Goal: Communication & Community: Answer question/provide support

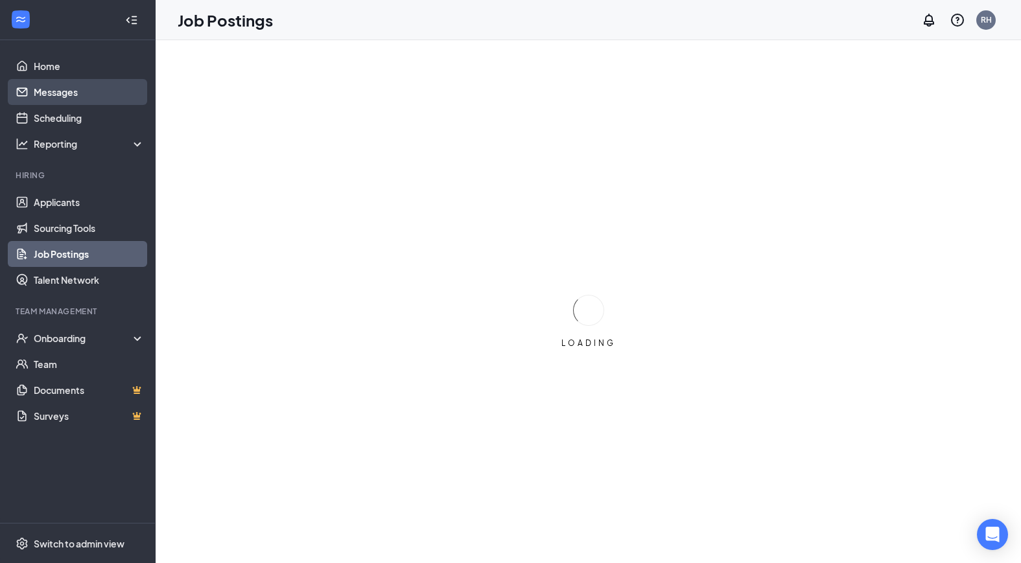
click at [59, 96] on link "Messages" at bounding box center [89, 92] width 111 height 26
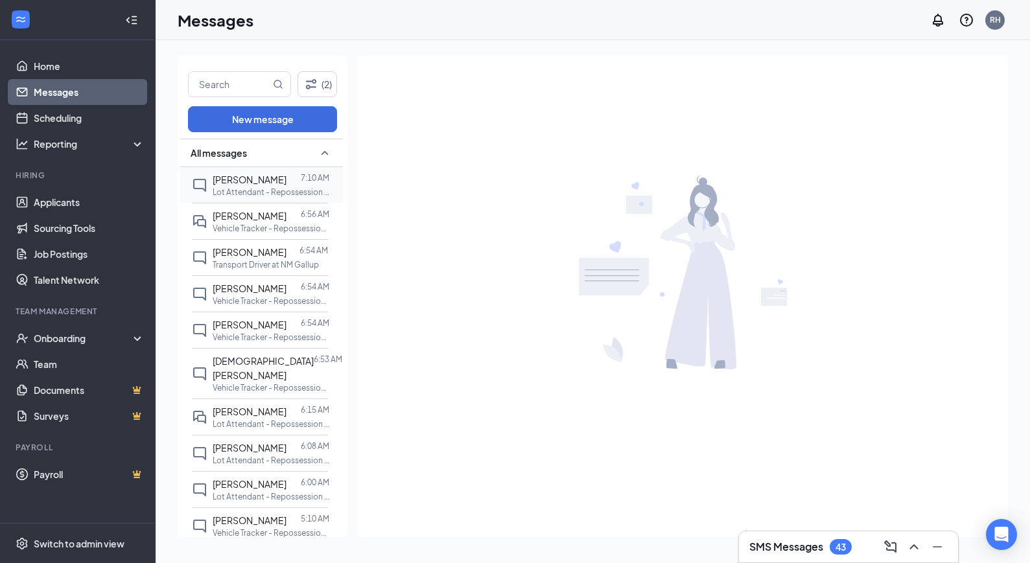
click at [249, 194] on p "Lot Attendant - Repossession at NM Gallup" at bounding box center [271, 192] width 117 height 11
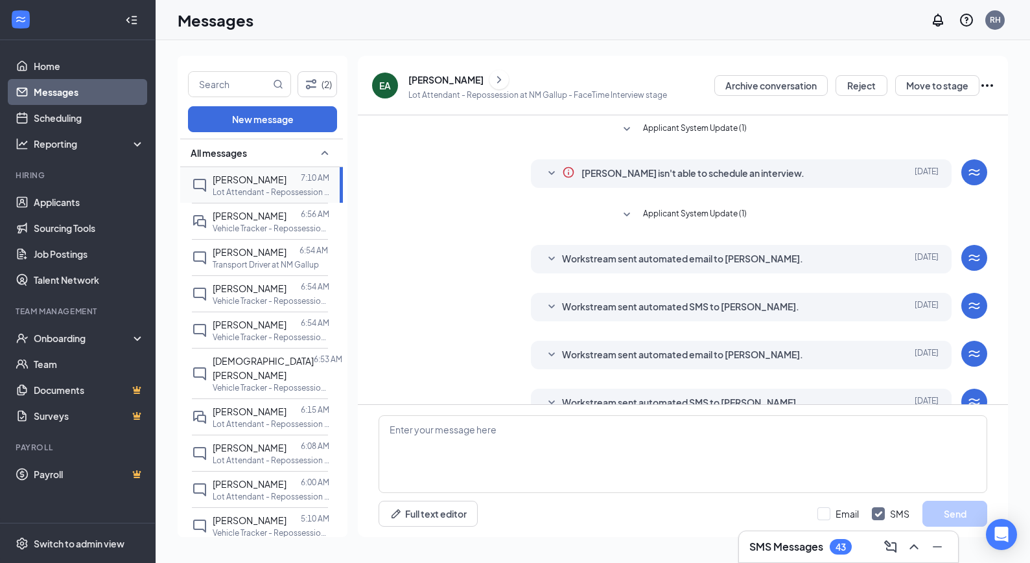
scroll to position [194, 0]
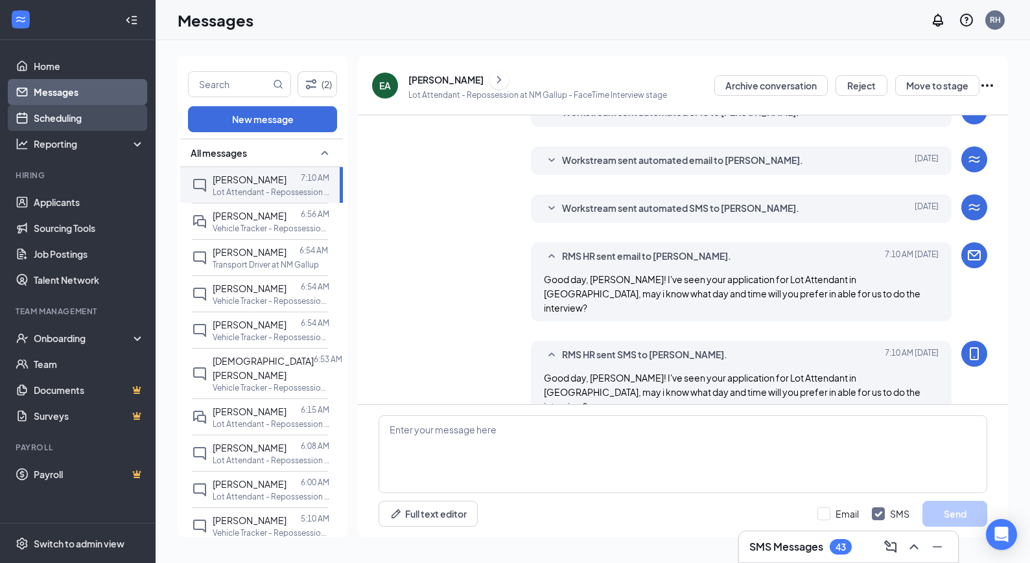
click at [66, 113] on link "Scheduling" at bounding box center [89, 118] width 111 height 26
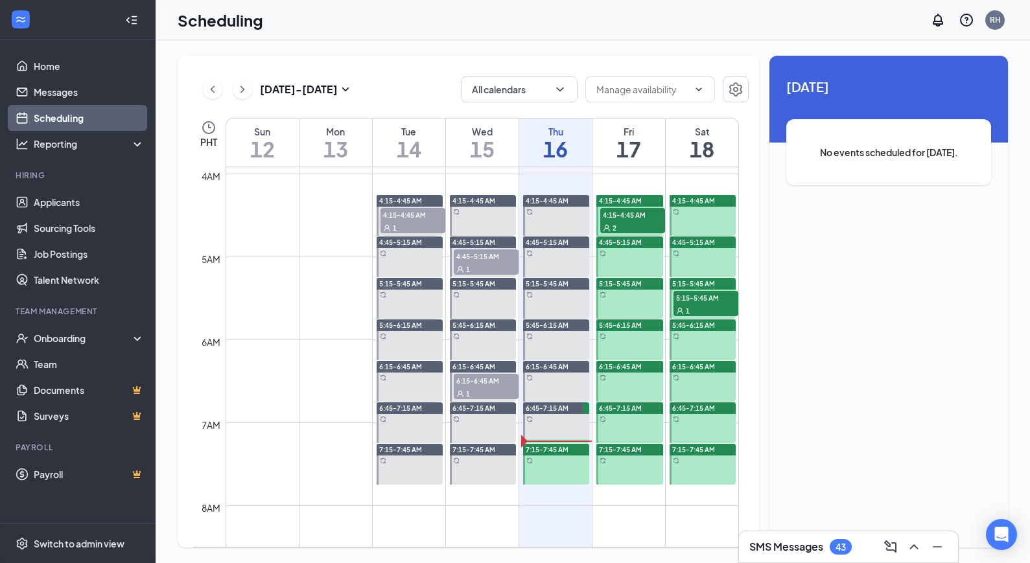
scroll to position [327, 0]
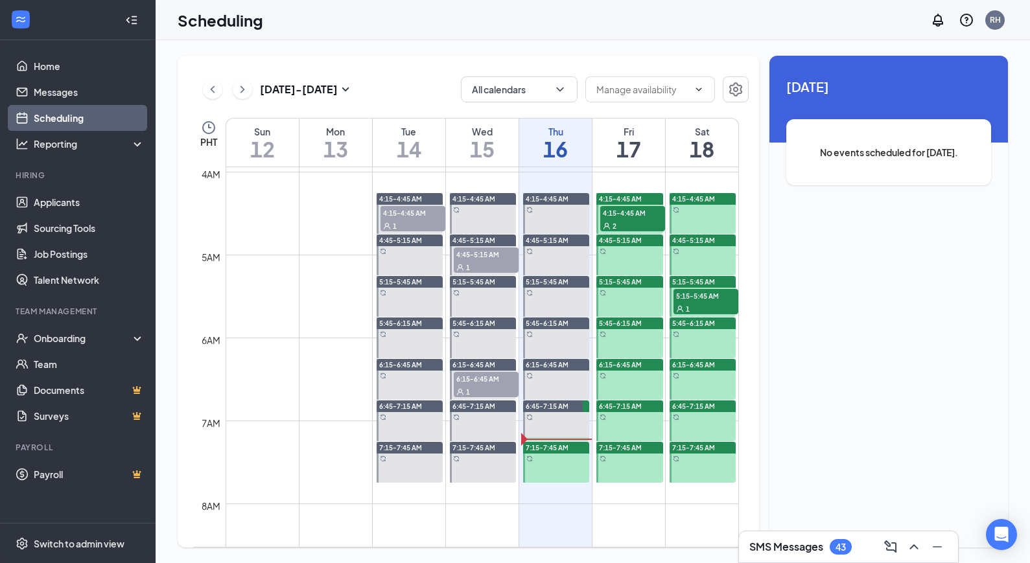
click at [621, 218] on span "4:15-4:45 AM" at bounding box center [632, 212] width 65 height 13
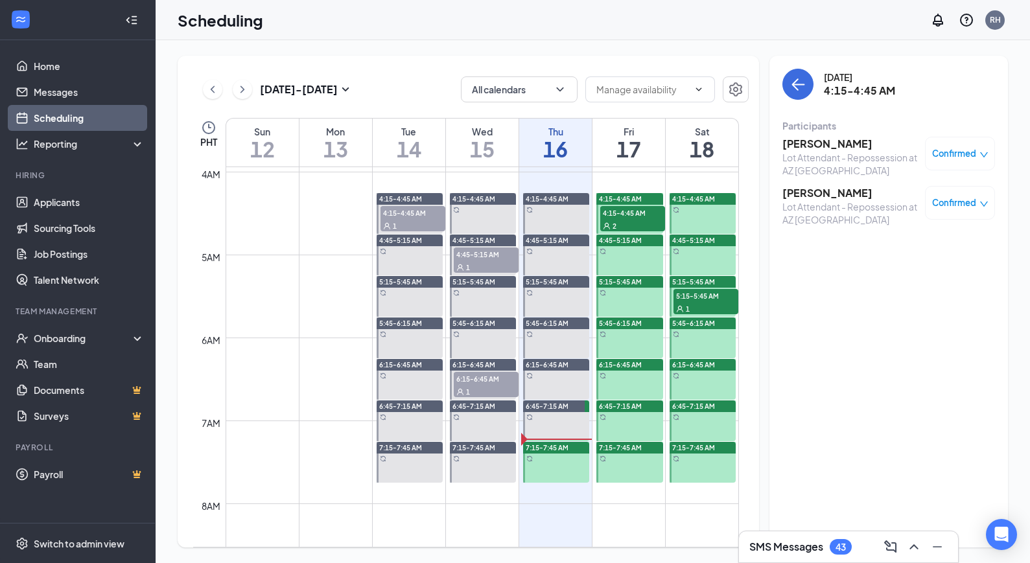
scroll to position [325, 0]
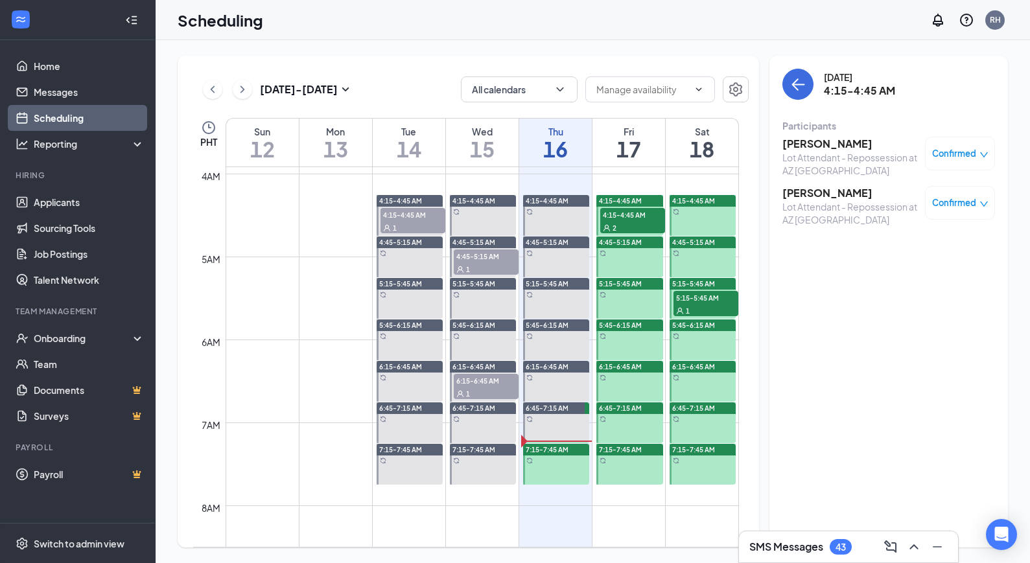
click at [697, 295] on span "5:15-5:45 AM" at bounding box center [705, 297] width 65 height 13
click at [640, 213] on span "4:15-4:45 AM" at bounding box center [632, 214] width 65 height 13
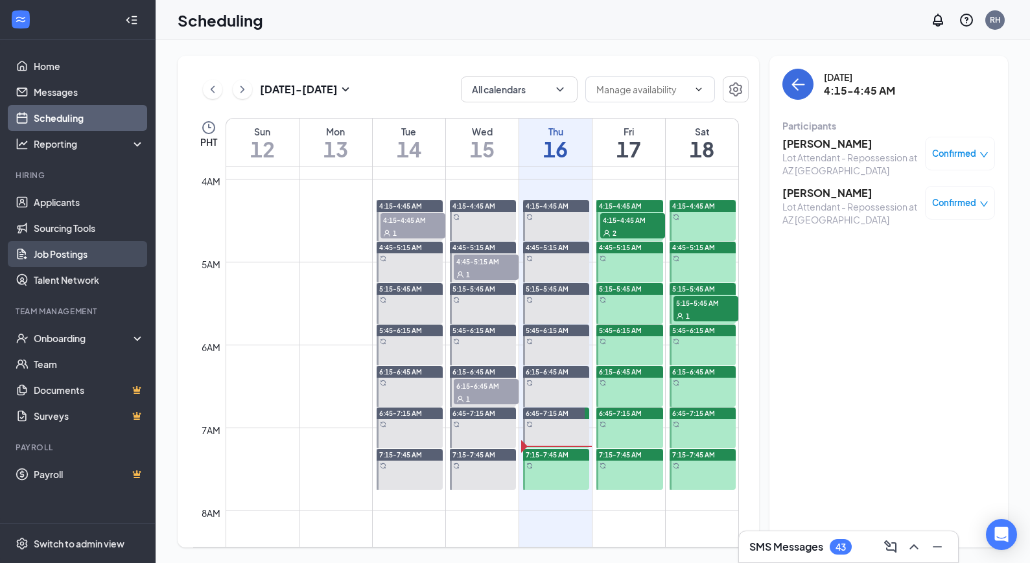
click at [71, 257] on link "Job Postings" at bounding box center [89, 254] width 111 height 26
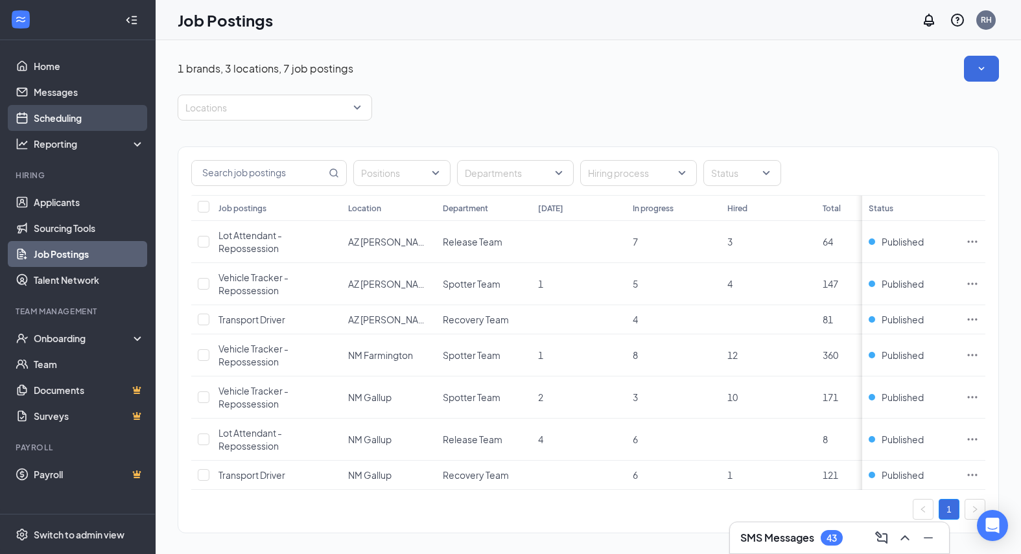
click at [69, 121] on link "Scheduling" at bounding box center [89, 118] width 111 height 26
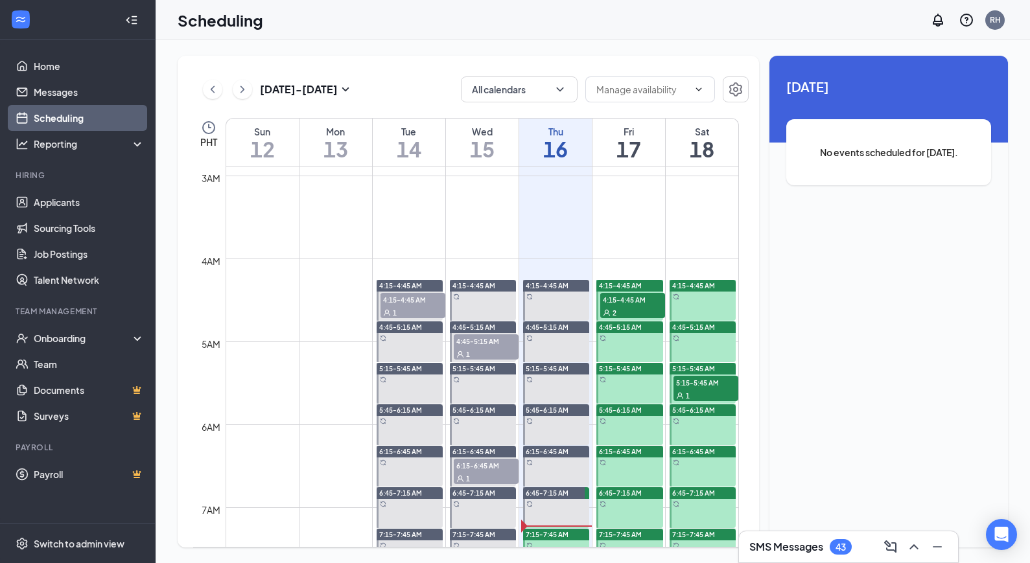
scroll to position [216, 0]
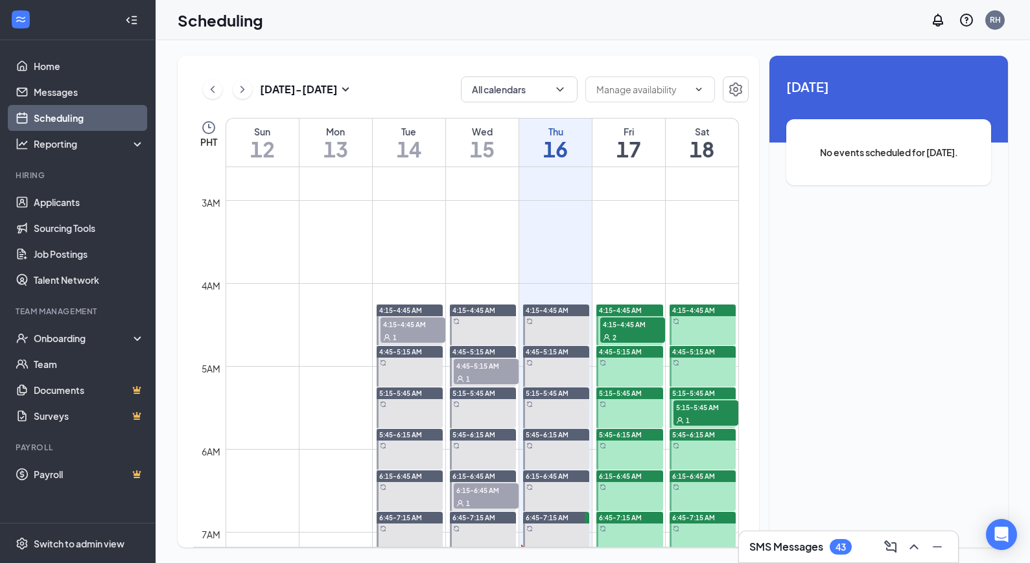
click at [631, 338] on div "2" at bounding box center [632, 337] width 65 height 13
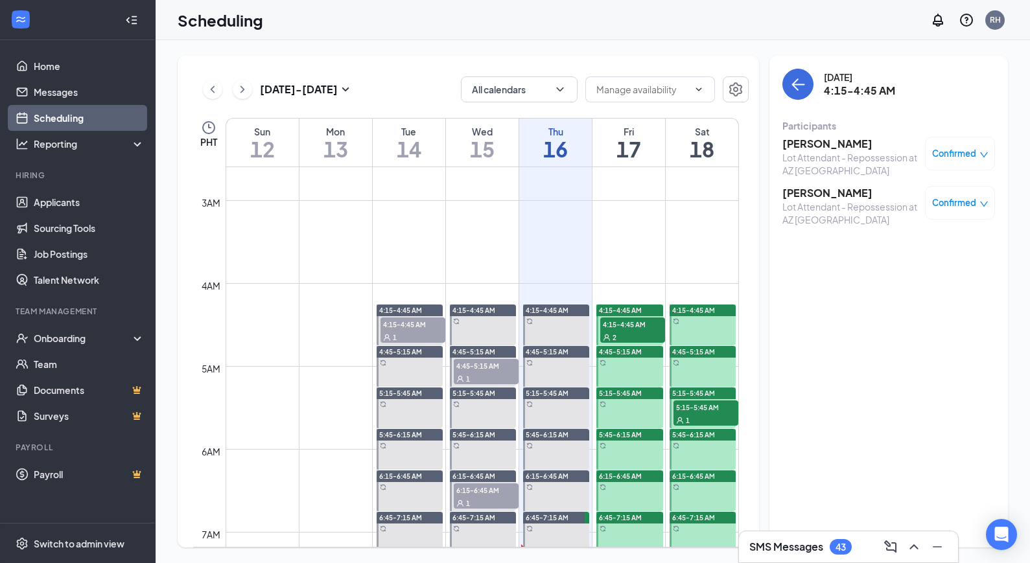
click at [648, 318] on span "4:15-4:45 AM" at bounding box center [632, 324] width 65 height 13
click at [646, 324] on span "4:15-4:45 AM" at bounding box center [632, 324] width 65 height 13
click at [641, 332] on div "2" at bounding box center [632, 337] width 65 height 13
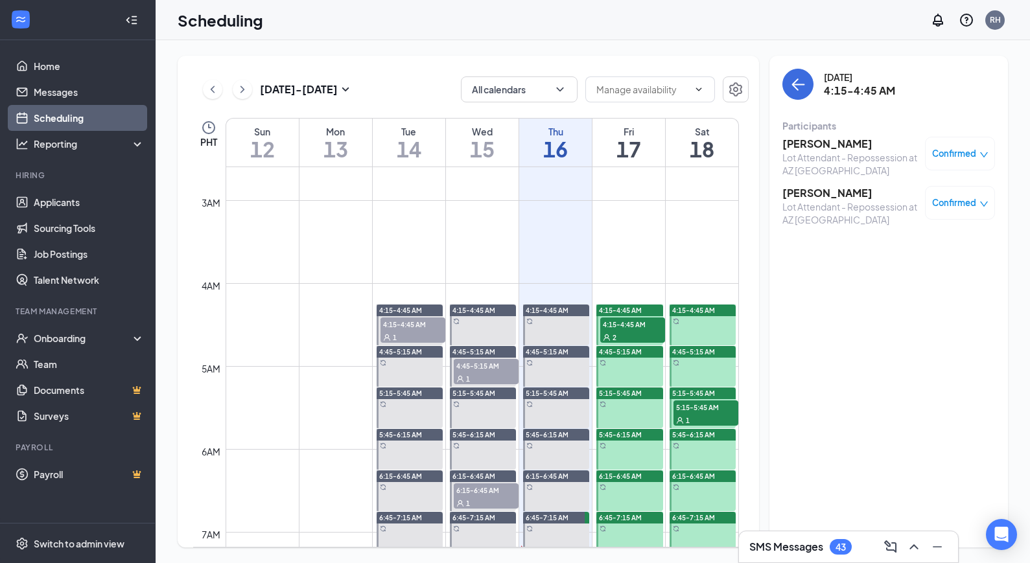
drag, startPoint x: 641, startPoint y: 332, endPoint x: 625, endPoint y: 317, distance: 21.5
click at [640, 332] on div "2" at bounding box center [632, 337] width 65 height 13
click at [622, 311] on span "4:15-4:45 AM" at bounding box center [620, 310] width 43 height 9
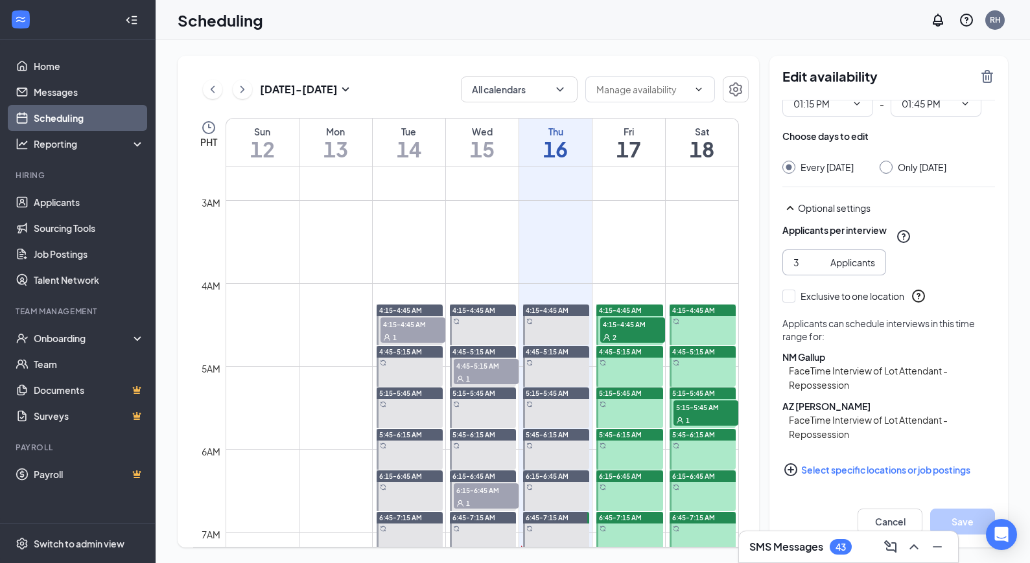
scroll to position [62, 0]
click at [651, 323] on span "4:15-4:45 AM" at bounding box center [632, 324] width 65 height 13
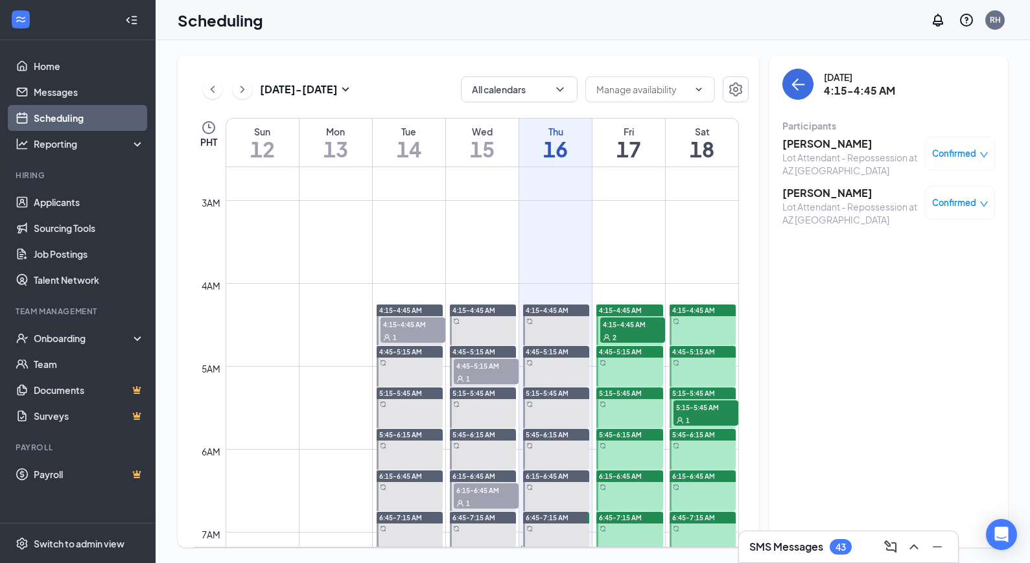
click at [694, 404] on span "5:15-5:45 AM" at bounding box center [705, 407] width 65 height 13
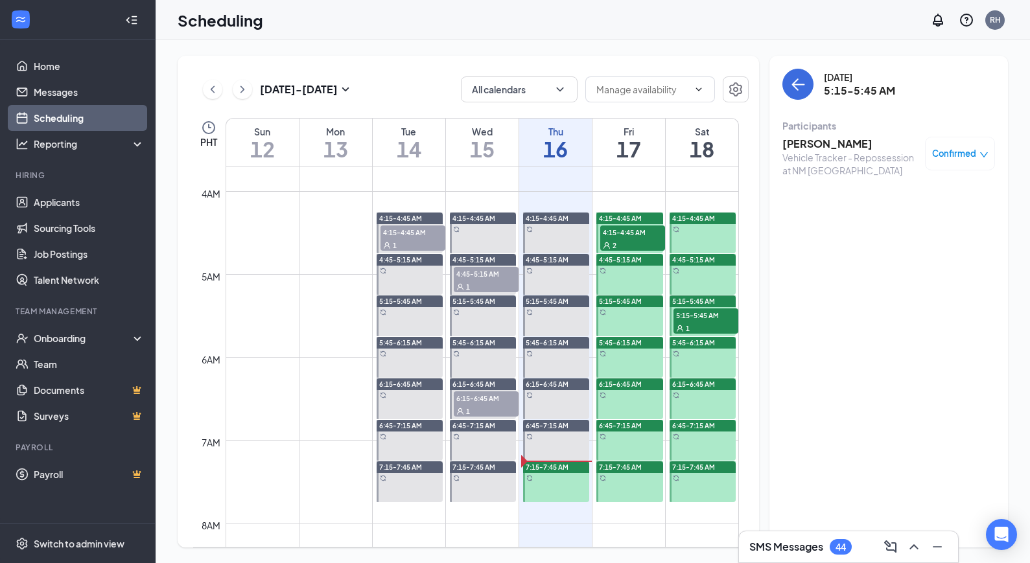
scroll to position [307, 0]
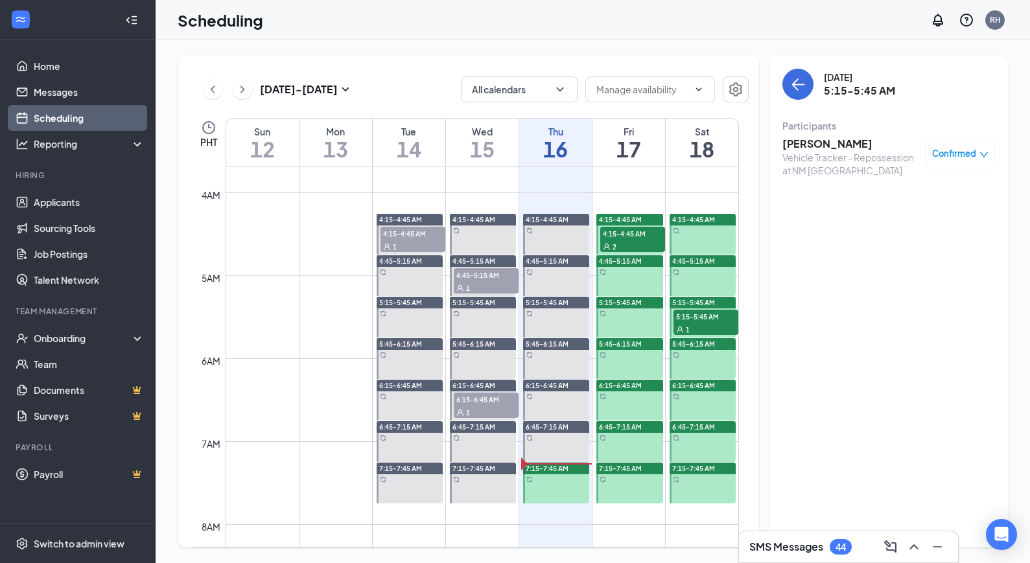
click at [831, 145] on h3 "[PERSON_NAME]" at bounding box center [850, 144] width 136 height 14
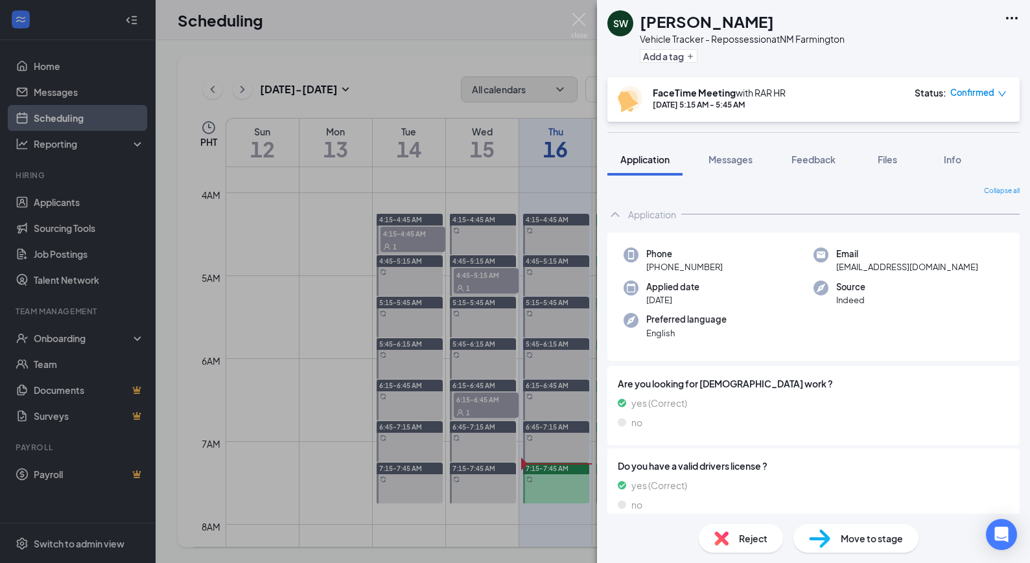
drag, startPoint x: 442, startPoint y: 128, endPoint x: 486, endPoint y: 99, distance: 52.9
click at [442, 128] on div "SW [PERSON_NAME] Vehicle Tracker - Repossession at NM Farmington Add a tag Face…" at bounding box center [515, 281] width 1030 height 563
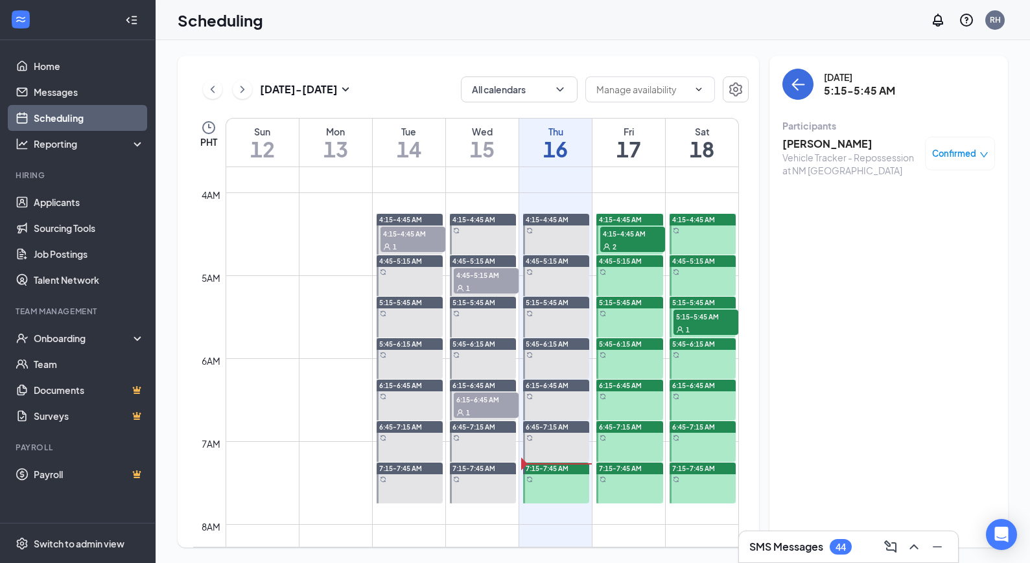
click at [616, 221] on span "4:15-4:45 AM" at bounding box center [620, 219] width 43 height 9
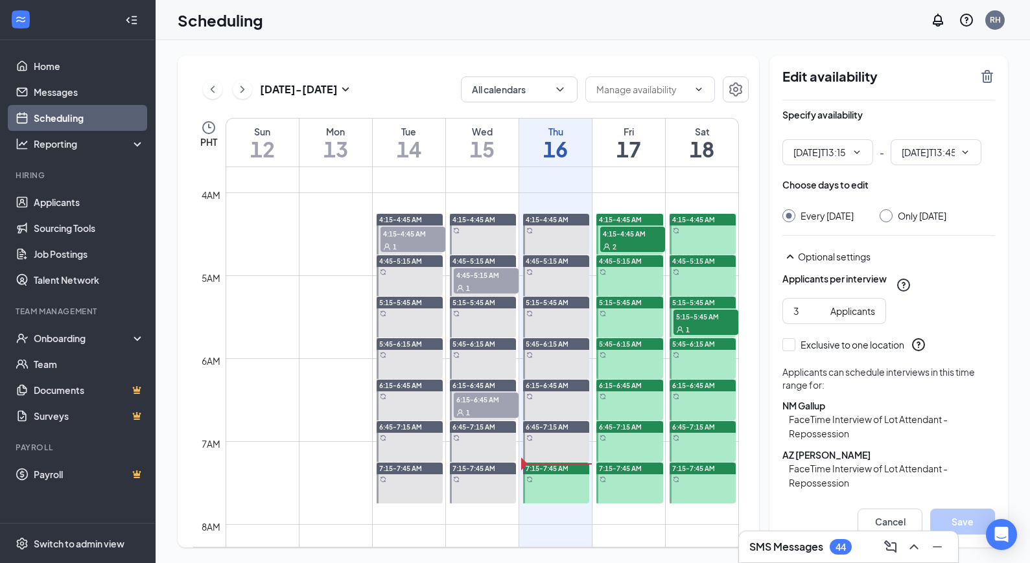
type input "01:15 PM"
type input "01:45 PM"
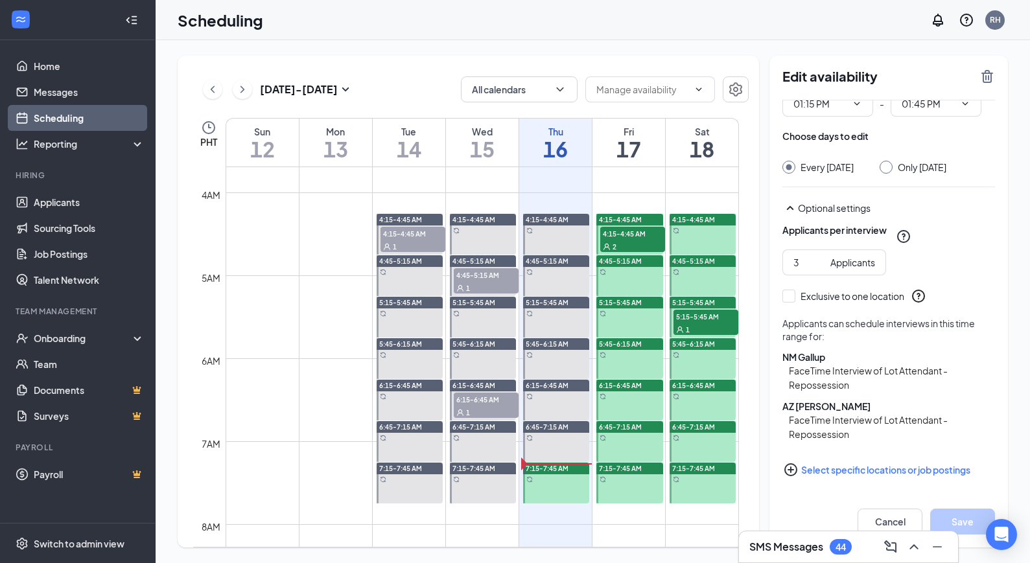
scroll to position [62, 0]
click at [637, 242] on div "2" at bounding box center [632, 246] width 65 height 13
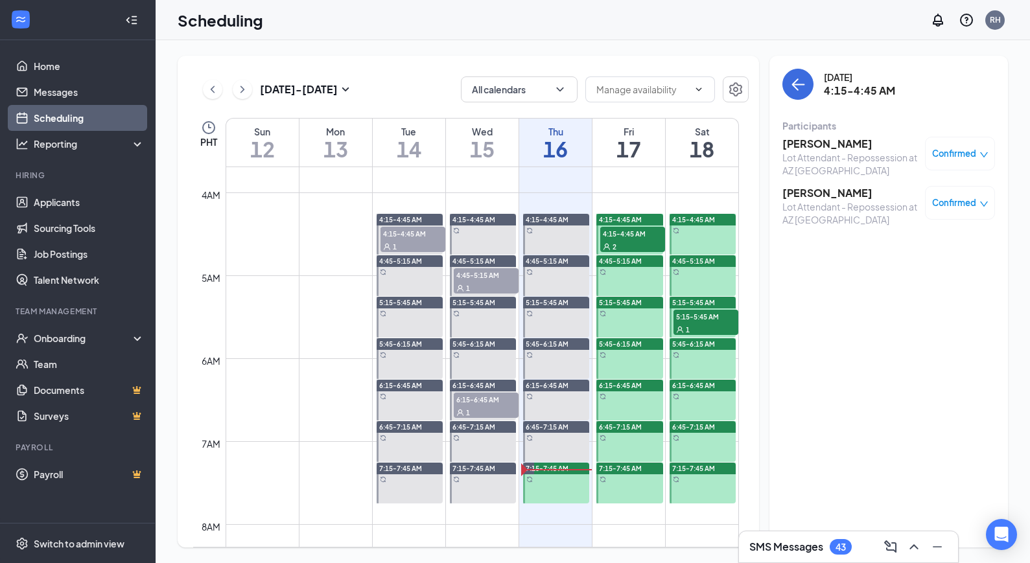
click at [635, 274] on div at bounding box center [629, 275] width 66 height 41
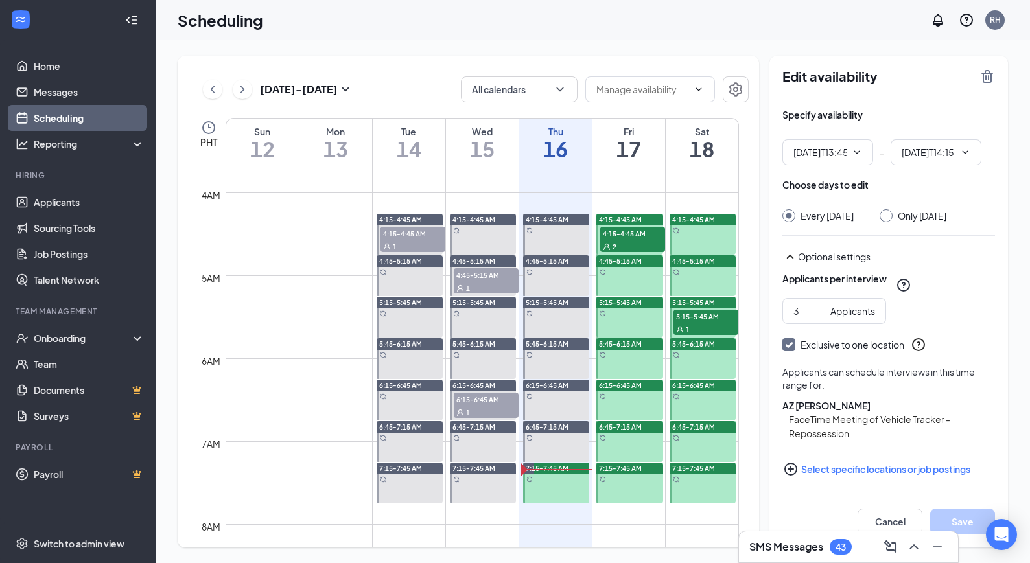
type input "01:45 PM"
type input "02:15 PM"
click at [693, 307] on span "5:15-5:45 AM" at bounding box center [693, 302] width 43 height 9
type input "02:15 PM"
type input "02:45 PM"
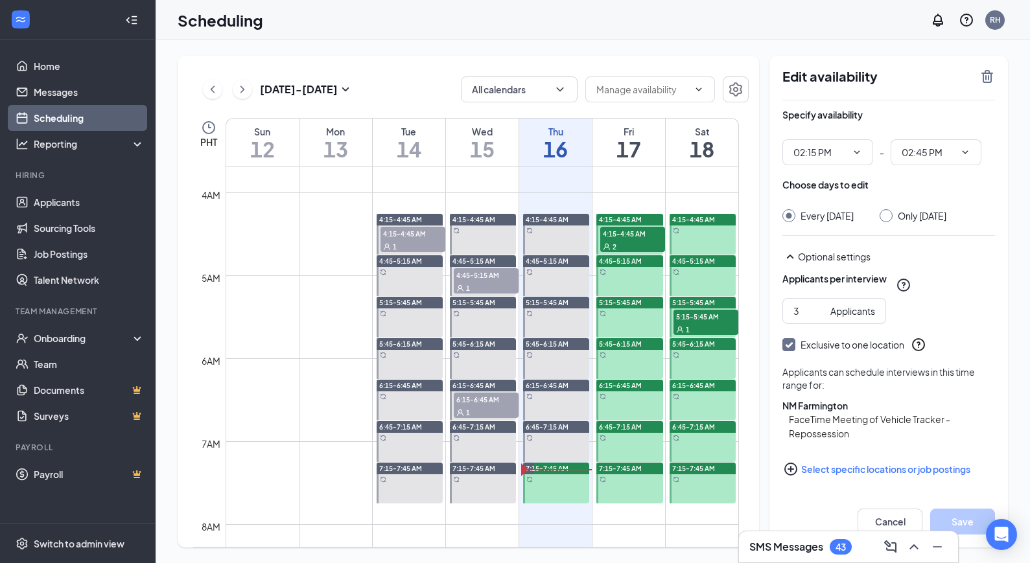
click at [708, 321] on span "5:15-5:45 AM" at bounding box center [705, 316] width 65 height 13
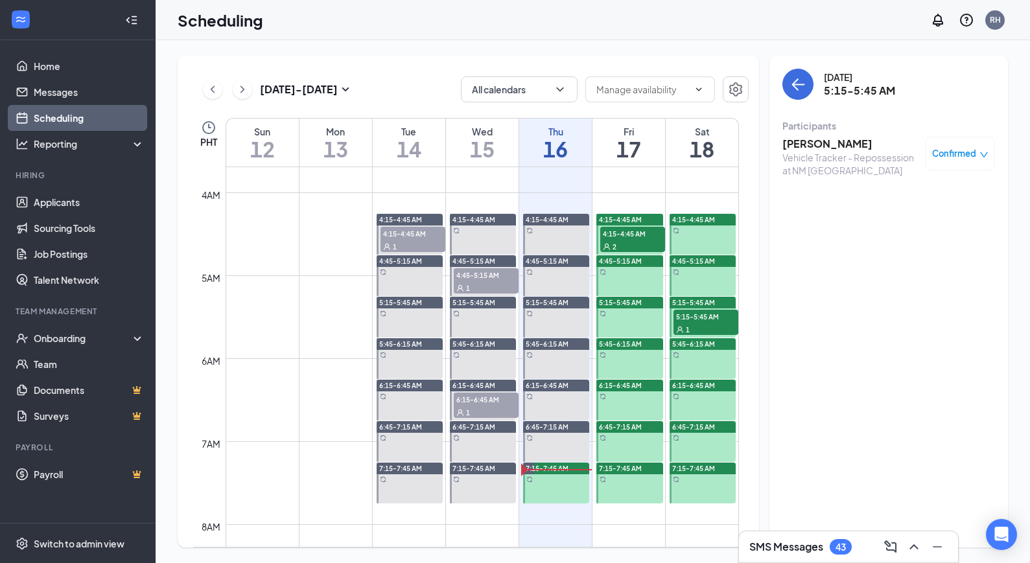
click at [640, 235] on span "4:15-4:45 AM" at bounding box center [632, 233] width 65 height 13
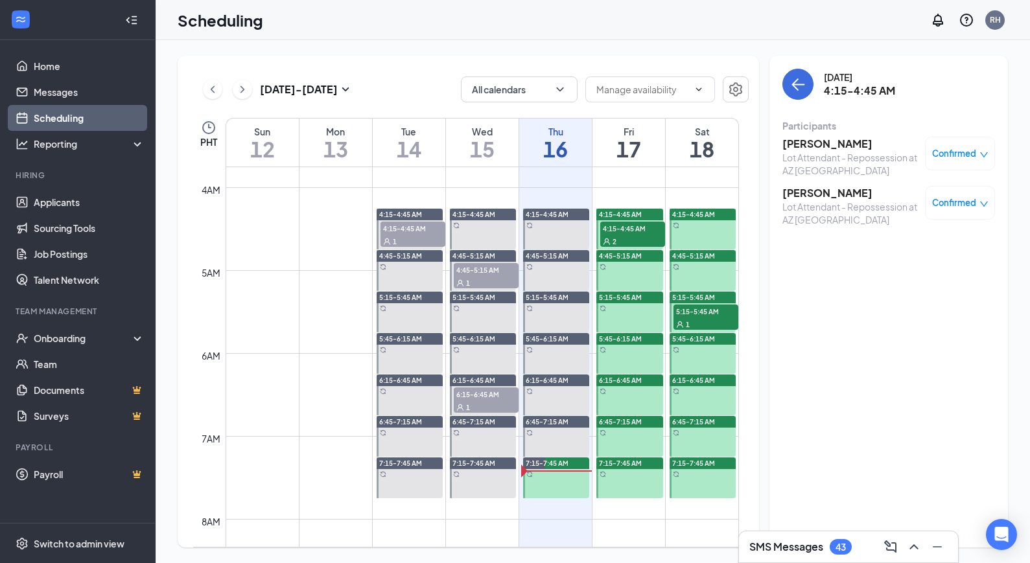
scroll to position [310, 0]
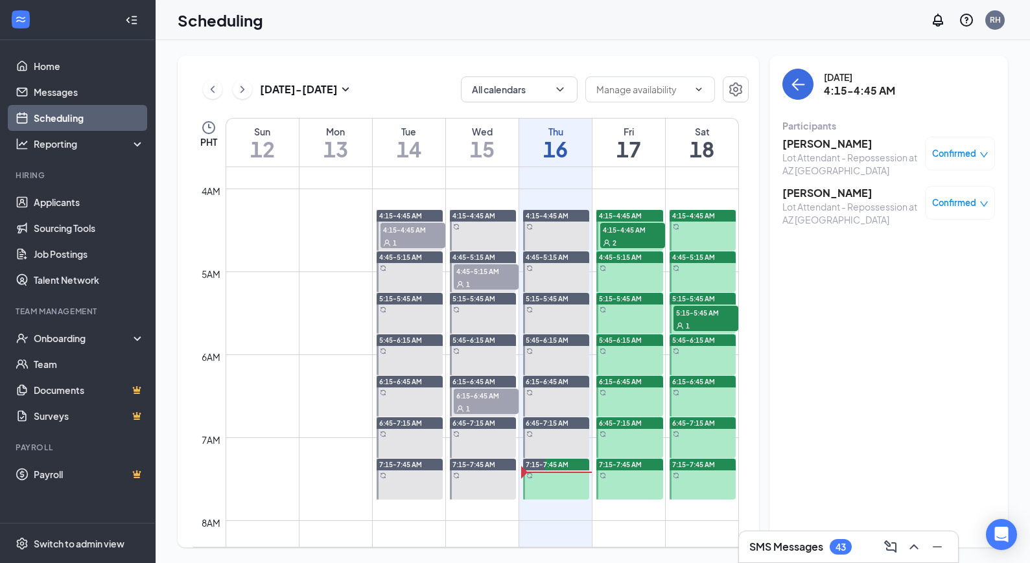
click at [624, 233] on span "4:15-4:45 AM" at bounding box center [632, 229] width 65 height 13
click at [88, 89] on link "Messages" at bounding box center [89, 92] width 111 height 26
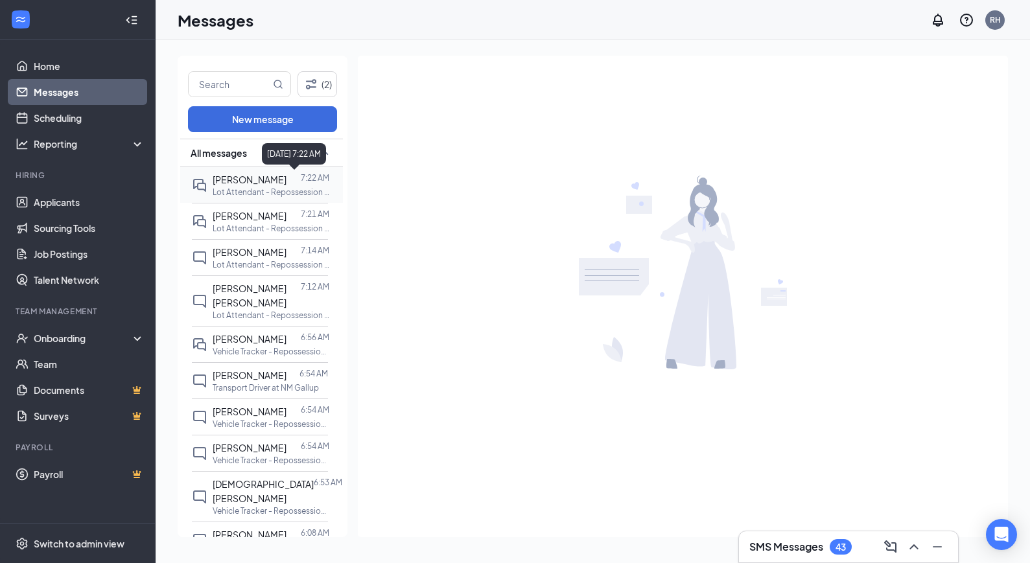
click at [286, 183] on div at bounding box center [293, 179] width 14 height 14
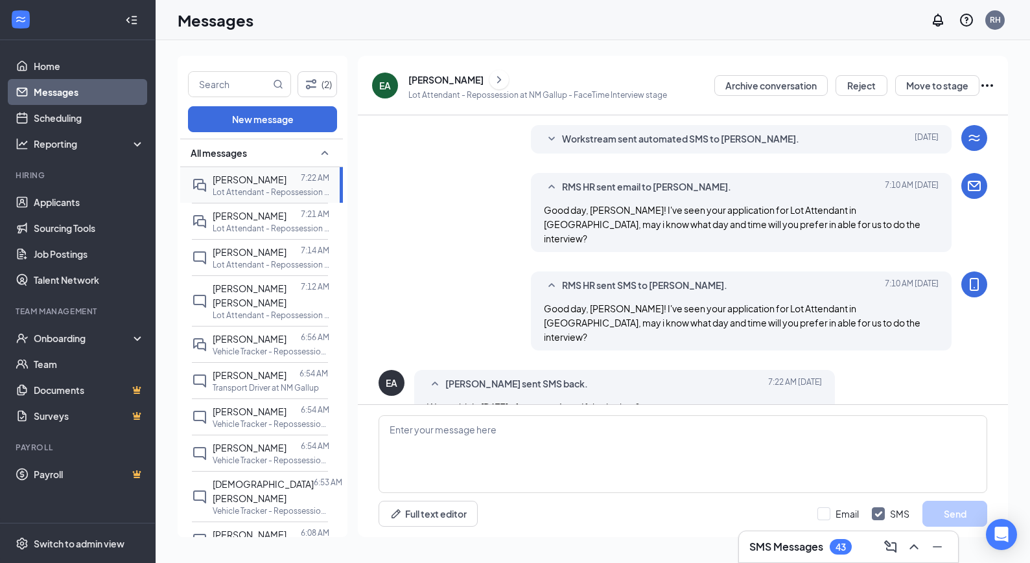
scroll to position [264, 0]
click at [286, 221] on div at bounding box center [293, 216] width 14 height 14
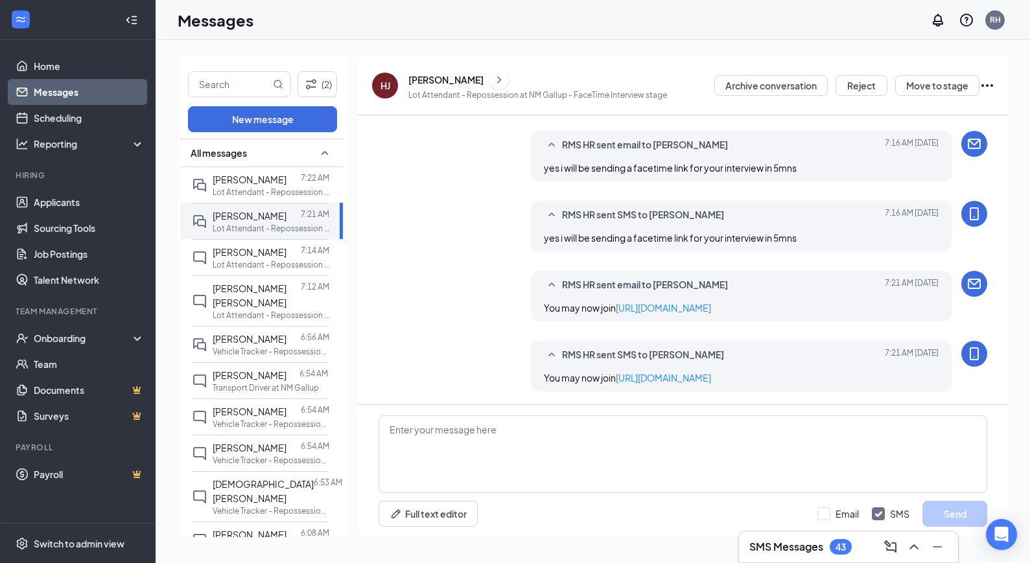
scroll to position [581, 0]
click at [290, 259] on div at bounding box center [293, 252] width 14 height 14
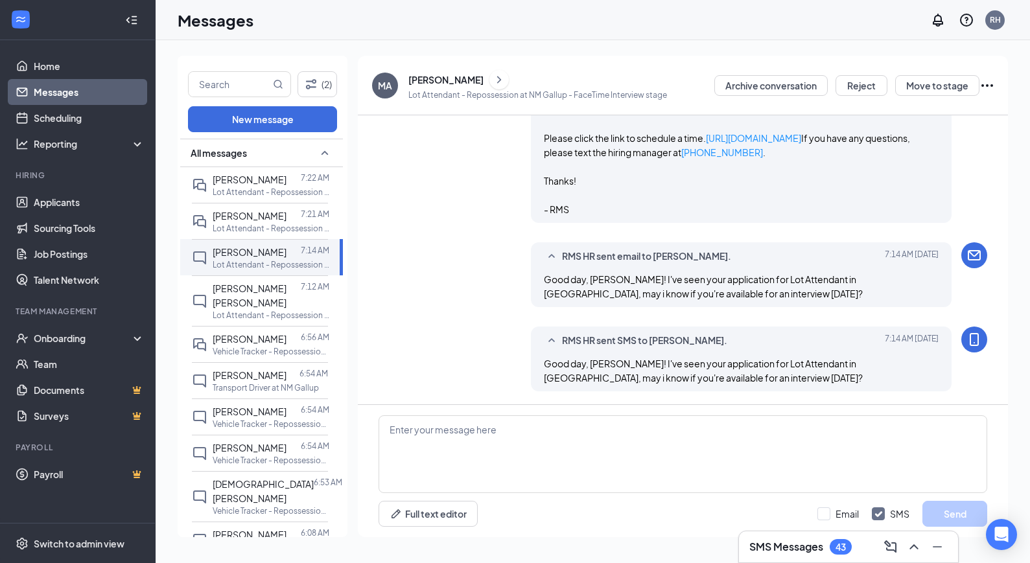
scroll to position [467, 0]
click at [238, 288] on span "[PERSON_NAME] [PERSON_NAME]" at bounding box center [250, 296] width 74 height 26
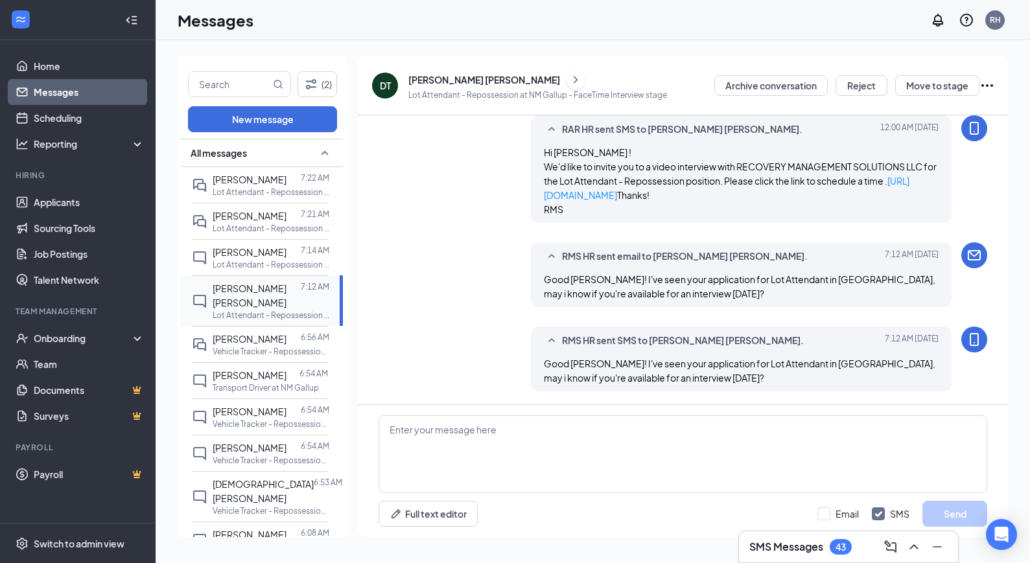
scroll to position [424, 0]
click at [303, 368] on p "6:54 AM" at bounding box center [313, 373] width 29 height 11
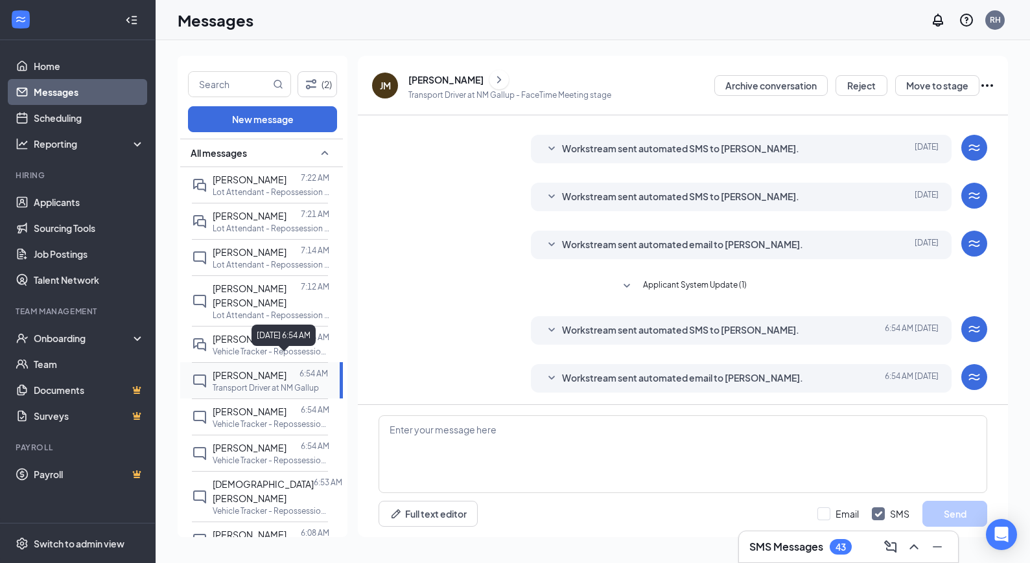
scroll to position [211, 0]
click at [294, 404] on div at bounding box center [293, 411] width 14 height 14
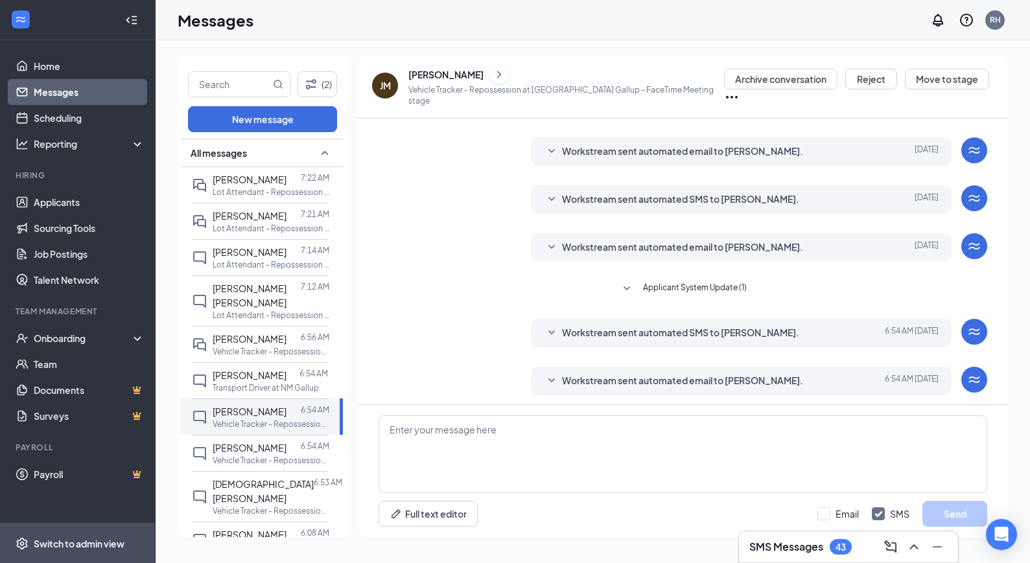
scroll to position [211, 0]
click at [547, 368] on div "Workstream sent automated email to [PERSON_NAME]. [DATE] 6:54 AM Hi Junior, Unf…" at bounding box center [741, 380] width 421 height 29
click at [548, 373] on icon "SmallChevronDown" at bounding box center [552, 381] width 16 height 16
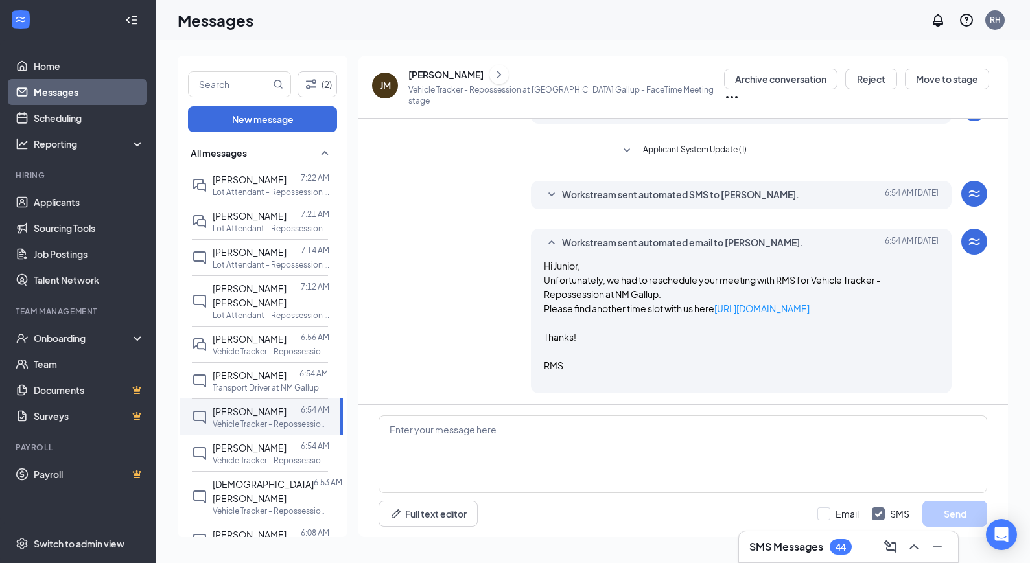
scroll to position [347, 0]
click at [269, 190] on div "[DATE] 7:21 AM" at bounding box center [294, 190] width 64 height 21
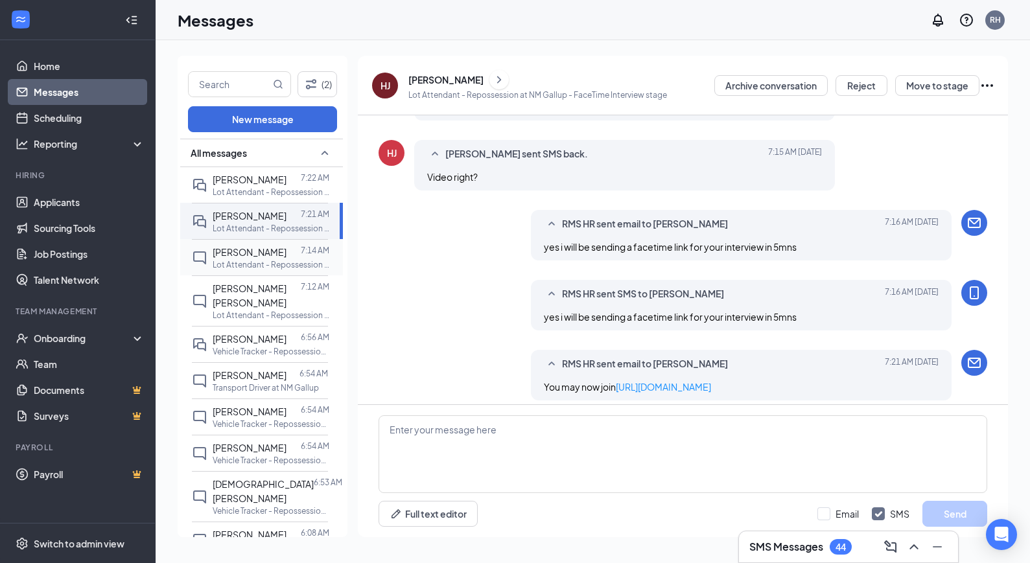
scroll to position [581, 0]
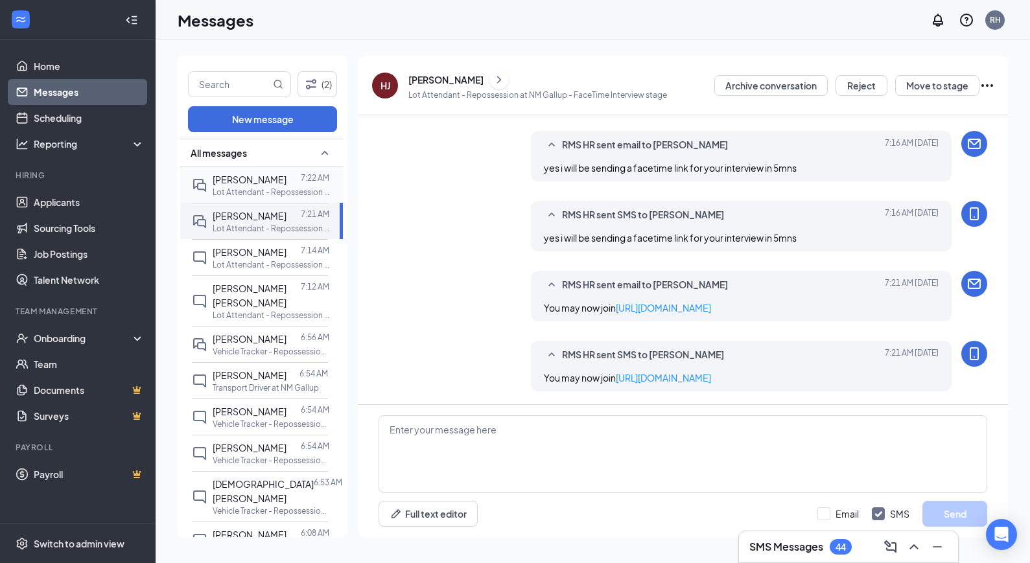
click at [251, 174] on span "[PERSON_NAME]" at bounding box center [250, 180] width 74 height 12
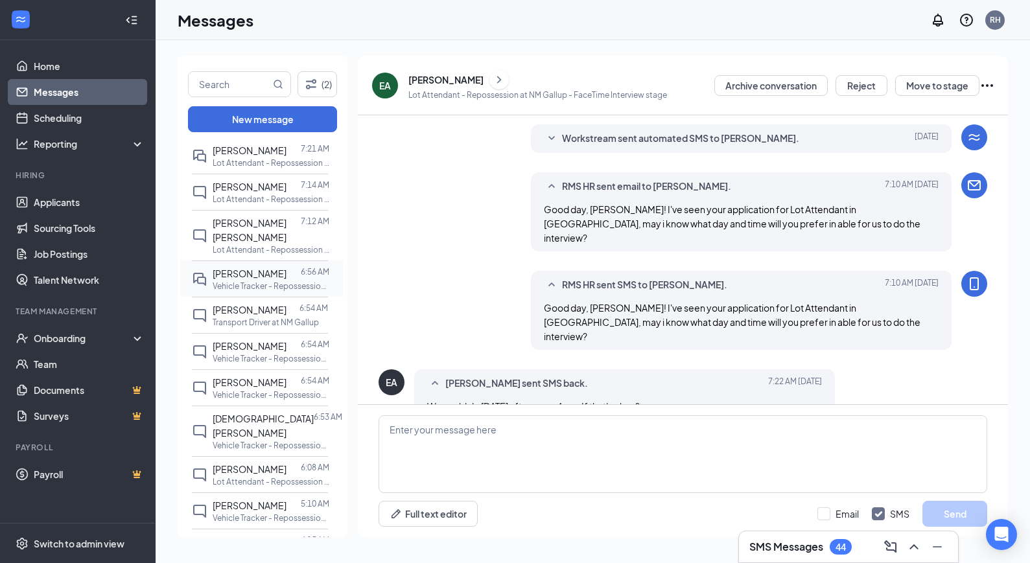
scroll to position [102, 0]
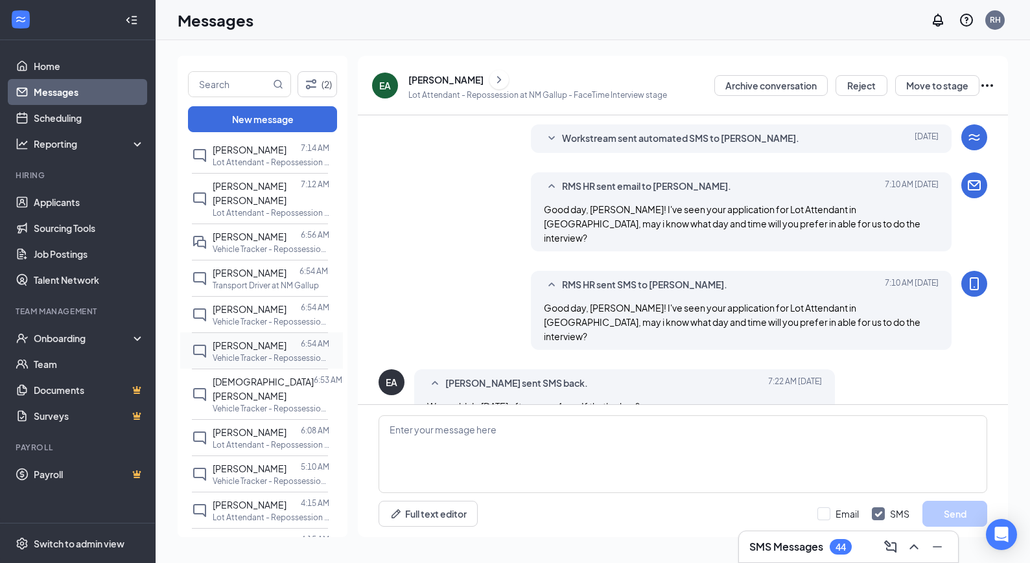
click at [257, 353] on p "Vehicle Tracker - Repossession at NM [GEOGRAPHIC_DATA]" at bounding box center [271, 358] width 117 height 11
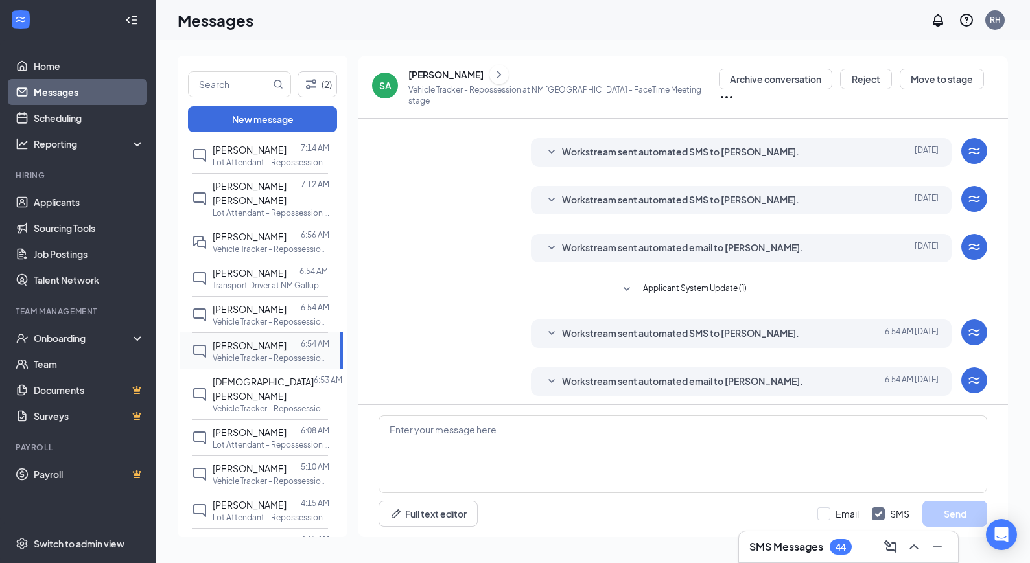
scroll to position [211, 0]
click at [310, 403] on p "Vehicle Tracker - Repossession at AZ [GEOGRAPHIC_DATA]" at bounding box center [271, 408] width 117 height 11
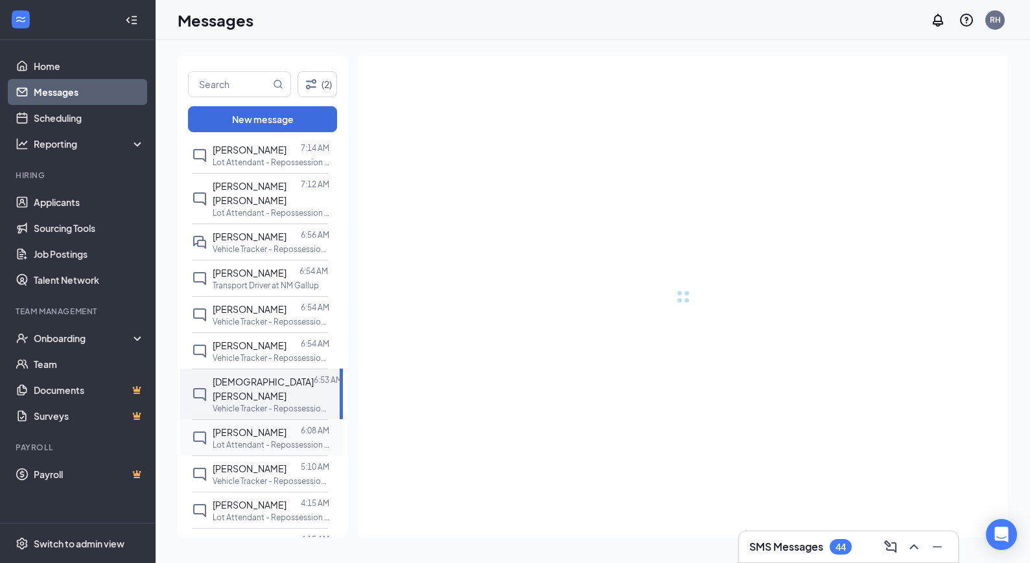
click at [295, 425] on div at bounding box center [293, 432] width 14 height 14
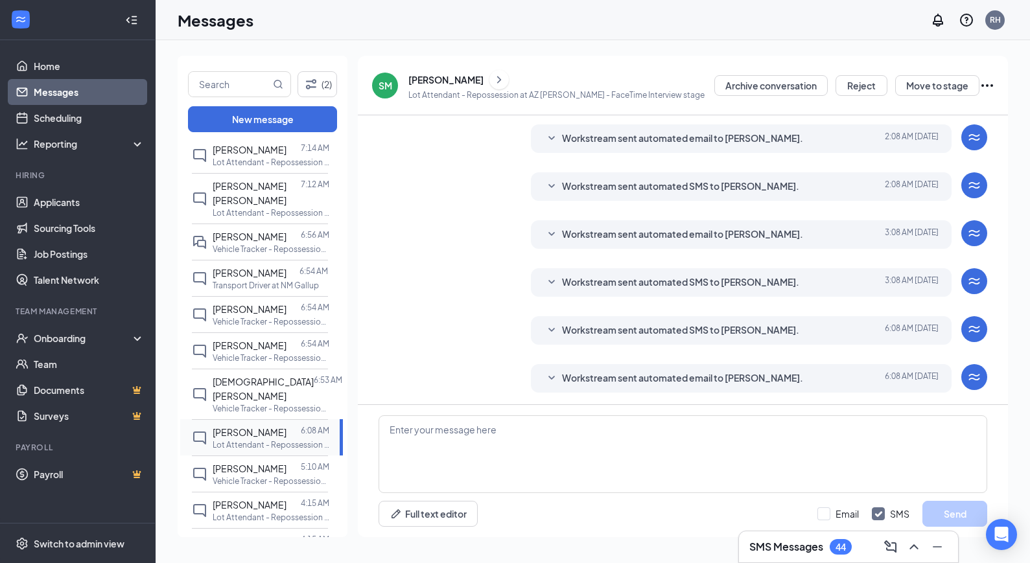
scroll to position [174, 0]
click at [288, 461] on div at bounding box center [293, 468] width 14 height 14
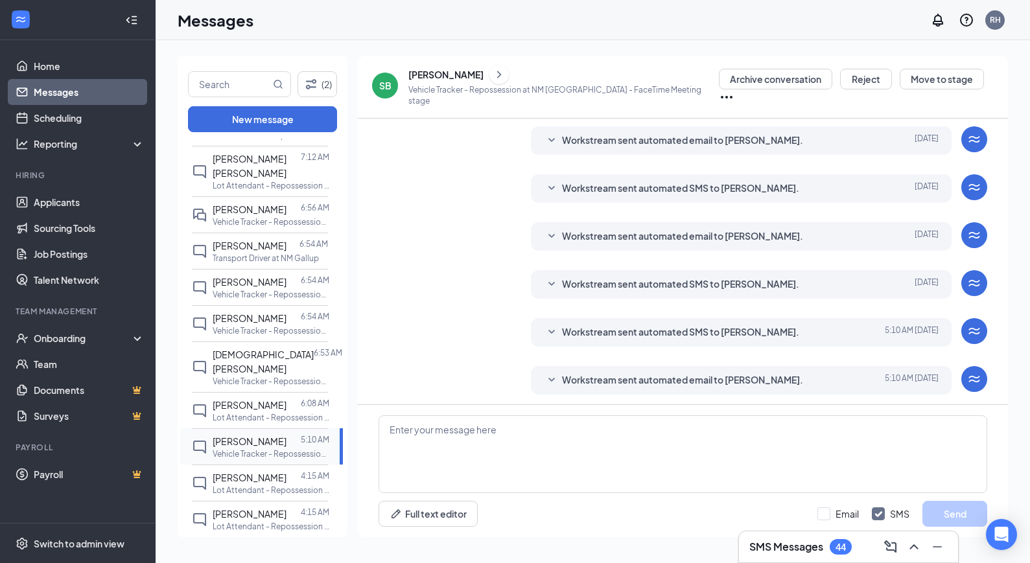
scroll to position [152, 0]
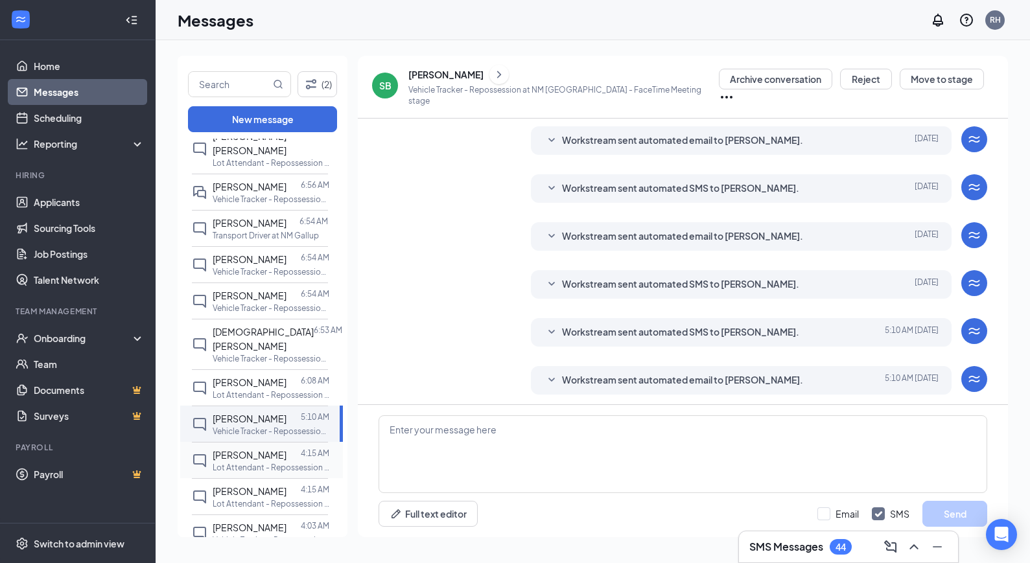
click at [287, 448] on div at bounding box center [293, 455] width 14 height 14
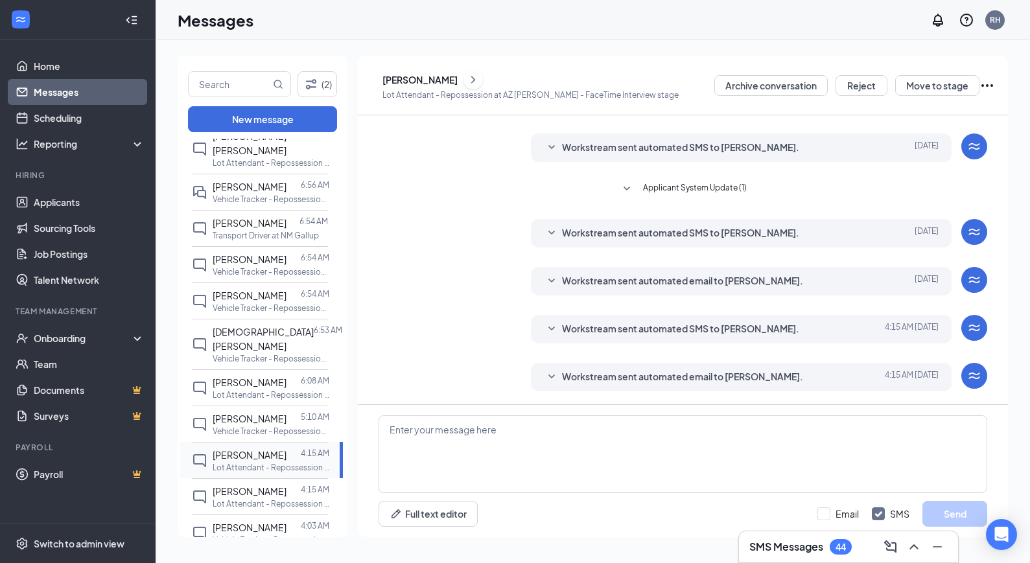
scroll to position [159, 0]
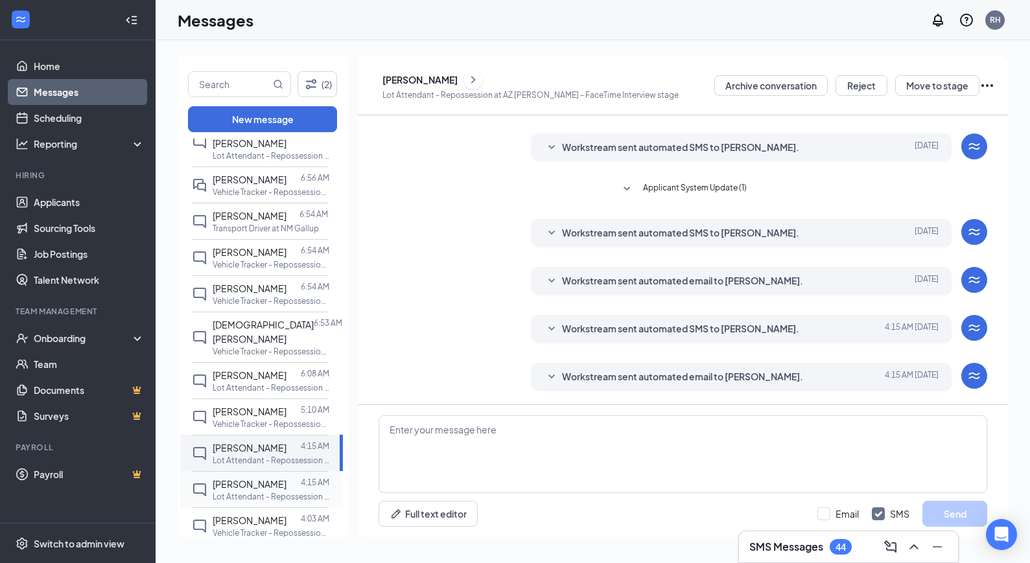
click at [276, 478] on span "[PERSON_NAME]" at bounding box center [250, 484] width 74 height 12
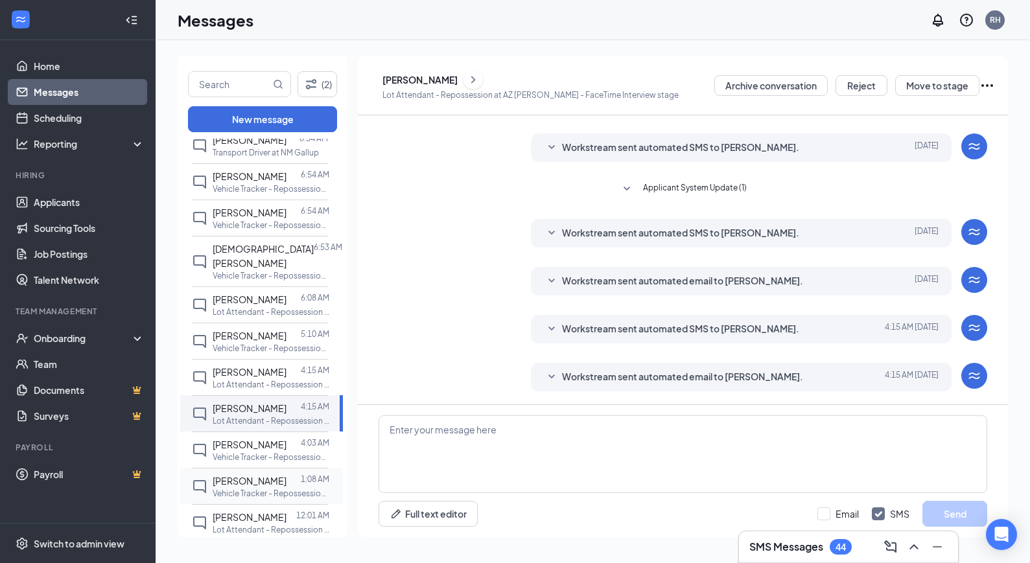
scroll to position [243, 0]
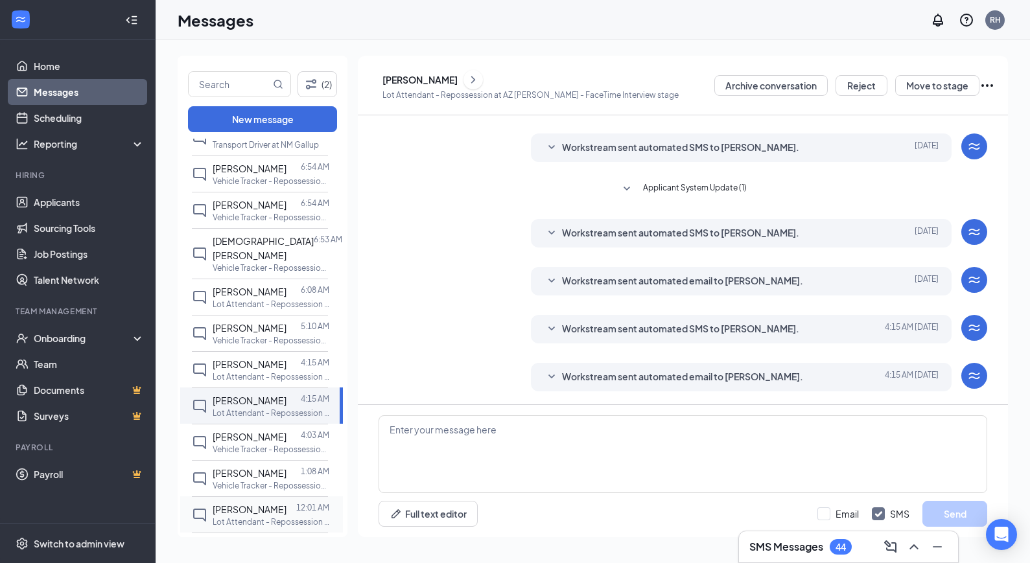
click at [264, 504] on span "[PERSON_NAME]" at bounding box center [250, 510] width 74 height 12
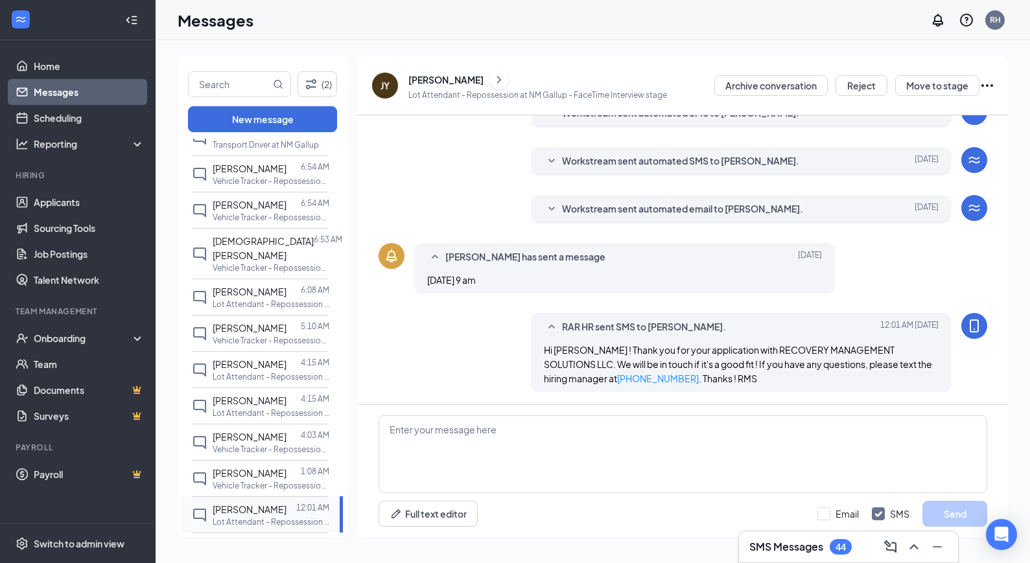
scroll to position [194, 0]
click at [544, 205] on icon "SmallChevronDown" at bounding box center [552, 209] width 16 height 16
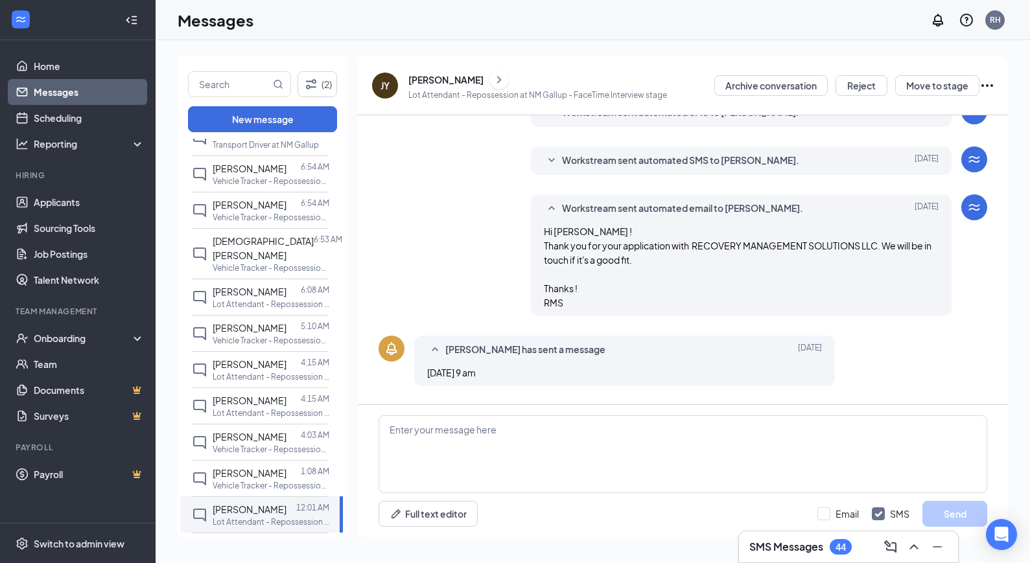
click at [550, 164] on icon "SmallChevronDown" at bounding box center [552, 161] width 16 height 16
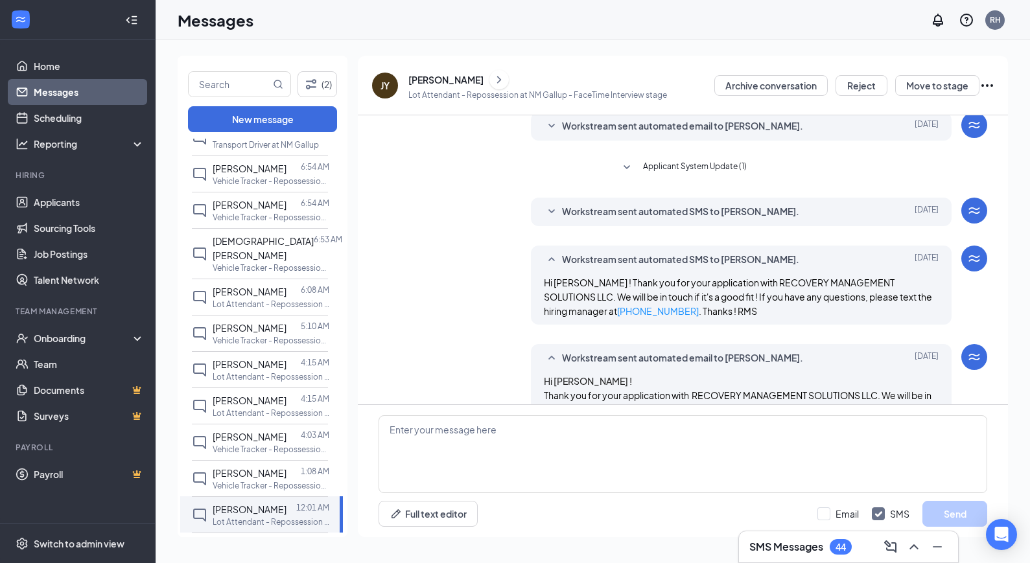
scroll to position [86, 0]
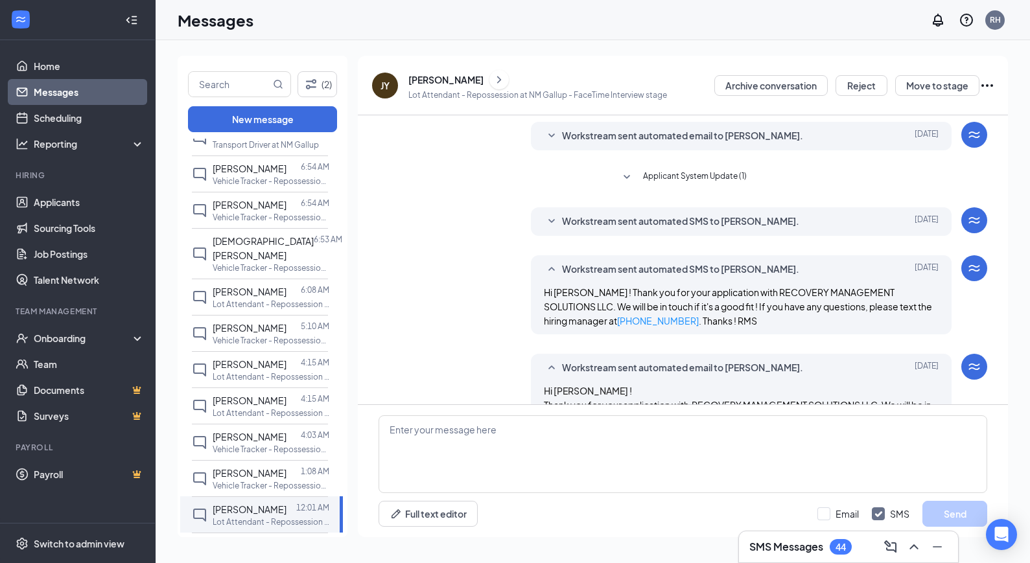
click at [544, 218] on icon "SmallChevronDown" at bounding box center [552, 222] width 16 height 16
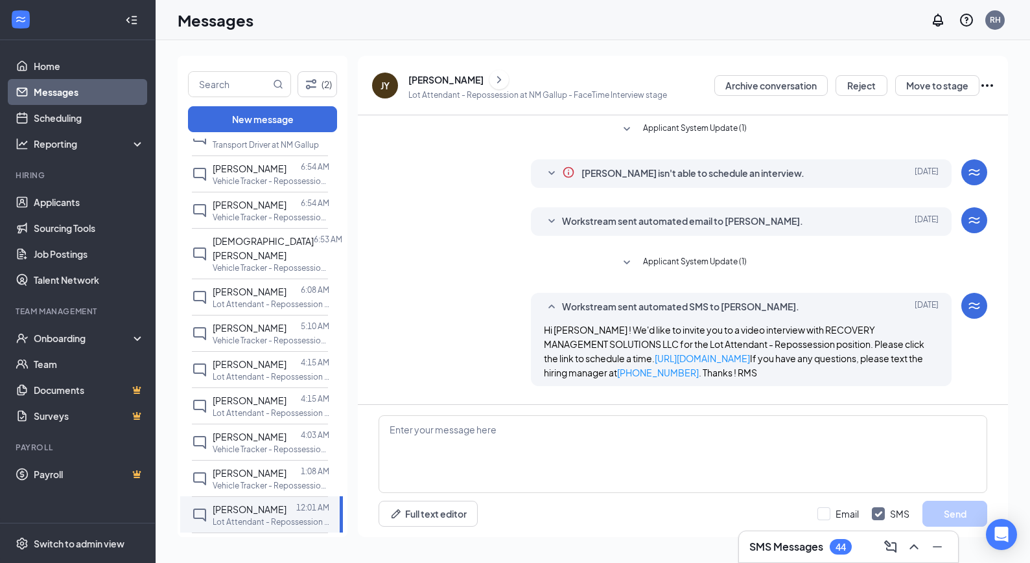
scroll to position [0, 0]
click at [548, 224] on icon "SmallChevronDown" at bounding box center [552, 222] width 16 height 16
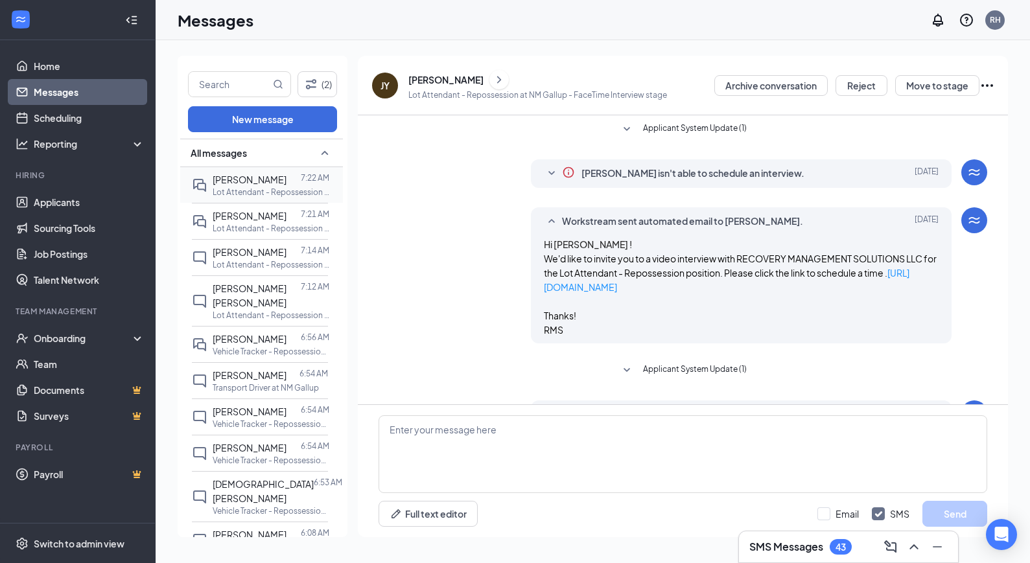
click at [242, 187] on p "Lot Attendant - Repossession at NM Gallup" at bounding box center [271, 192] width 117 height 11
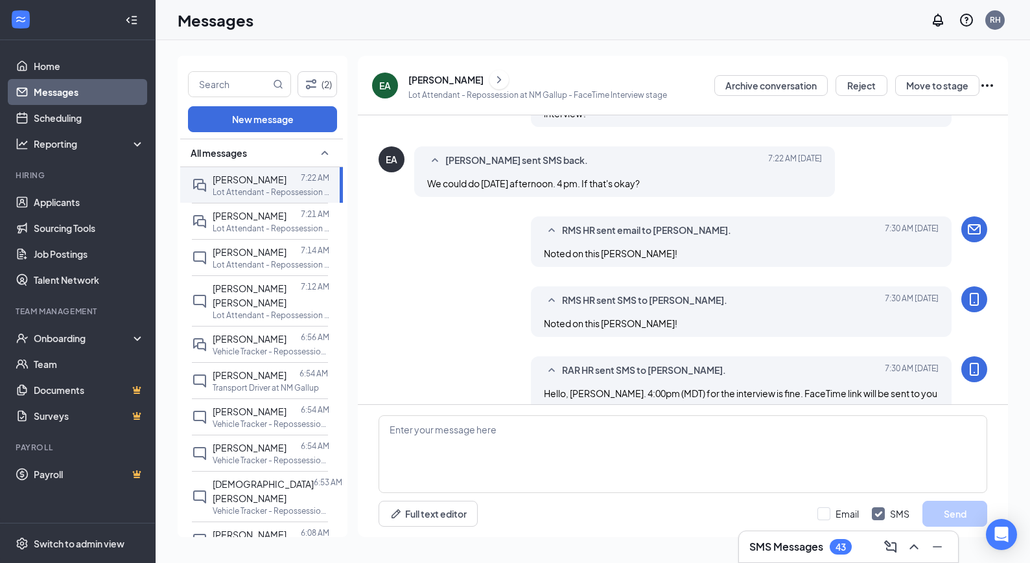
scroll to position [407, 0]
click at [443, 79] on div "[PERSON_NAME]" at bounding box center [445, 79] width 75 height 13
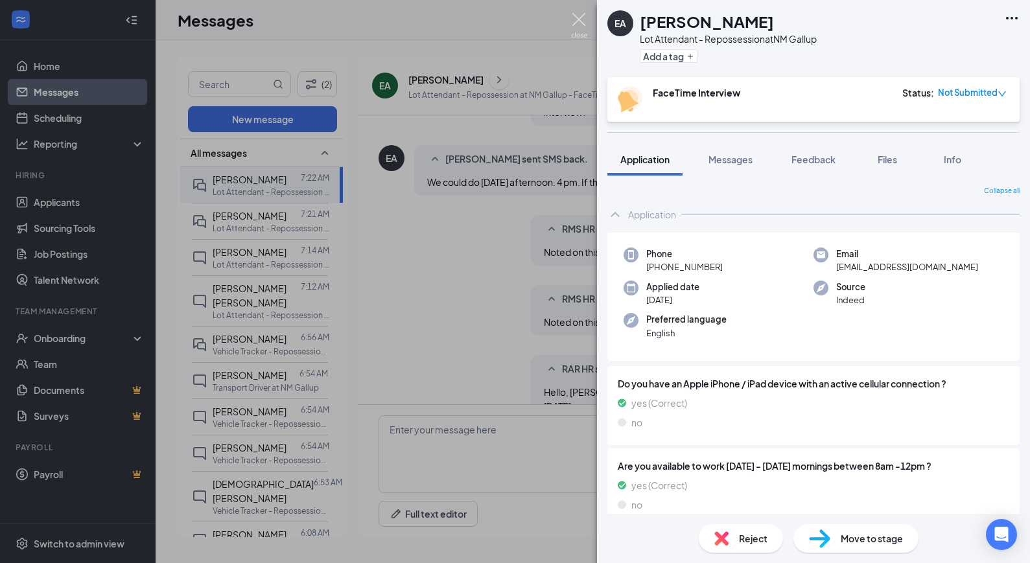
click at [579, 16] on img at bounding box center [579, 25] width 16 height 25
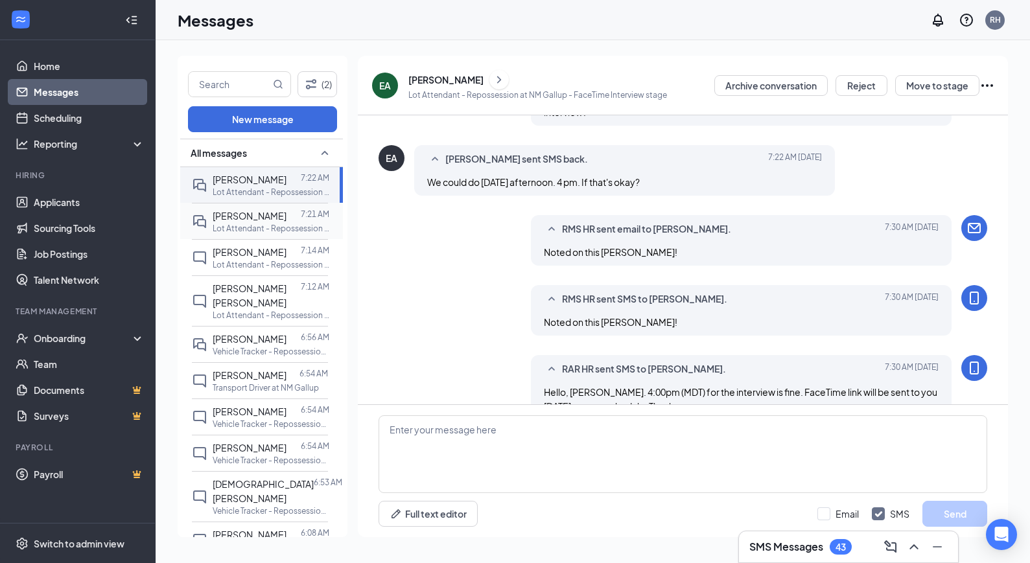
click at [286, 216] on div at bounding box center [293, 216] width 14 height 14
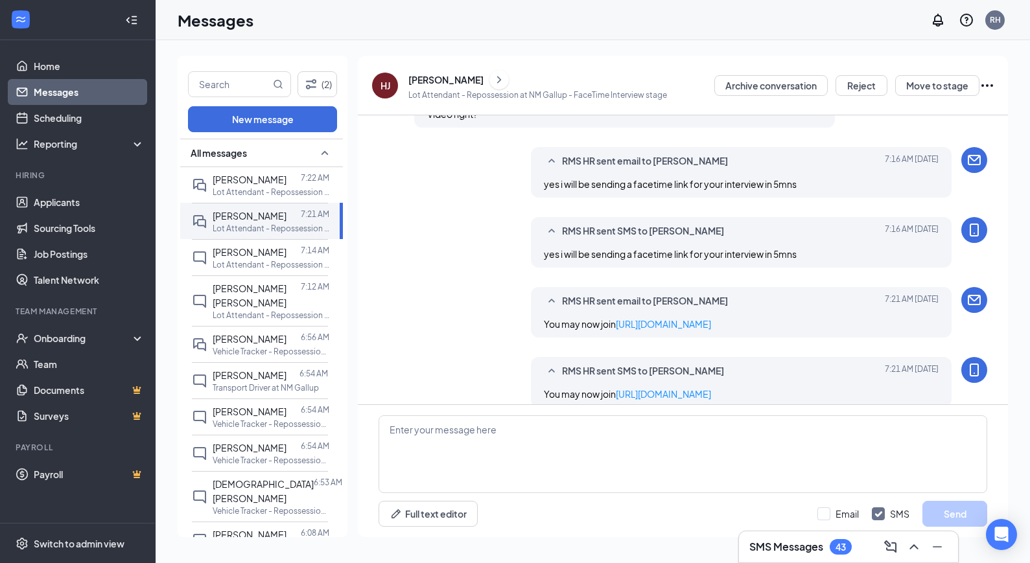
scroll to position [548, 0]
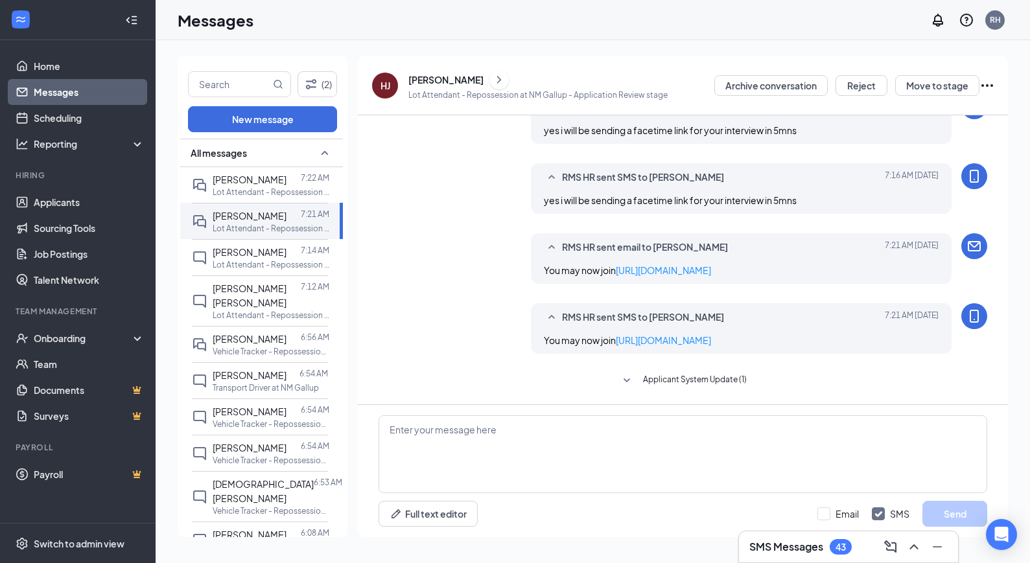
click at [432, 80] on div "[PERSON_NAME]" at bounding box center [445, 79] width 75 height 13
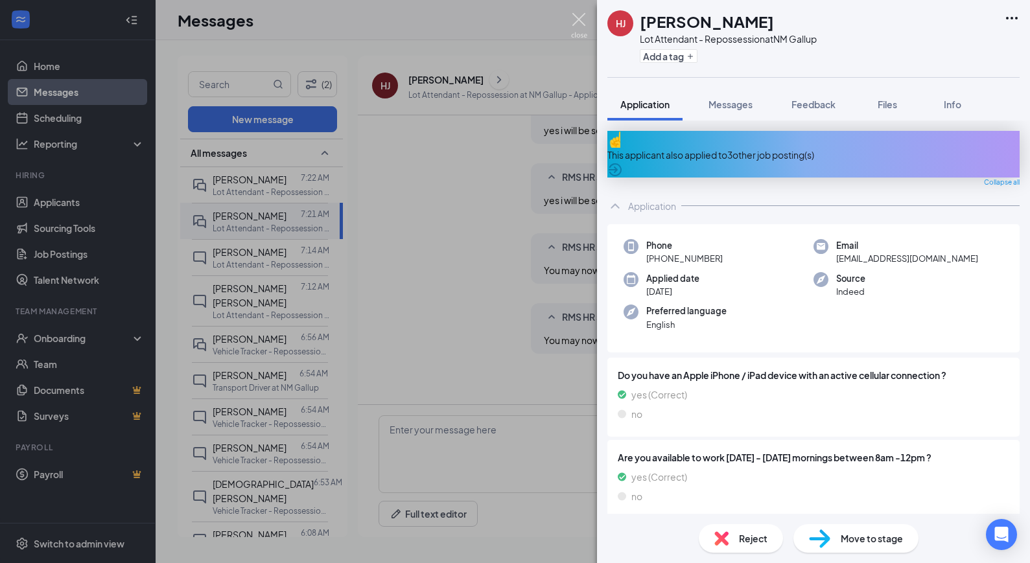
click at [581, 22] on img at bounding box center [579, 25] width 16 height 25
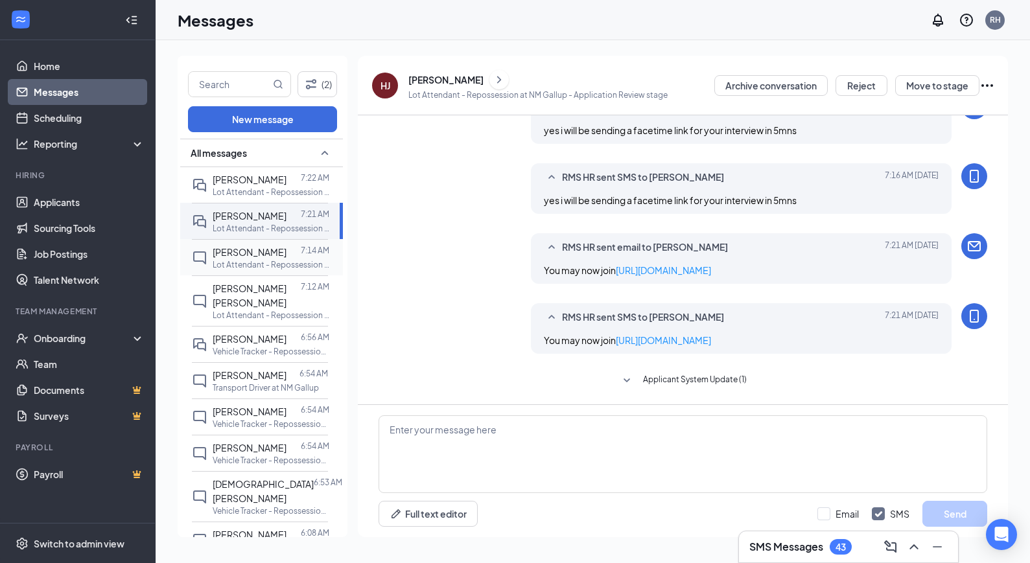
click at [270, 244] on div "[PERSON_NAME] 7:14 AM Lot Attendant - Repossession at NM Gallup" at bounding box center [260, 257] width 136 height 36
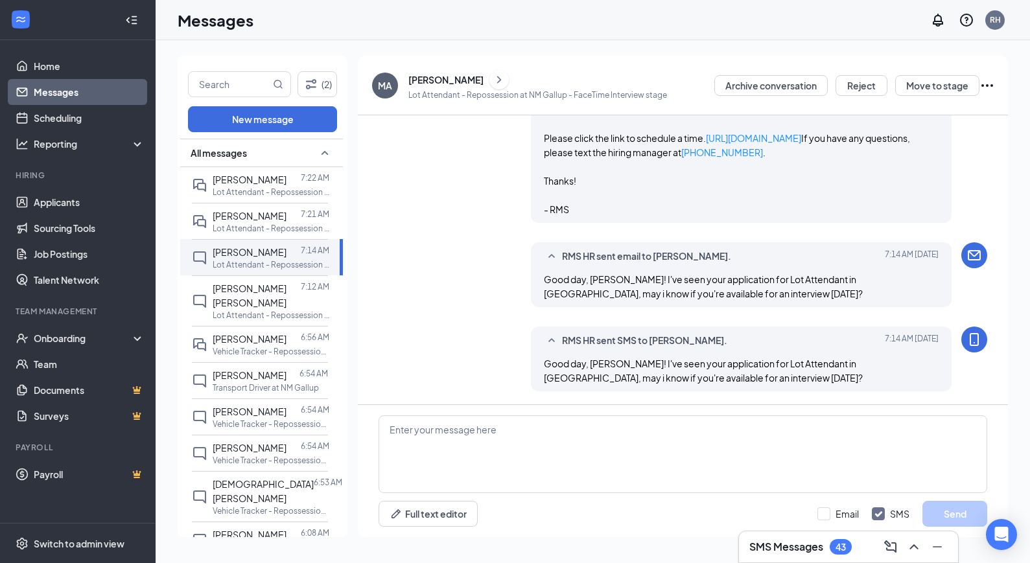
scroll to position [467, 0]
click at [430, 77] on div "[PERSON_NAME]" at bounding box center [445, 79] width 75 height 13
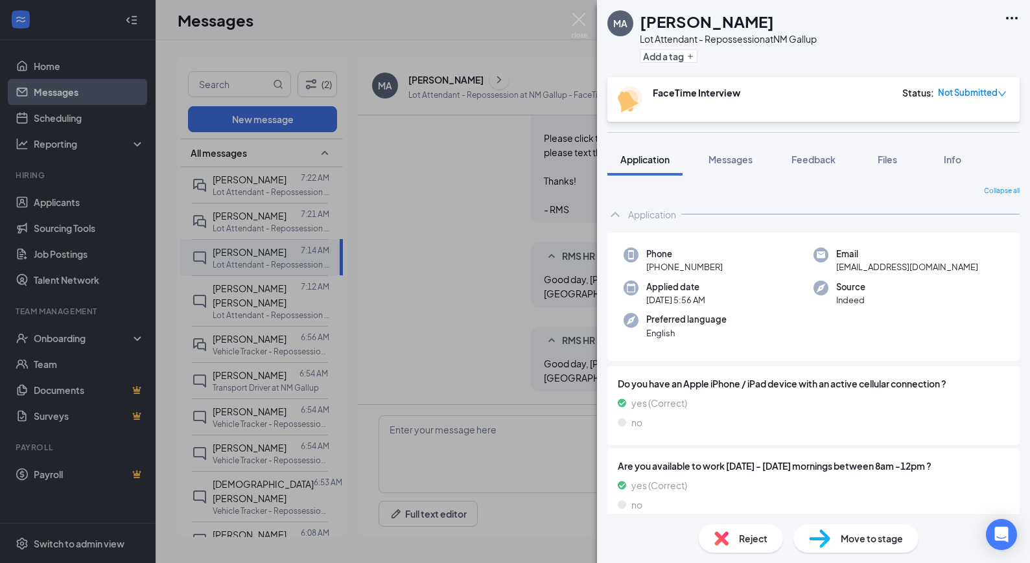
click at [988, 92] on span "Not Submitted" at bounding box center [968, 92] width 60 height 13
click at [1001, 95] on icon "down" at bounding box center [1002, 93] width 8 height 5
drag, startPoint x: 365, startPoint y: 193, endPoint x: 316, endPoint y: 266, distance: 88.3
click at [365, 193] on div "MA [PERSON_NAME] Lot Attendant - Repossession at [GEOGRAPHIC_DATA] Gallup Add a…" at bounding box center [515, 281] width 1030 height 563
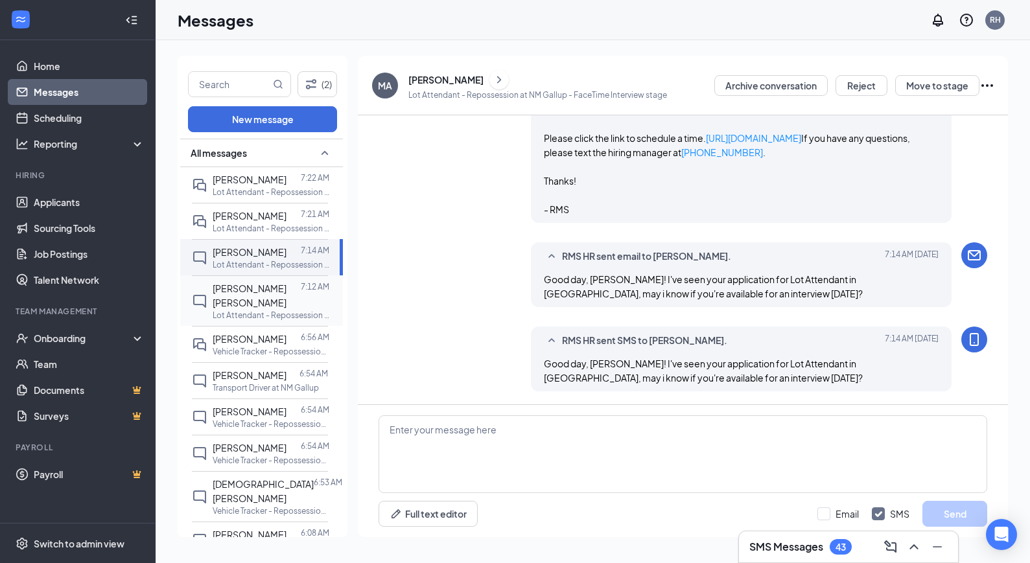
click at [301, 295] on div at bounding box center [301, 295] width 0 height 29
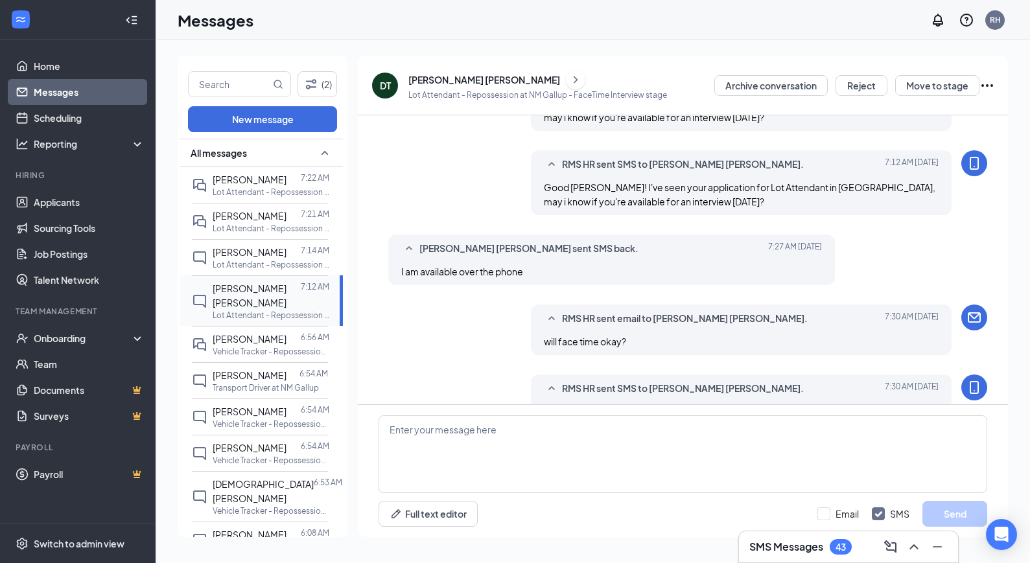
scroll to position [522, 0]
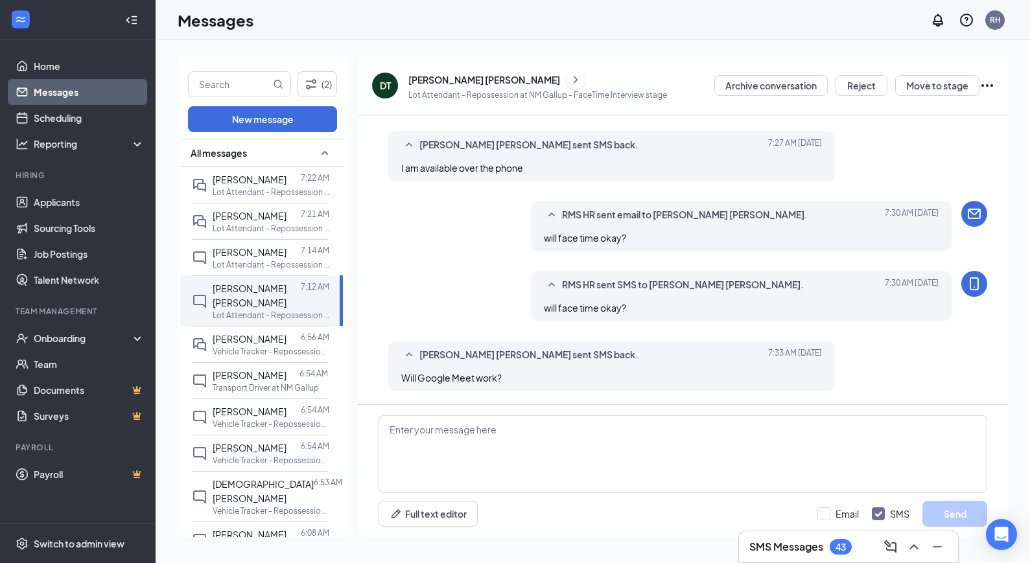
click at [436, 79] on div "[PERSON_NAME] [PERSON_NAME]" at bounding box center [484, 79] width 152 height 13
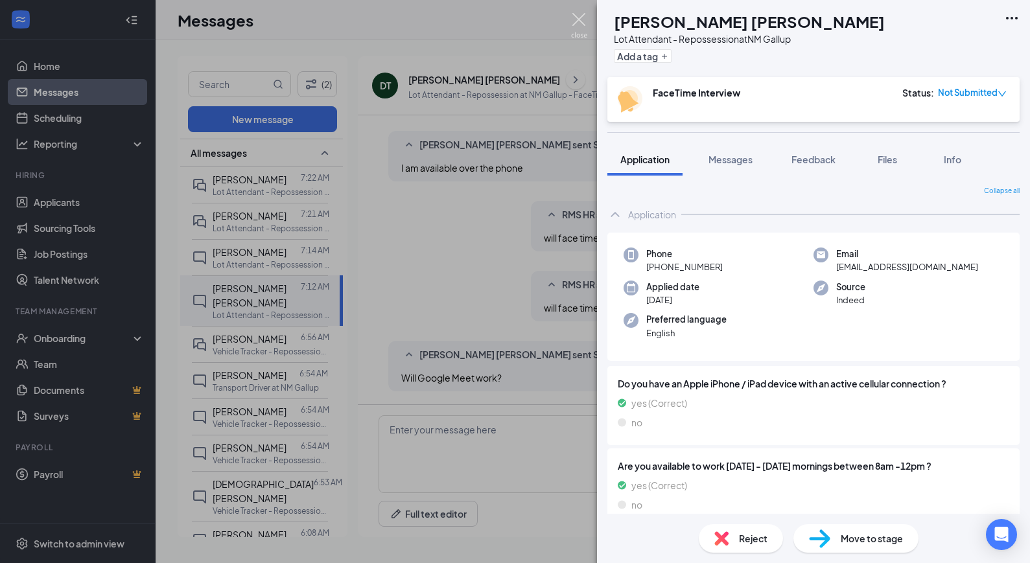
click at [578, 18] on img at bounding box center [579, 25] width 16 height 25
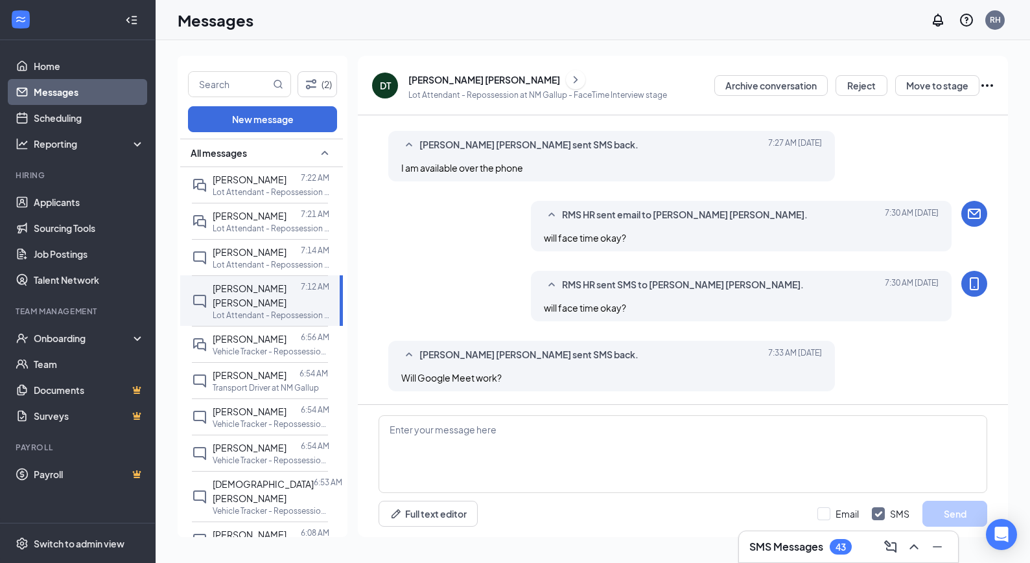
click at [437, 79] on div "[PERSON_NAME] [PERSON_NAME]" at bounding box center [484, 79] width 152 height 13
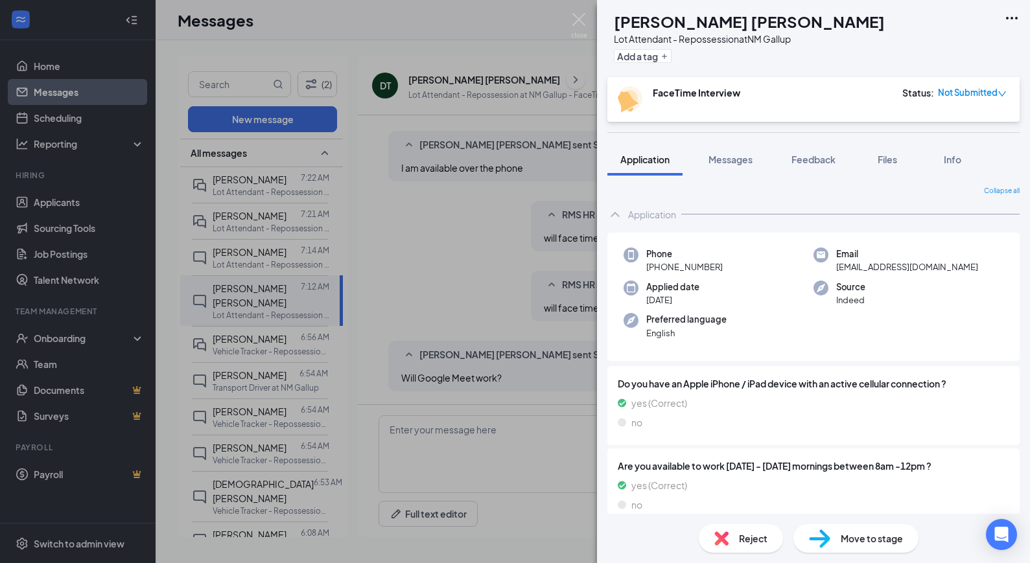
click at [574, 19] on img at bounding box center [579, 25] width 16 height 25
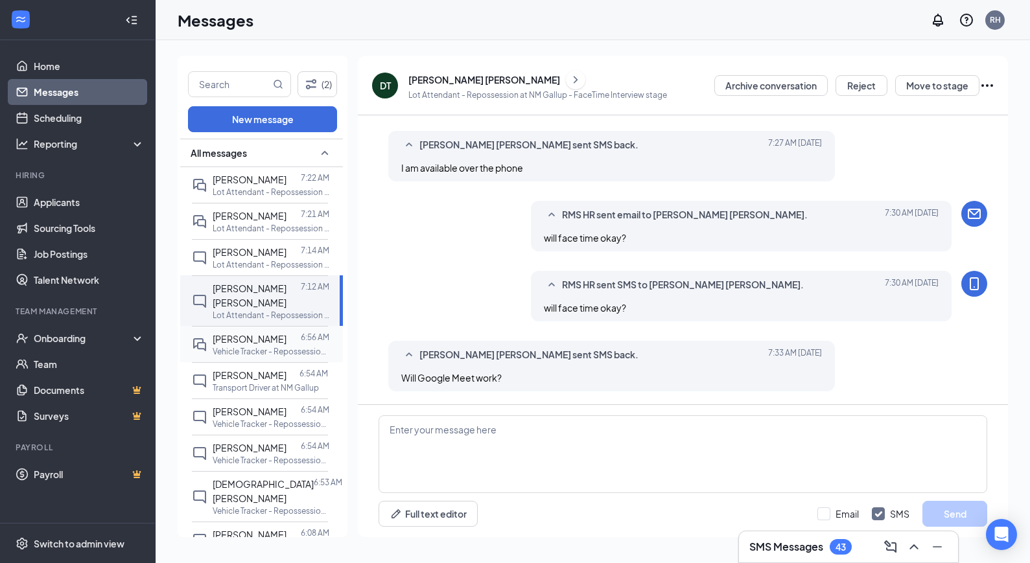
click at [243, 333] on span "[PERSON_NAME]" at bounding box center [250, 339] width 74 height 12
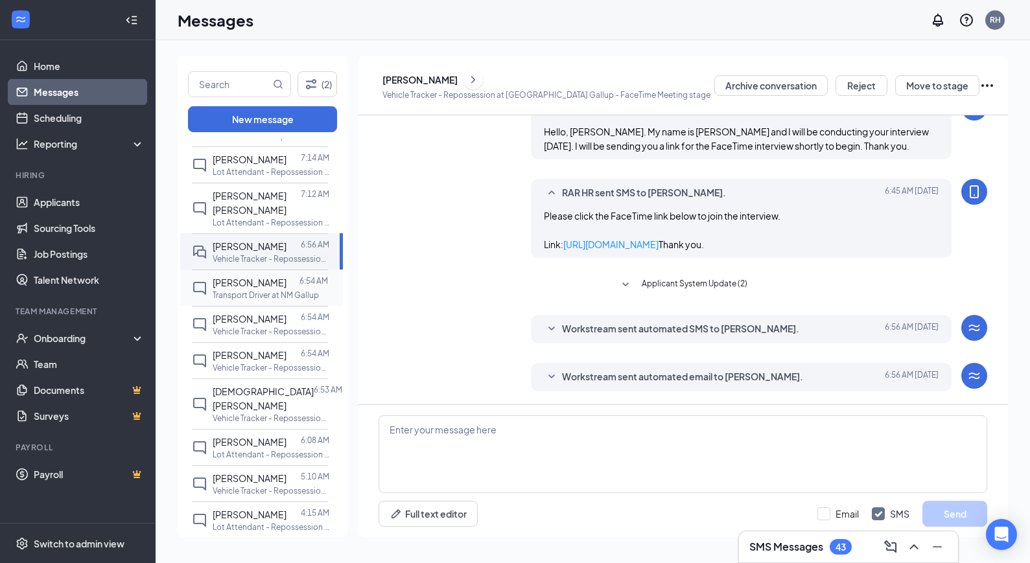
click at [236, 290] on p "Transport Driver at NM Gallup" at bounding box center [266, 295] width 106 height 11
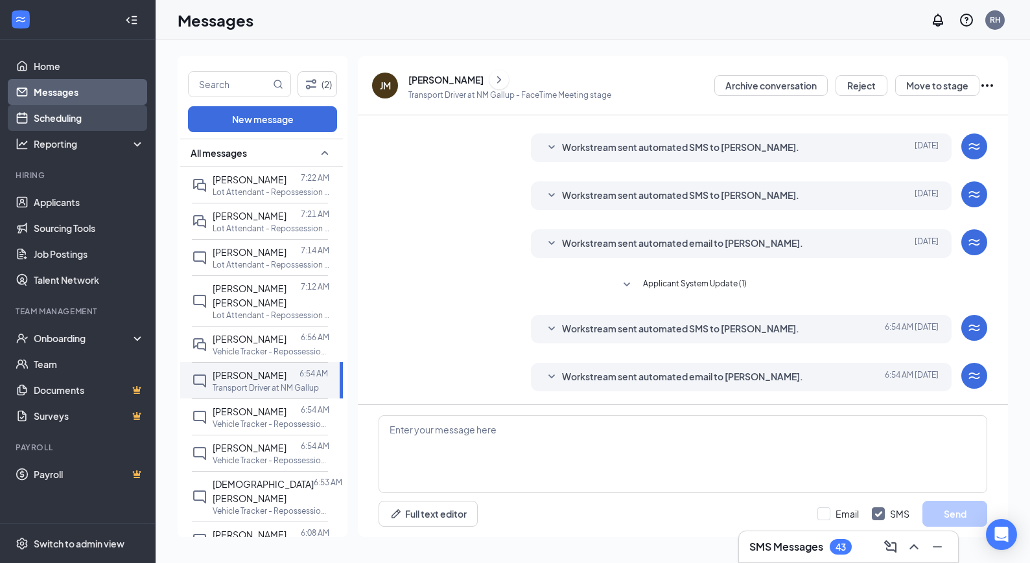
click at [94, 126] on link "Scheduling" at bounding box center [89, 118] width 111 height 26
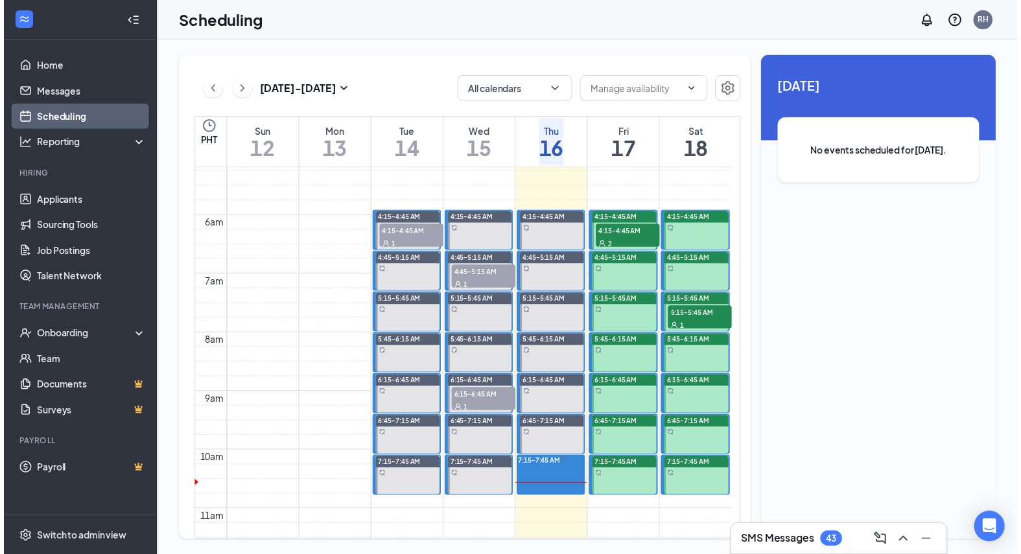
scroll to position [310, 0]
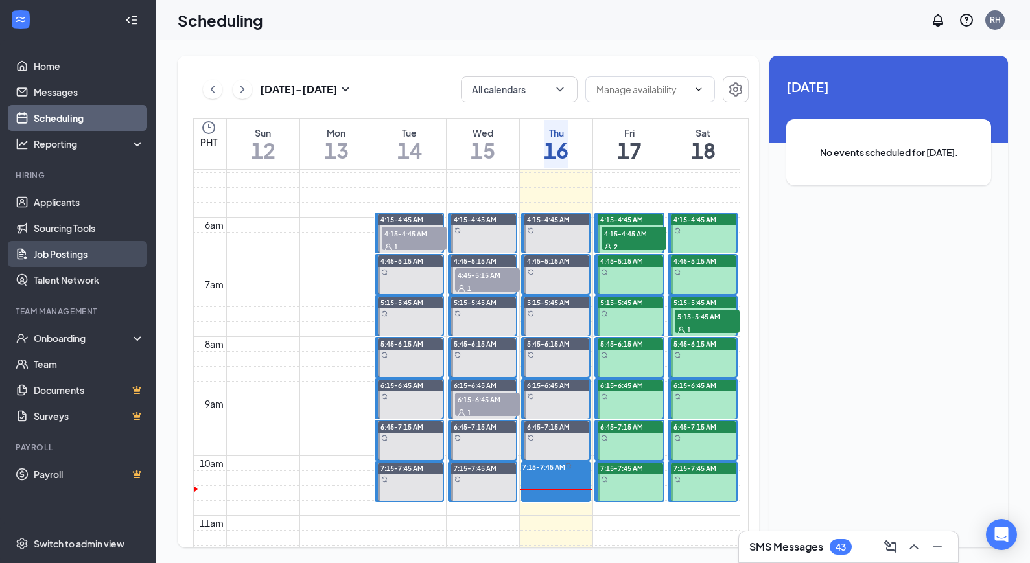
click at [88, 246] on link "Job Postings" at bounding box center [89, 254] width 111 height 26
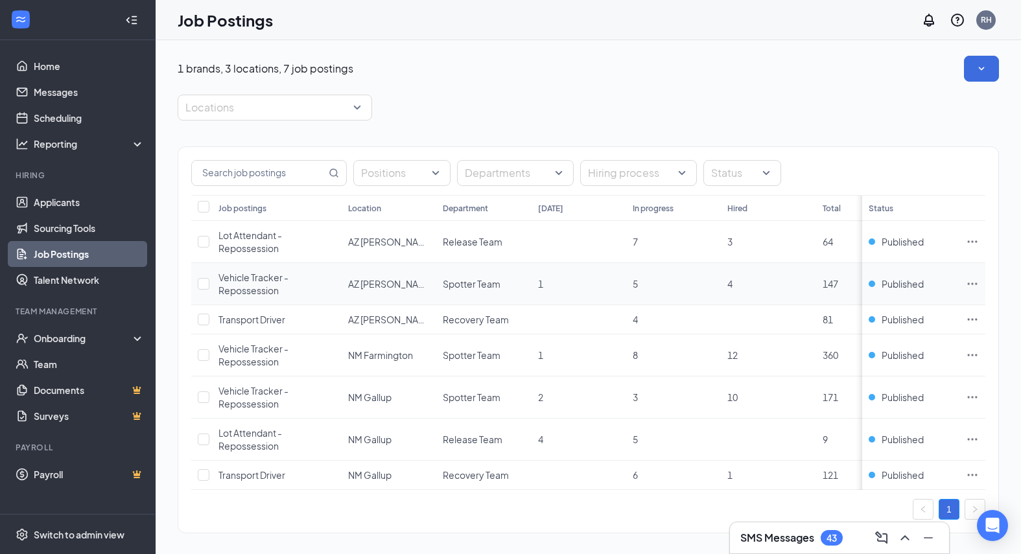
scroll to position [0, 1]
click at [101, 226] on link "Sourcing Tools" at bounding box center [89, 228] width 111 height 26
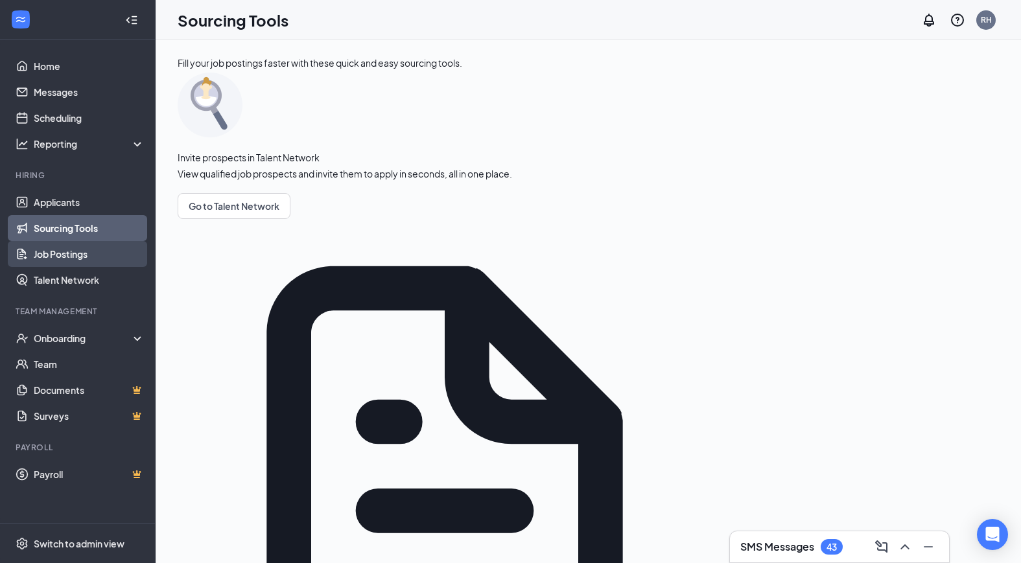
click at [119, 256] on link "Job Postings" at bounding box center [89, 254] width 111 height 26
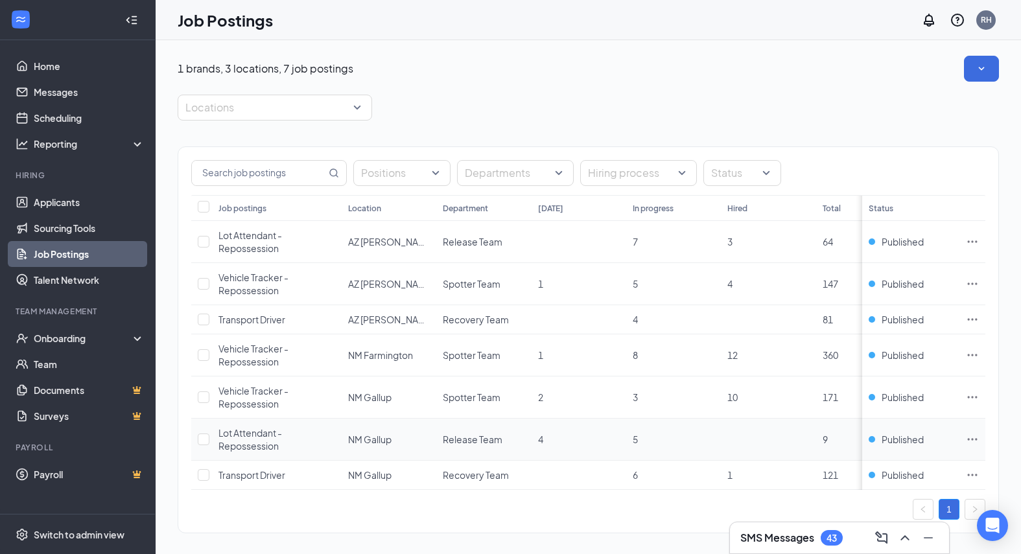
click at [979, 439] on icon "Ellipses" at bounding box center [972, 439] width 13 height 13
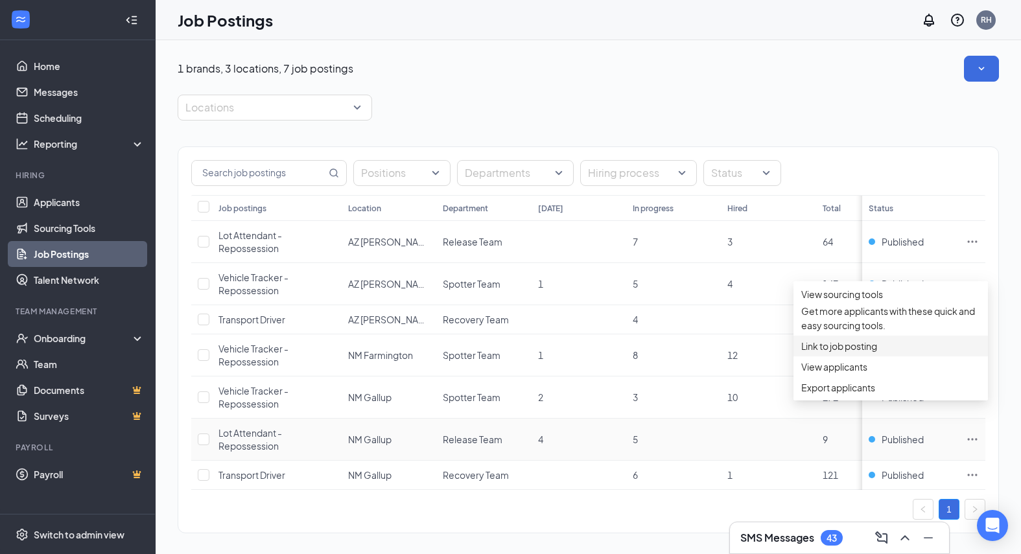
click at [813, 351] on span "Link to job posting" at bounding box center [839, 346] width 76 height 12
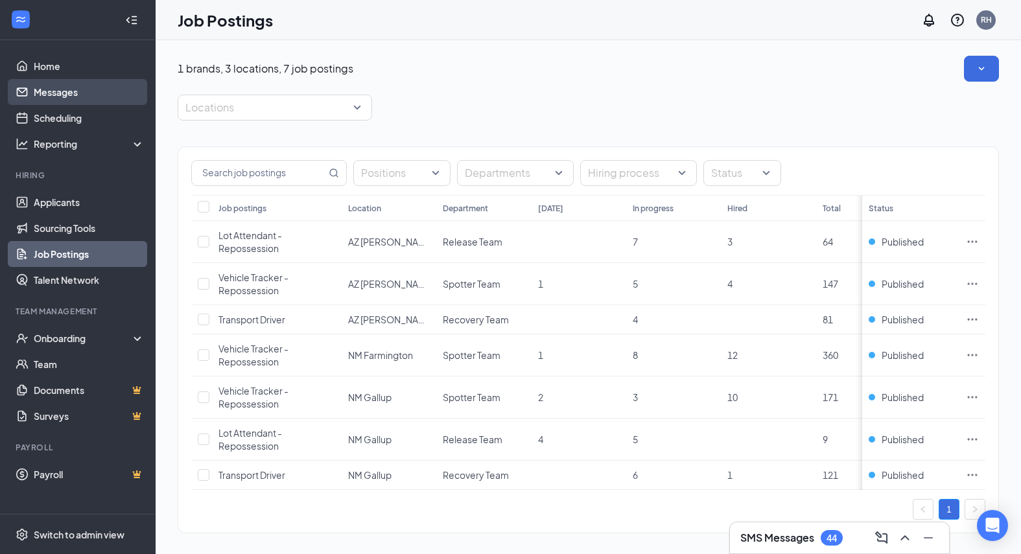
click at [79, 86] on link "Messages" at bounding box center [89, 92] width 111 height 26
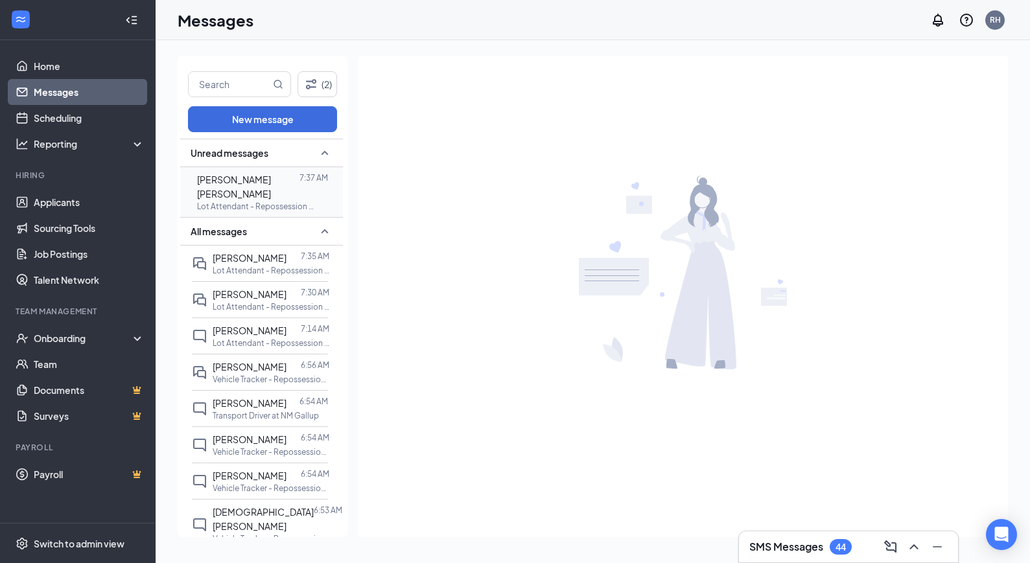
click at [268, 201] on p "Lot Attendant - Repossession at NM Gallup" at bounding box center [255, 206] width 117 height 11
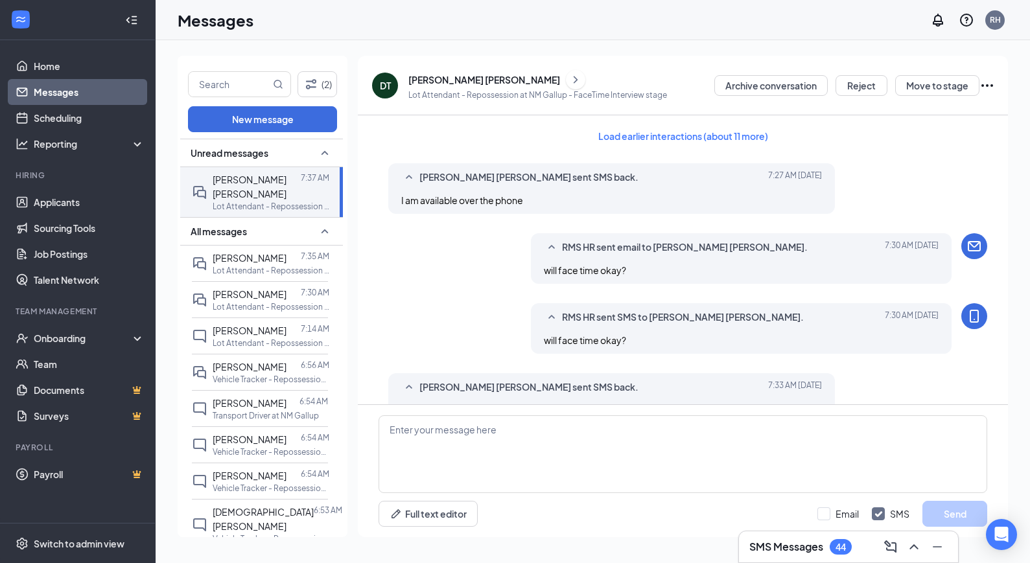
click at [644, 138] on button "Load earlier interactions (about 11 more)" at bounding box center [683, 136] width 192 height 21
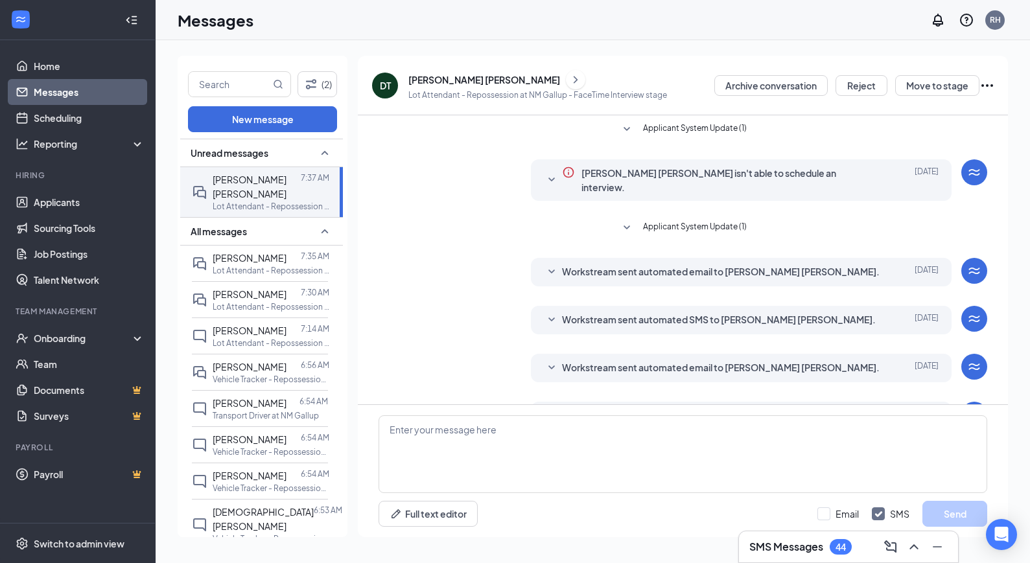
click at [556, 264] on icon "SmallChevronDown" at bounding box center [552, 272] width 16 height 16
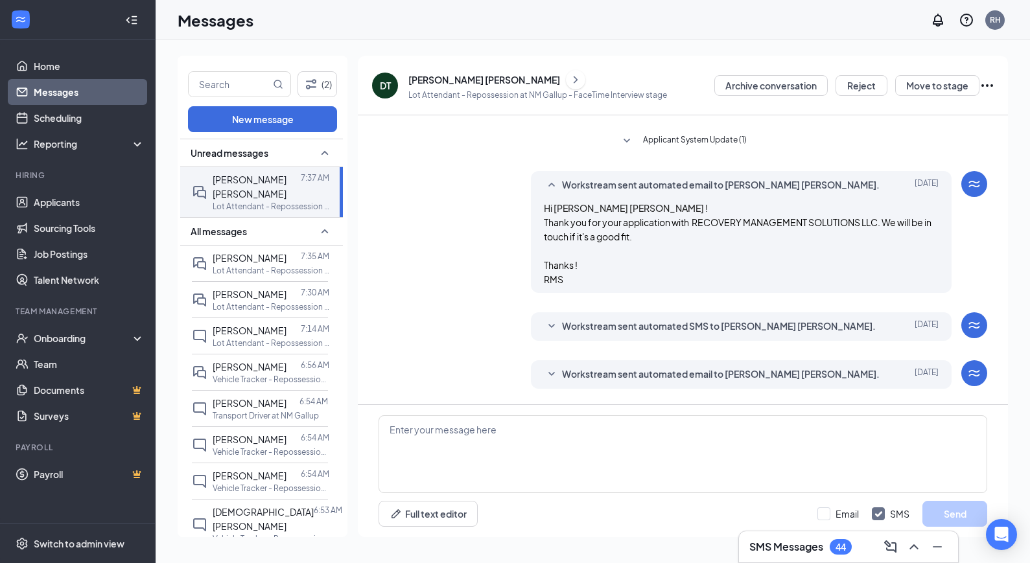
click at [552, 319] on icon "SmallChevronDown" at bounding box center [552, 327] width 16 height 16
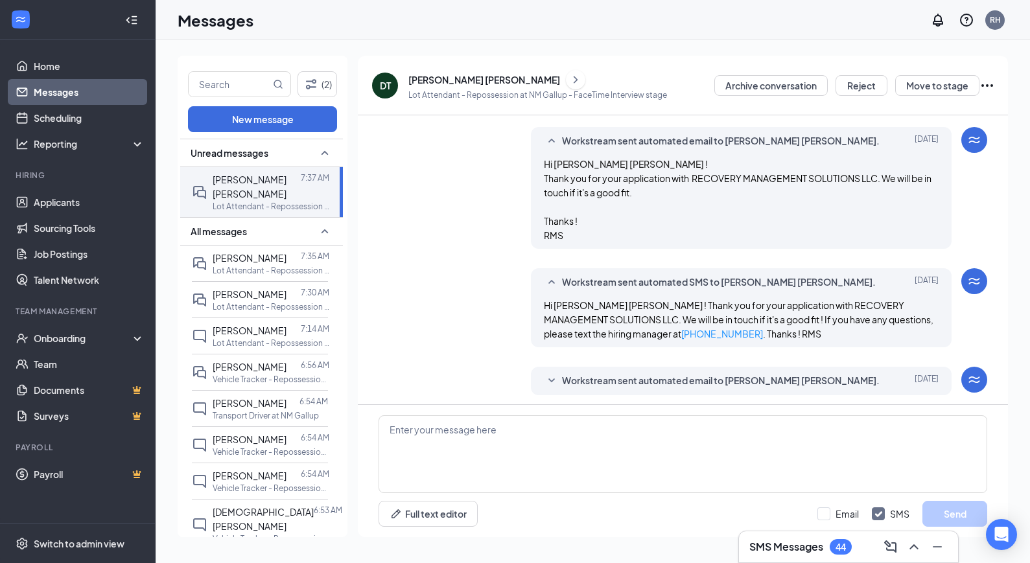
scroll to position [133, 0]
click at [279, 265] on p "Lot Attendant - Repossession at NM Gallup" at bounding box center [271, 270] width 117 height 11
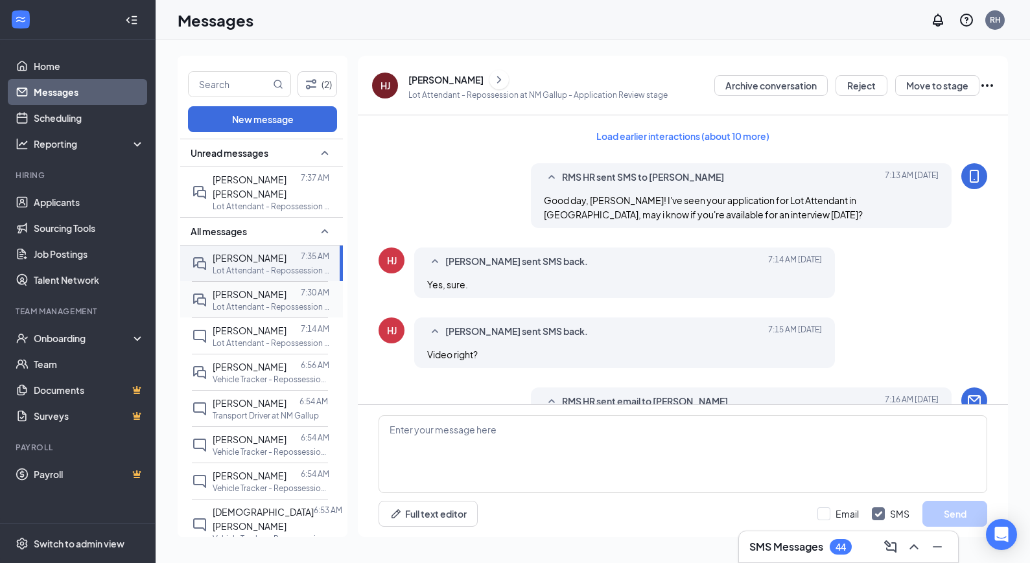
click at [257, 301] on p "Lot Attendant - Repossession at NM Gallup" at bounding box center [271, 306] width 117 height 11
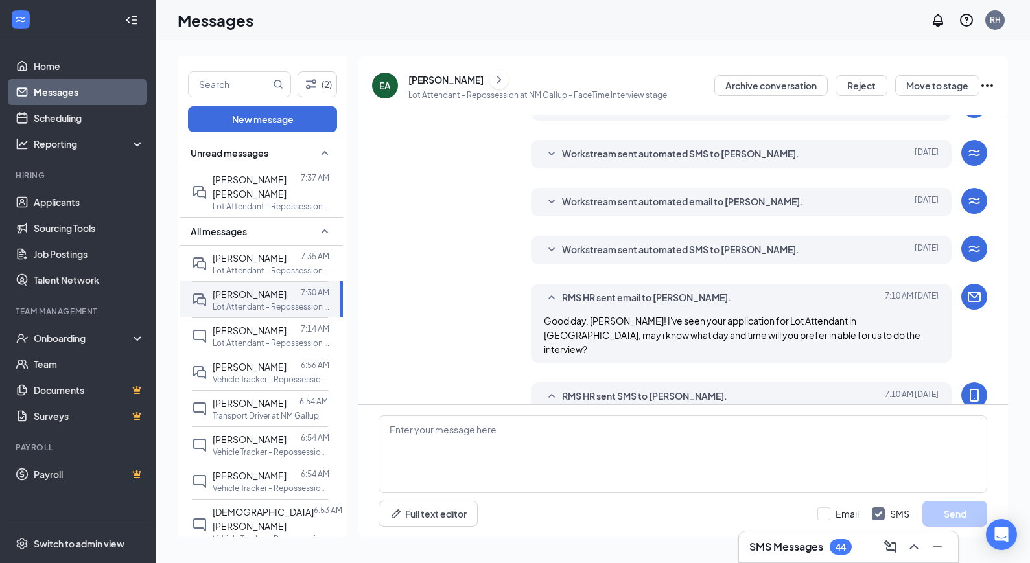
scroll to position [67, 0]
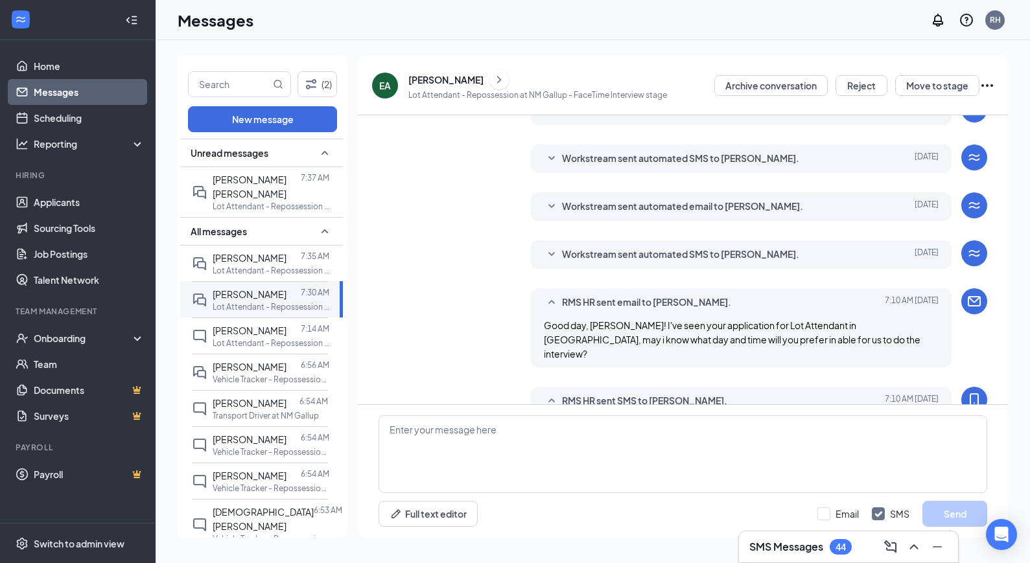
click at [552, 255] on icon "SmallChevronDown" at bounding box center [552, 255] width 16 height 16
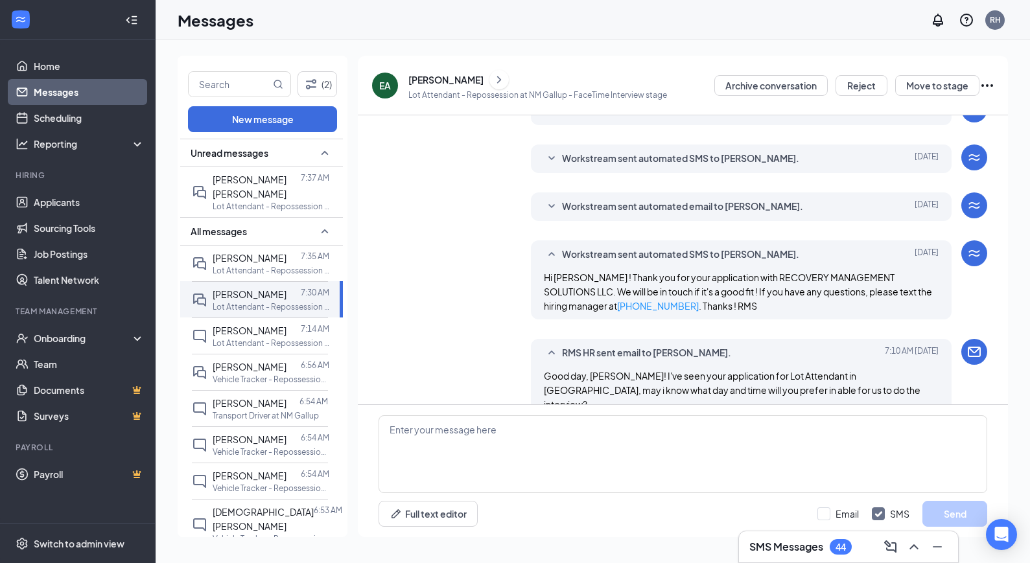
click at [547, 209] on icon "SmallChevronDown" at bounding box center [552, 207] width 16 height 16
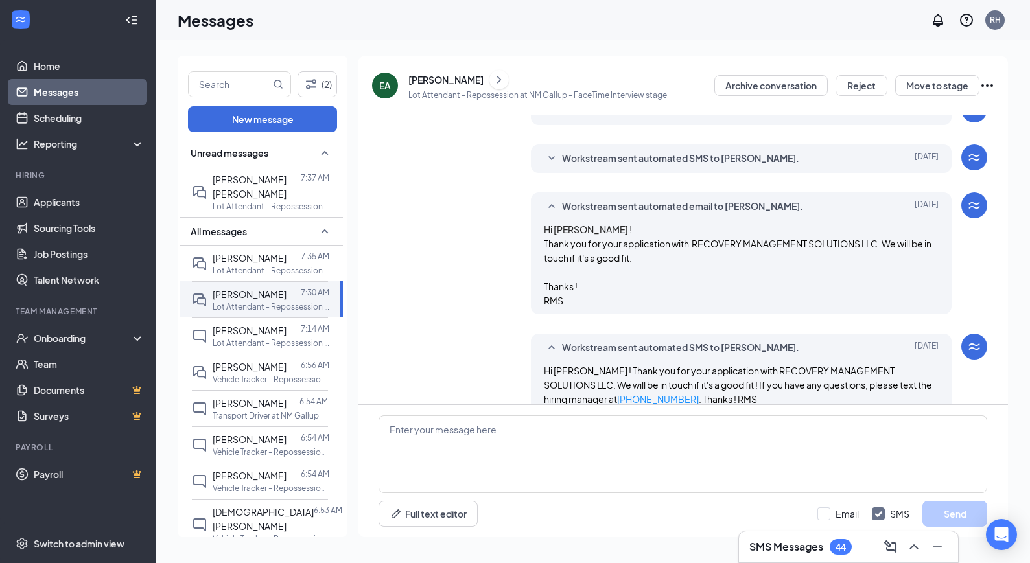
click at [554, 158] on icon "SmallChevronDown" at bounding box center [552, 159] width 16 height 16
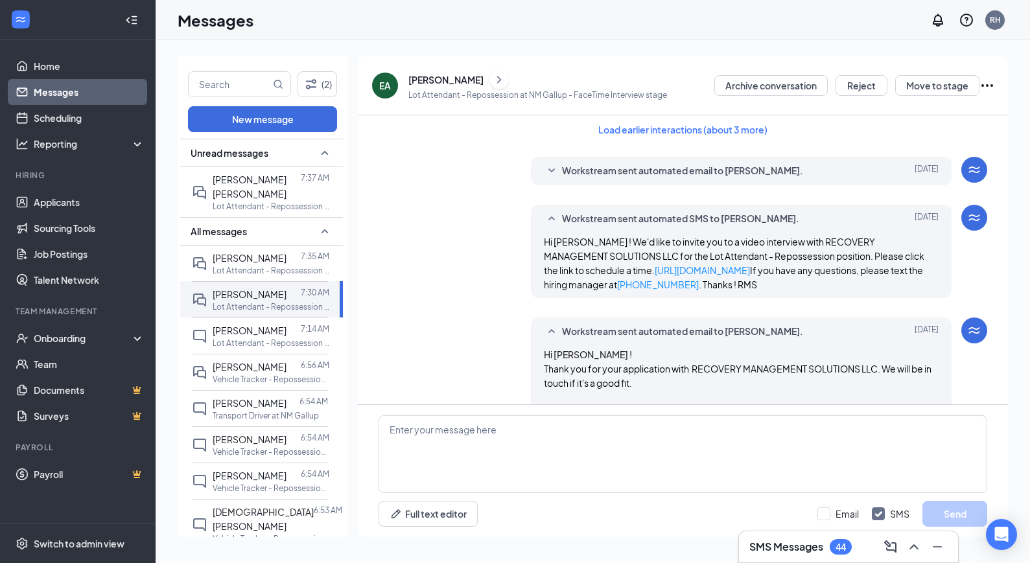
scroll to position [8, 0]
click at [297, 323] on div at bounding box center [293, 330] width 14 height 14
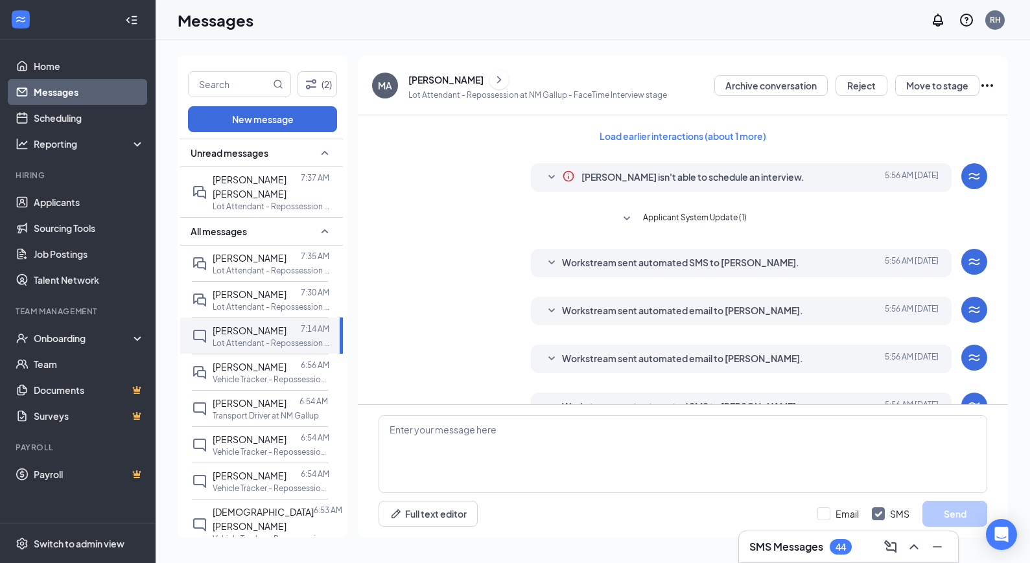
scroll to position [467, 0]
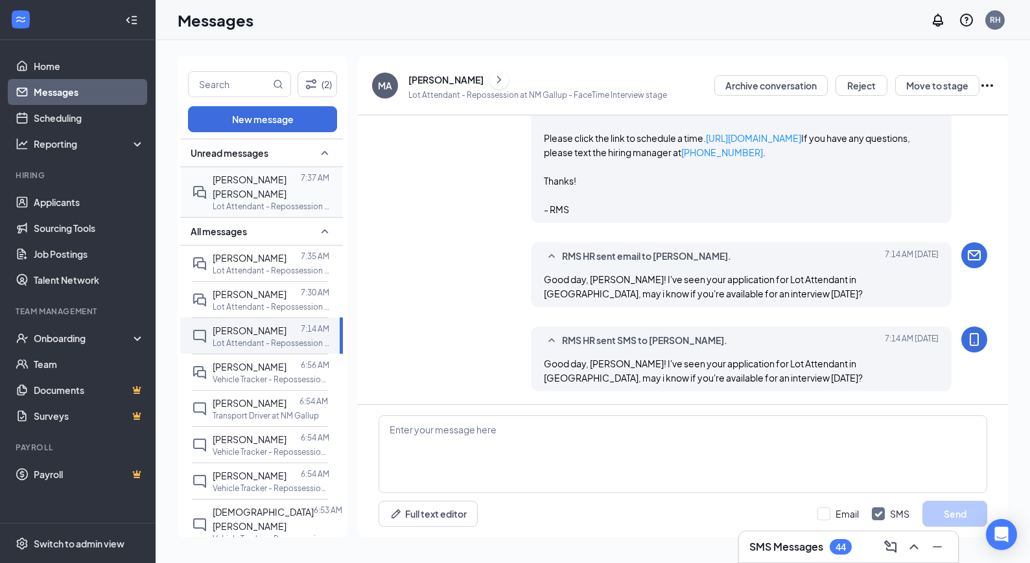
click at [256, 185] on span "[PERSON_NAME] [PERSON_NAME]" at bounding box center [250, 187] width 74 height 26
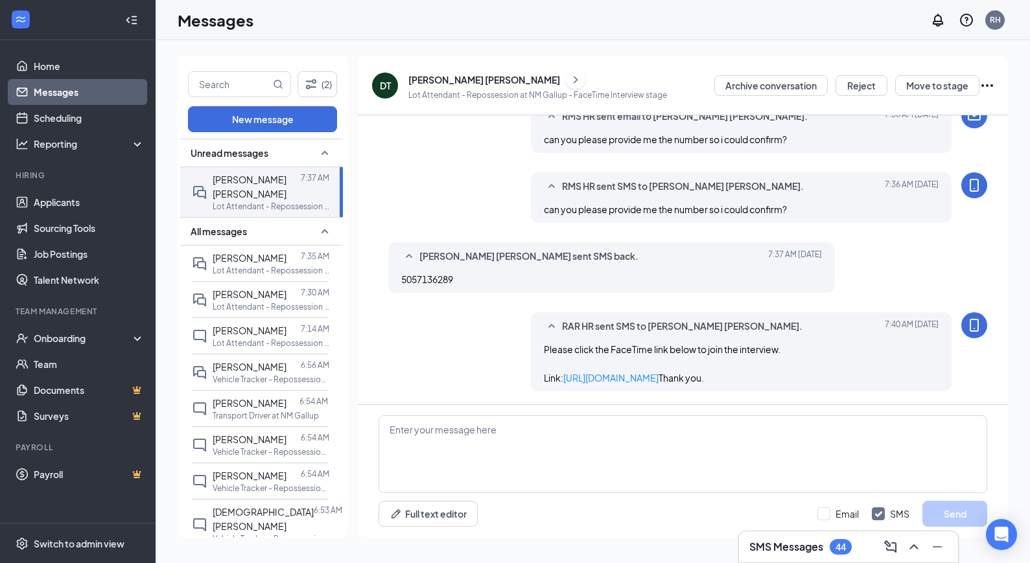
scroll to position [530, 0]
click at [280, 263] on div "[DATE] 7:30 AM" at bounding box center [294, 254] width 64 height 21
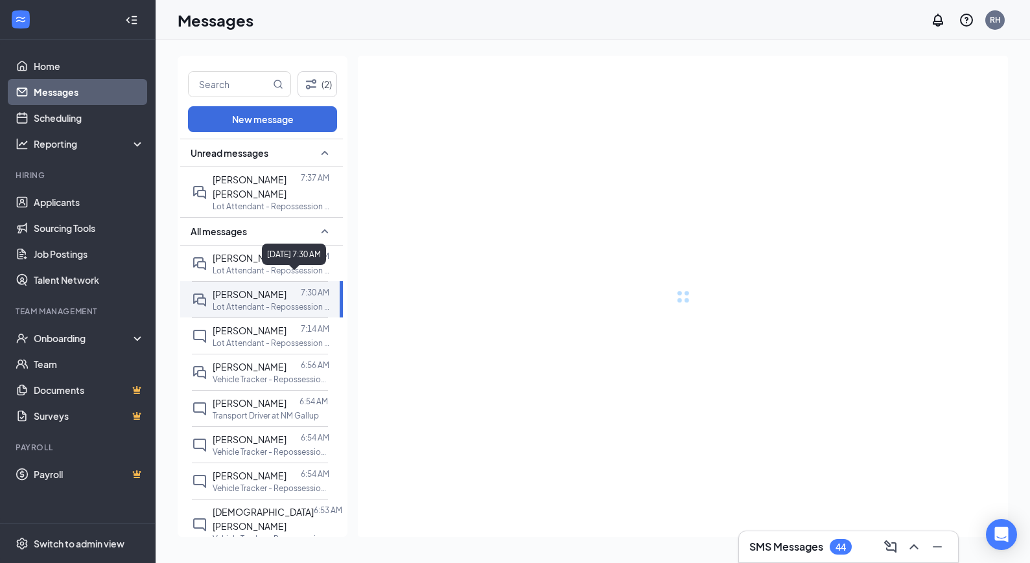
click at [272, 246] on div "[DATE] 7:30 AM" at bounding box center [294, 254] width 64 height 21
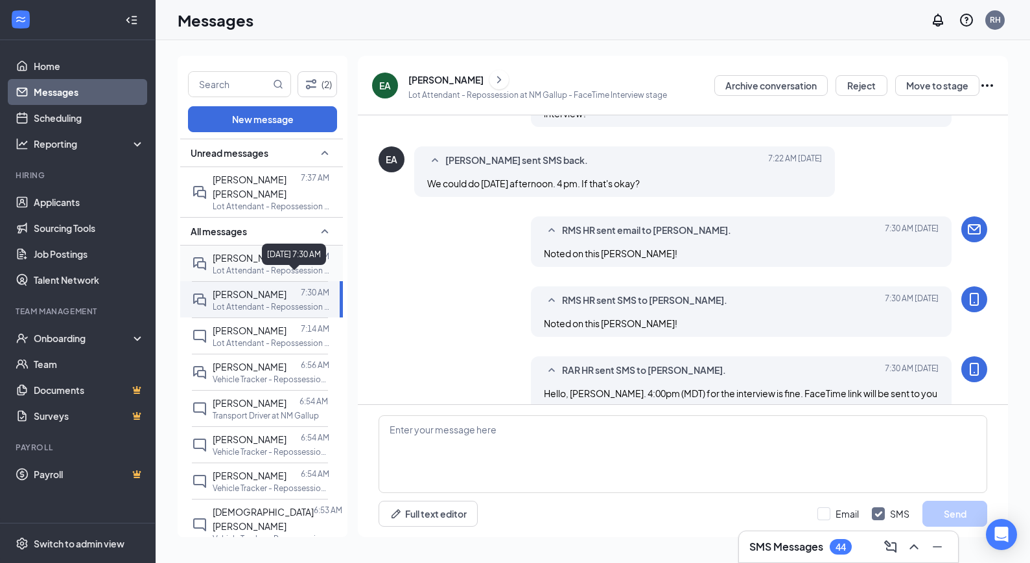
scroll to position [407, 0]
click at [243, 252] on span "[PERSON_NAME]" at bounding box center [250, 258] width 74 height 12
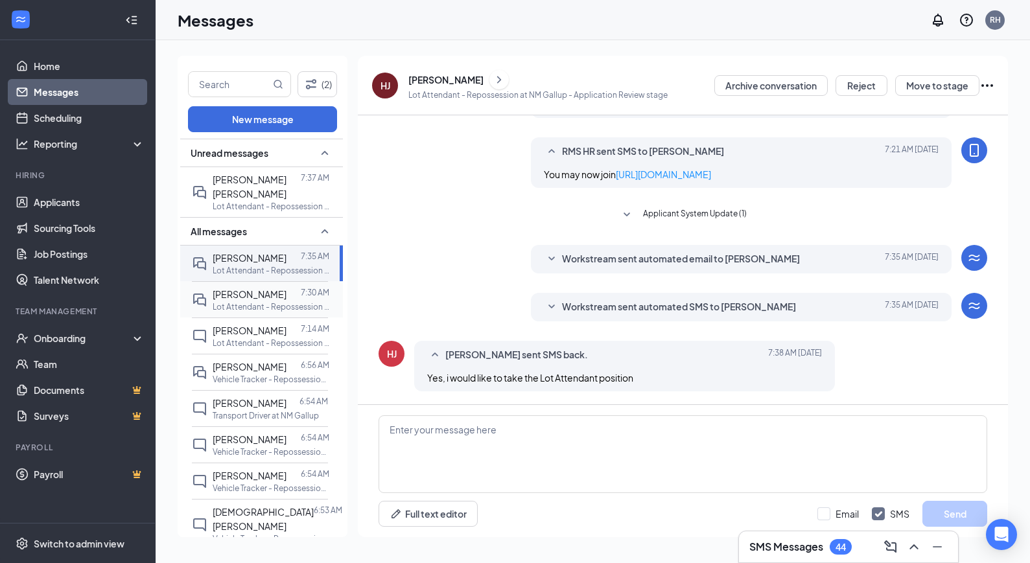
scroll to position [433, 0]
click at [582, 432] on textarea at bounding box center [683, 454] width 609 height 78
click at [547, 312] on icon "SmallChevronDown" at bounding box center [552, 307] width 16 height 16
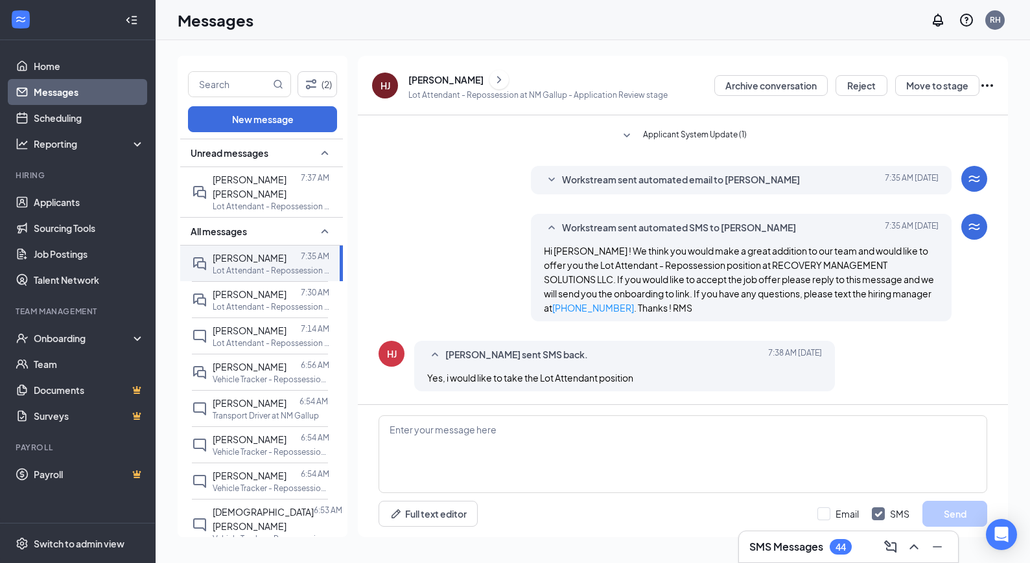
scroll to position [512, 0]
click at [526, 432] on textarea at bounding box center [683, 454] width 609 height 78
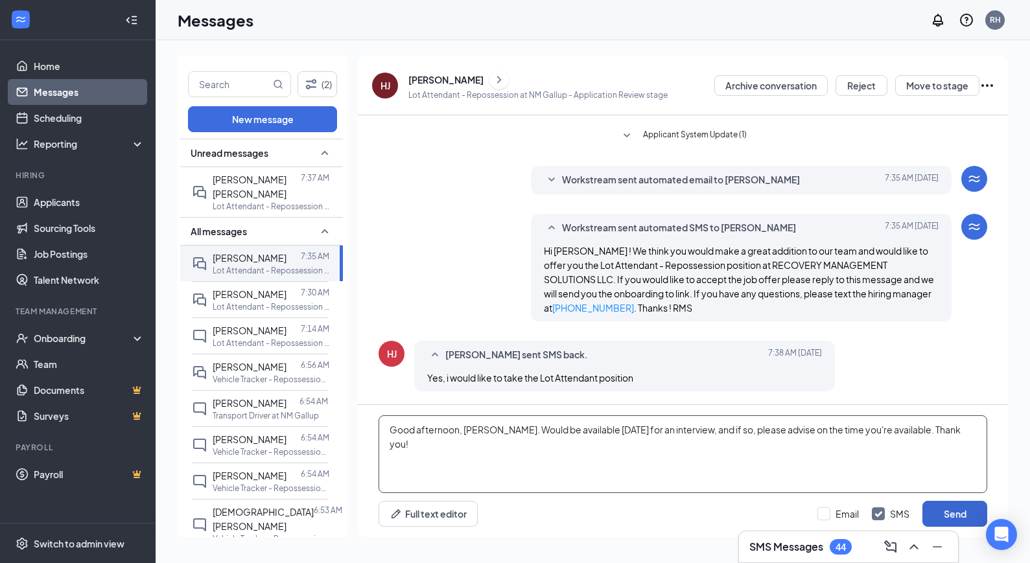
type textarea "Good afternoon, [PERSON_NAME]. Would be available [DATE] for an interview, and …"
click at [969, 515] on button "Send" at bounding box center [954, 514] width 65 height 26
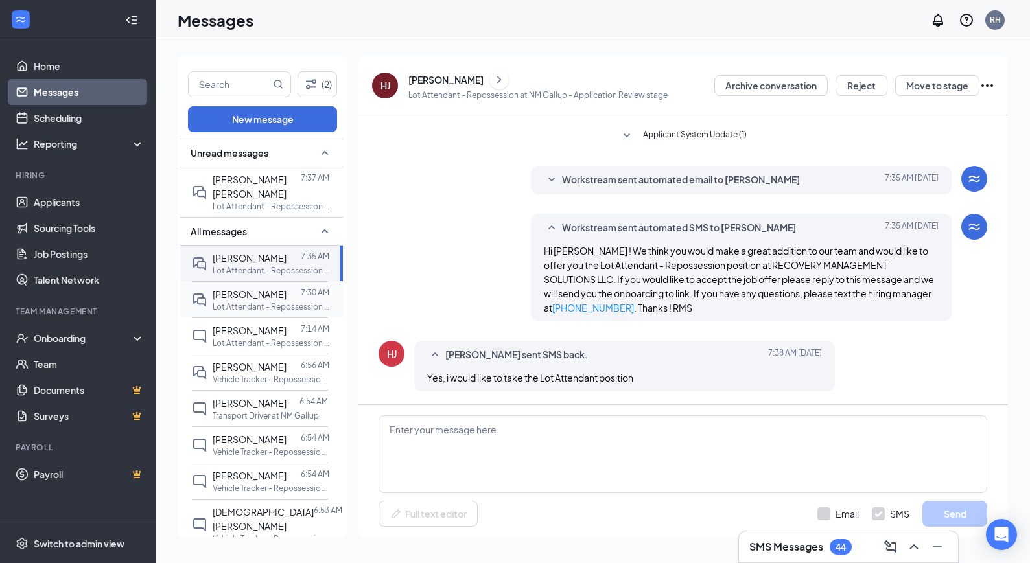
click at [275, 301] on p "Lot Attendant - Repossession at NM Gallup" at bounding box center [271, 306] width 117 height 11
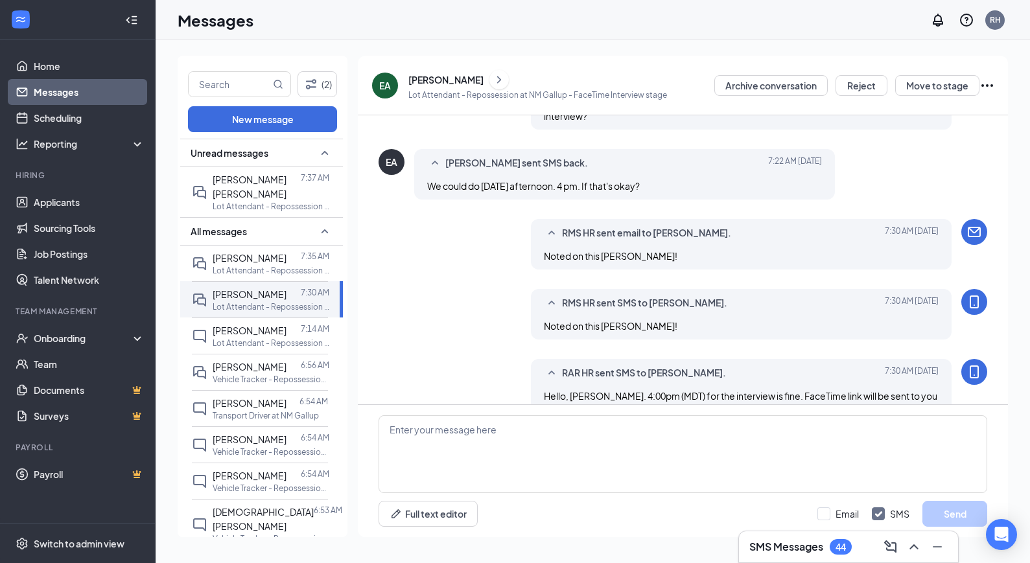
scroll to position [407, 0]
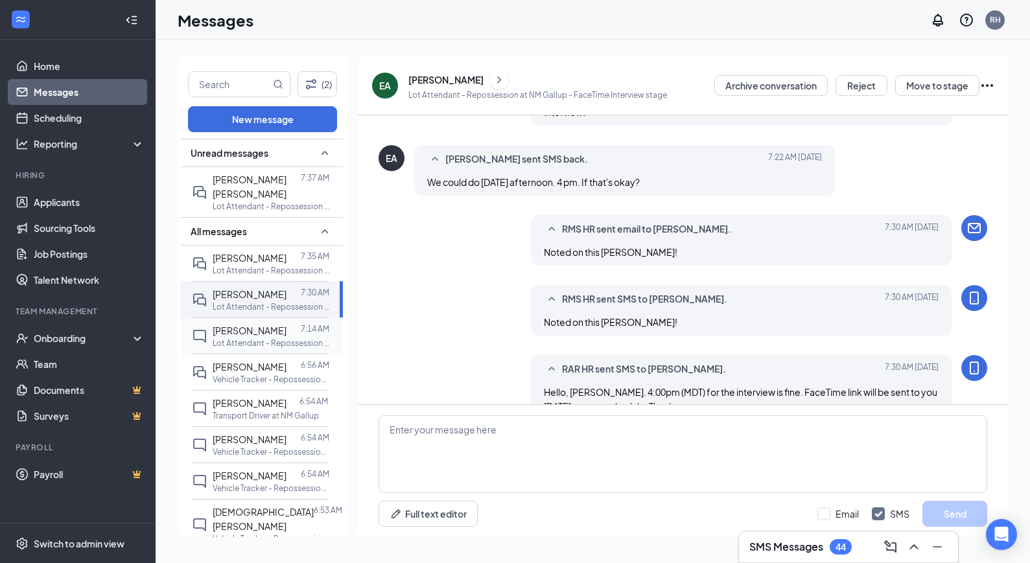
click at [265, 338] on p "Lot Attendant - Repossession at NM Gallup" at bounding box center [271, 343] width 117 height 11
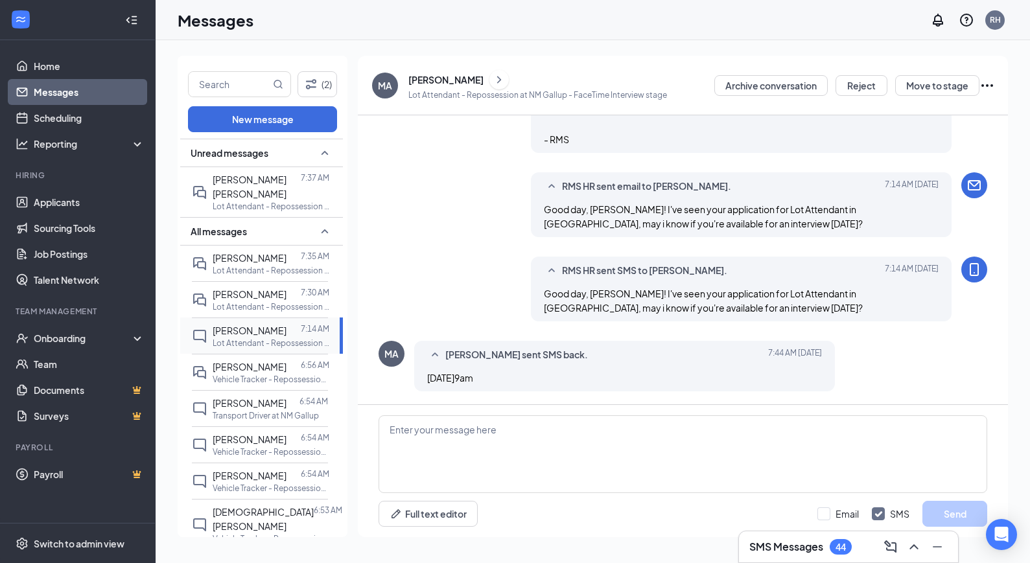
scroll to position [489, 0]
click at [467, 434] on textarea at bounding box center [683, 454] width 609 height 78
type textarea "h"
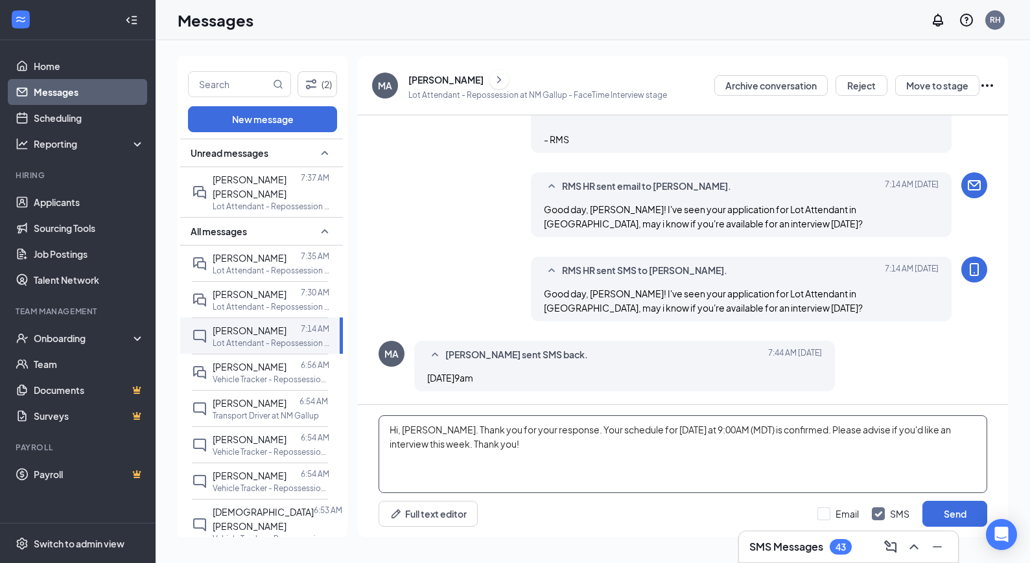
type textarea "Hi, [PERSON_NAME]. Thank you for your response. Your schedule for [DATE] at 9:0…"
click at [989, 510] on div "Hi, [PERSON_NAME]. Thank you for your response. Your schedule for [DATE] at 9:0…" at bounding box center [683, 471] width 650 height 132
click at [970, 511] on button "Send" at bounding box center [954, 514] width 65 height 26
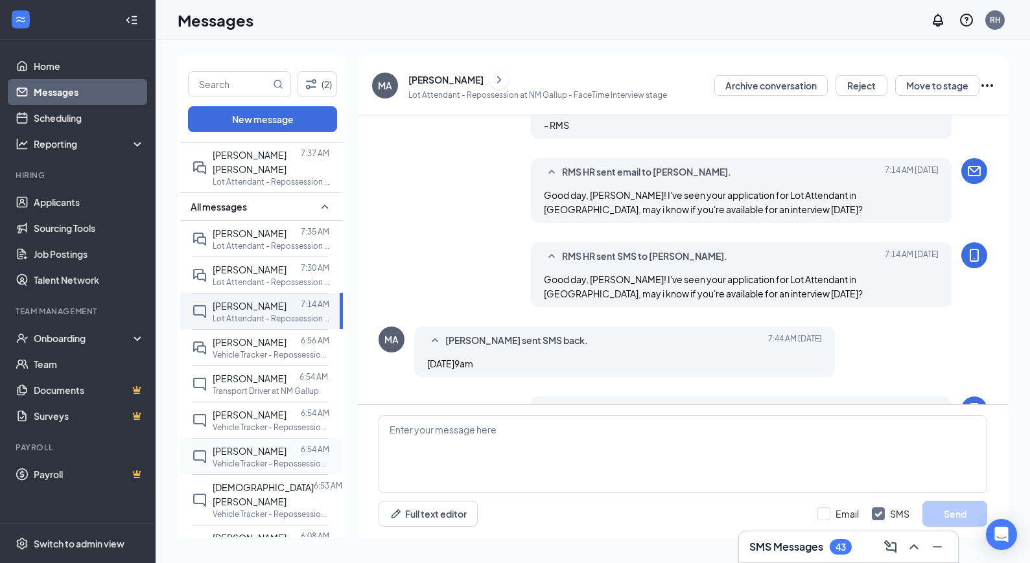
scroll to position [573, 0]
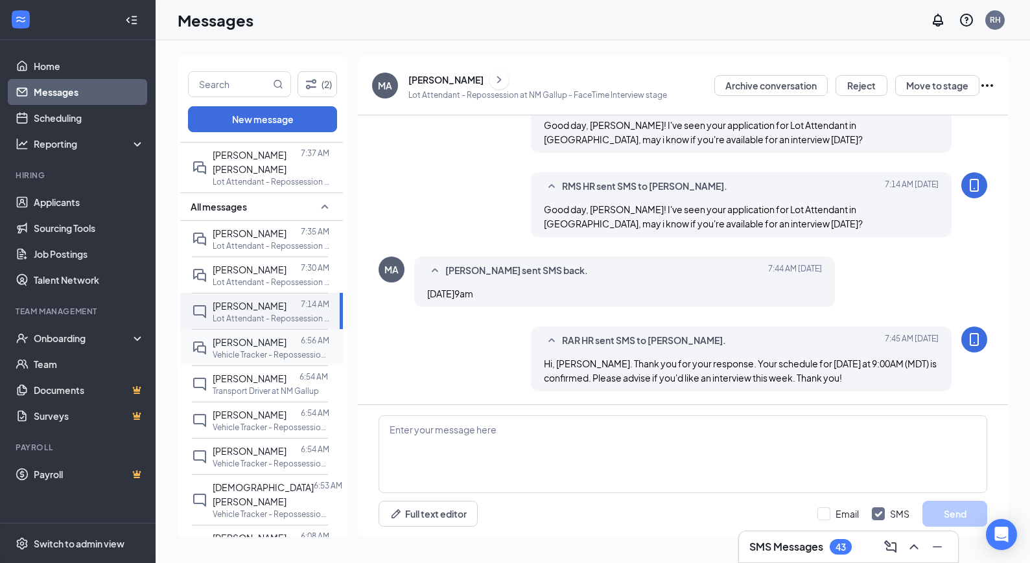
click at [250, 349] on p "Vehicle Tracker - Repossession at NM Gallup" at bounding box center [271, 354] width 117 height 11
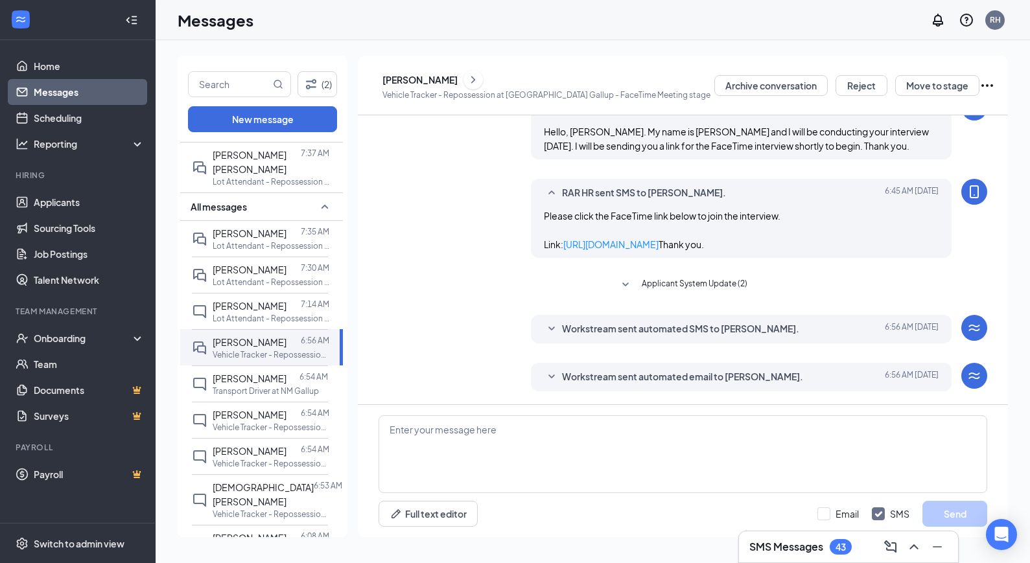
scroll to position [318, 0]
click at [562, 377] on span "Workstream sent automated email to [PERSON_NAME]." at bounding box center [682, 377] width 241 height 16
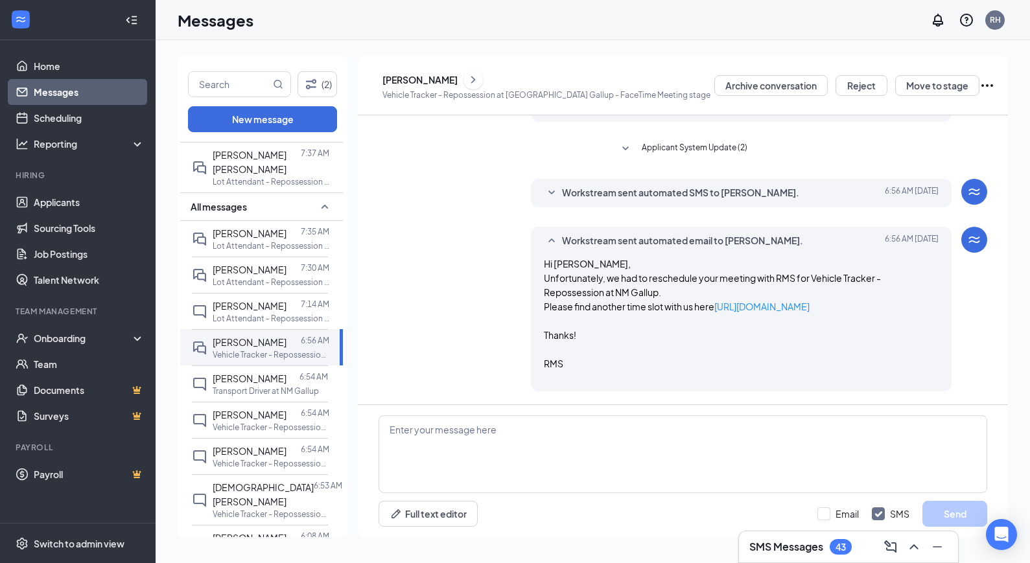
scroll to position [454, 0]
click at [286, 371] on div at bounding box center [292, 378] width 13 height 14
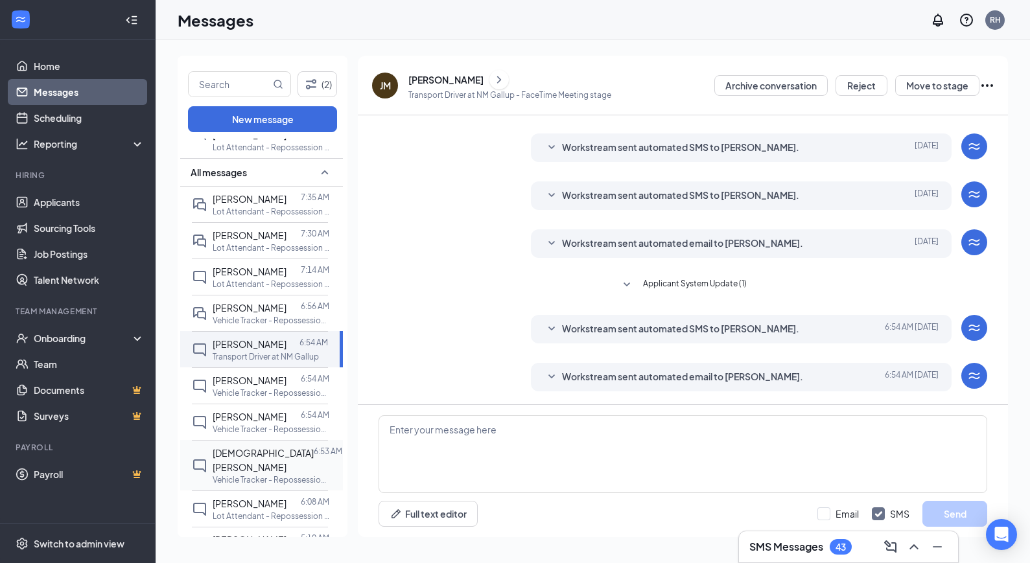
scroll to position [75, 0]
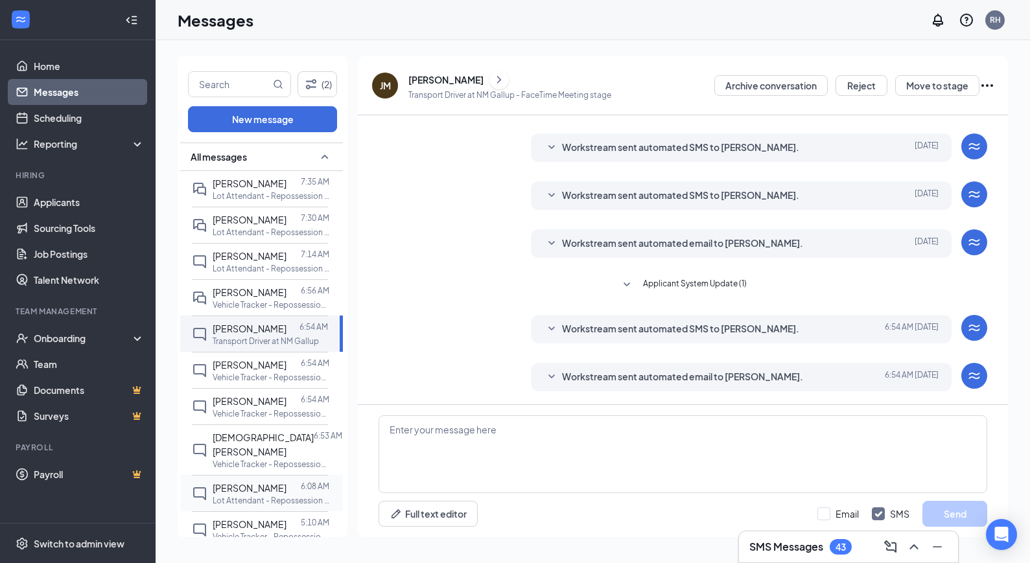
click at [286, 481] on div at bounding box center [293, 488] width 14 height 14
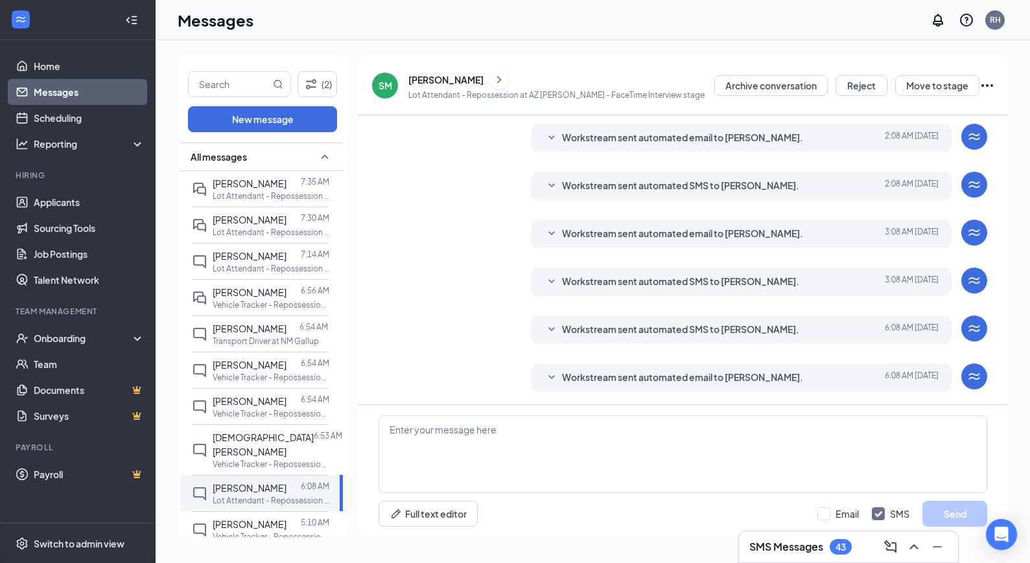
scroll to position [174, 0]
click at [546, 376] on icon "SmallChevronDown" at bounding box center [552, 377] width 16 height 16
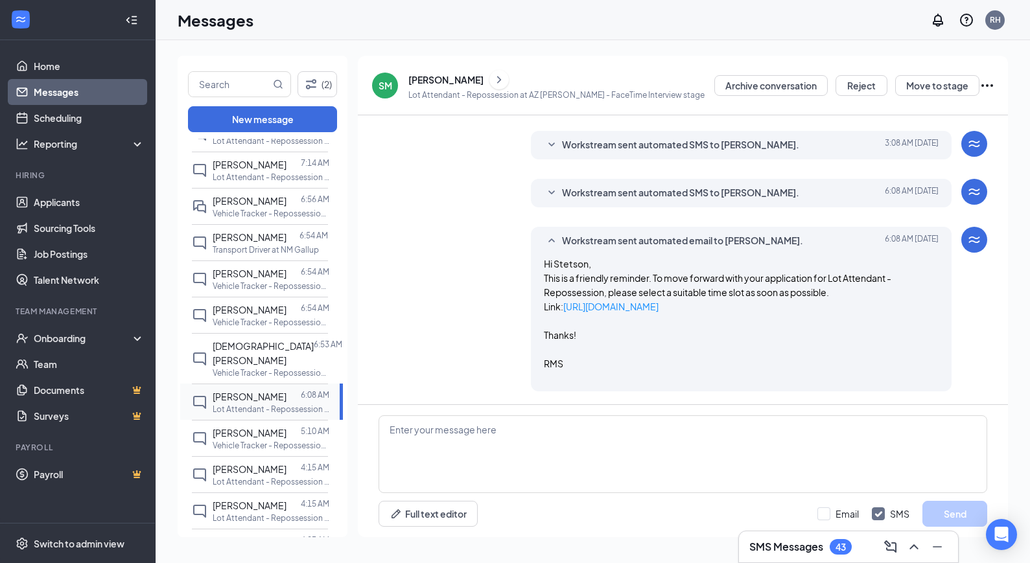
scroll to position [173, 0]
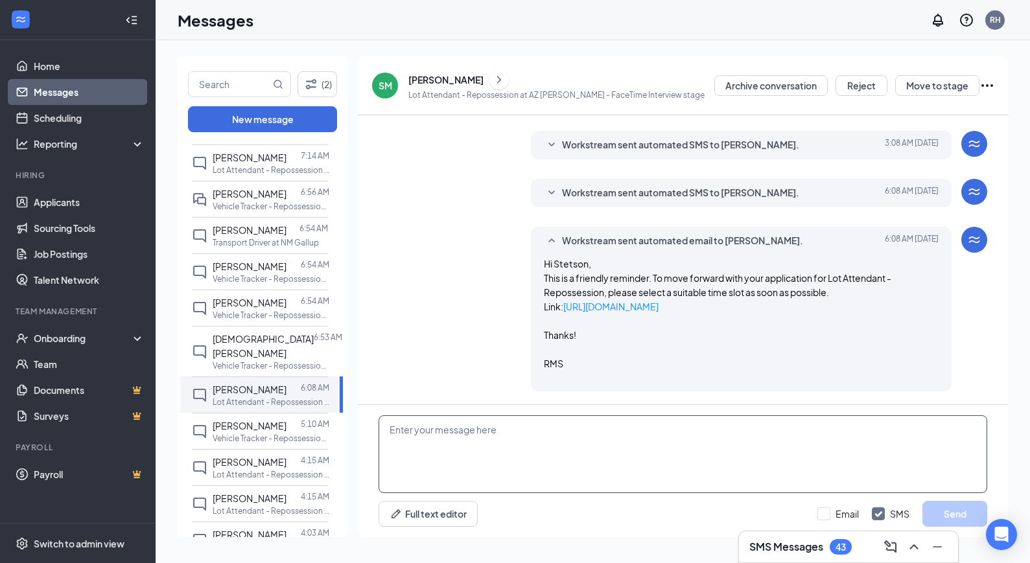
click at [480, 428] on textarea at bounding box center [683, 454] width 609 height 78
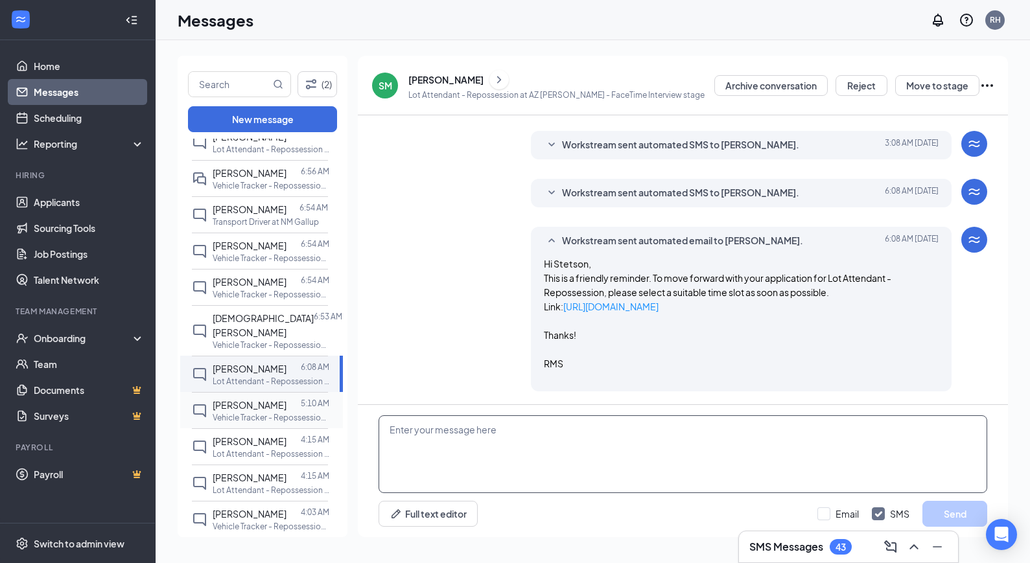
scroll to position [198, 0]
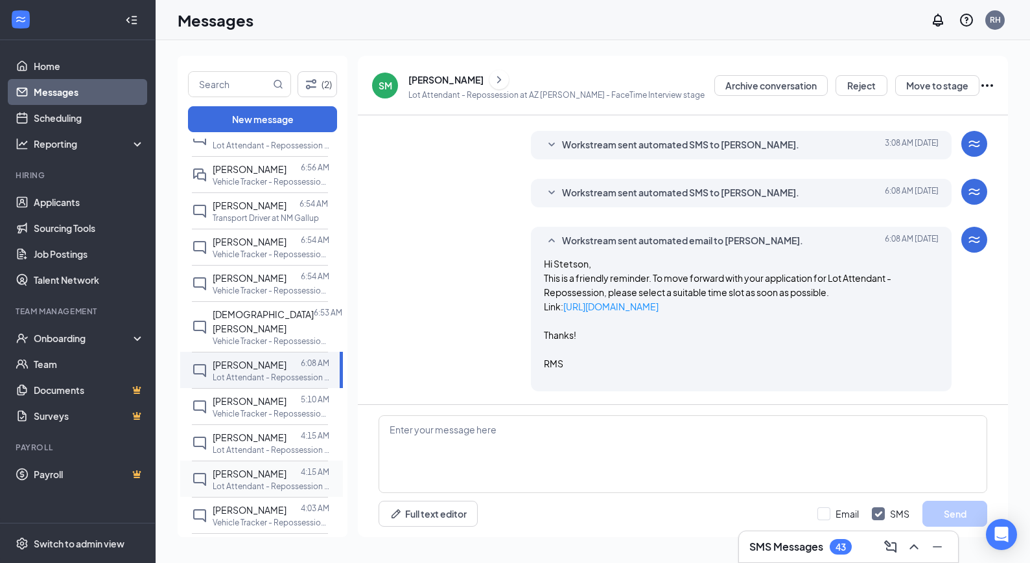
click at [277, 468] on span "[PERSON_NAME]" at bounding box center [250, 474] width 74 height 12
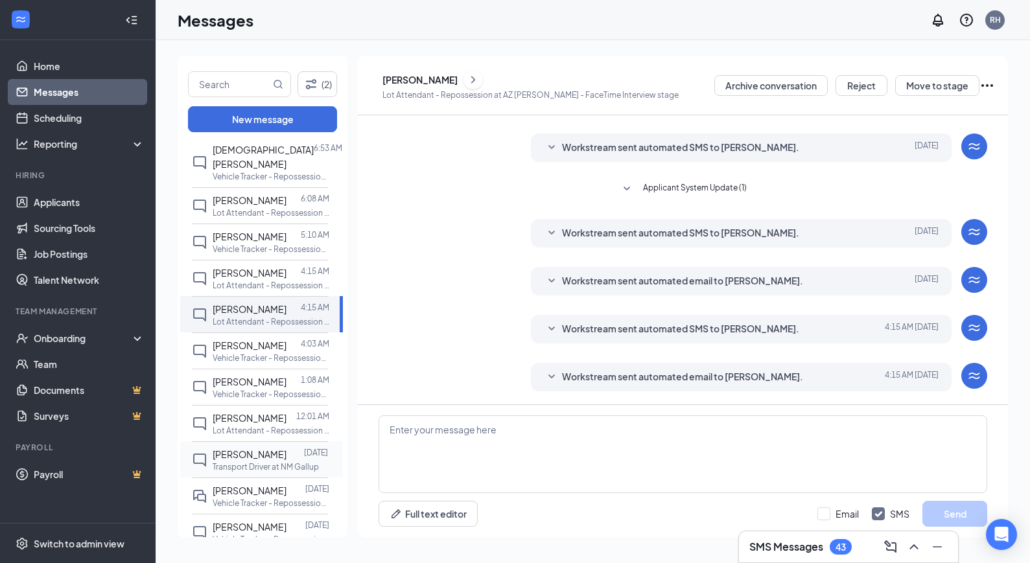
scroll to position [368, 0]
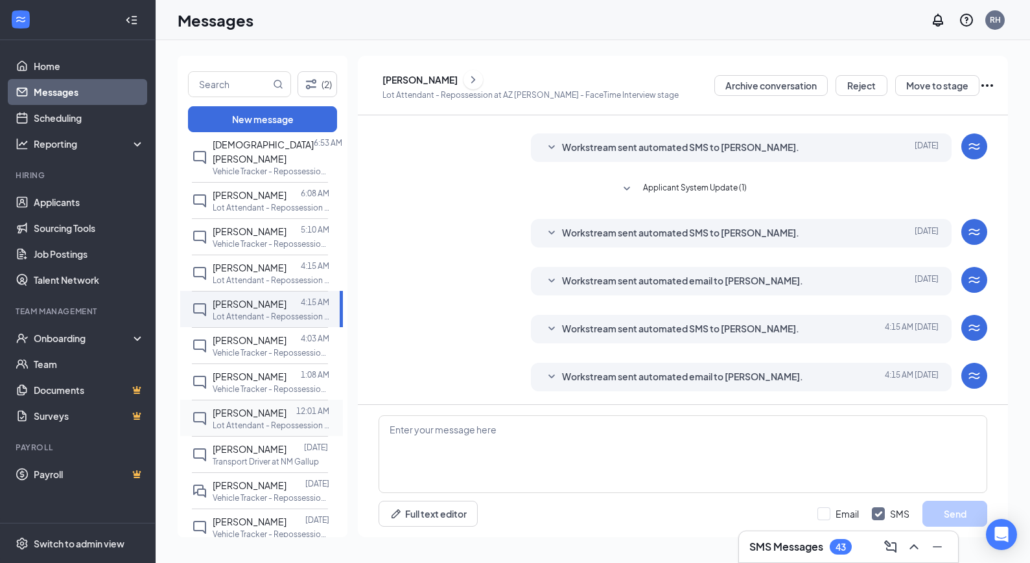
click at [251, 420] on p "Lot Attendant - Repossession at NM Gallup" at bounding box center [271, 425] width 117 height 11
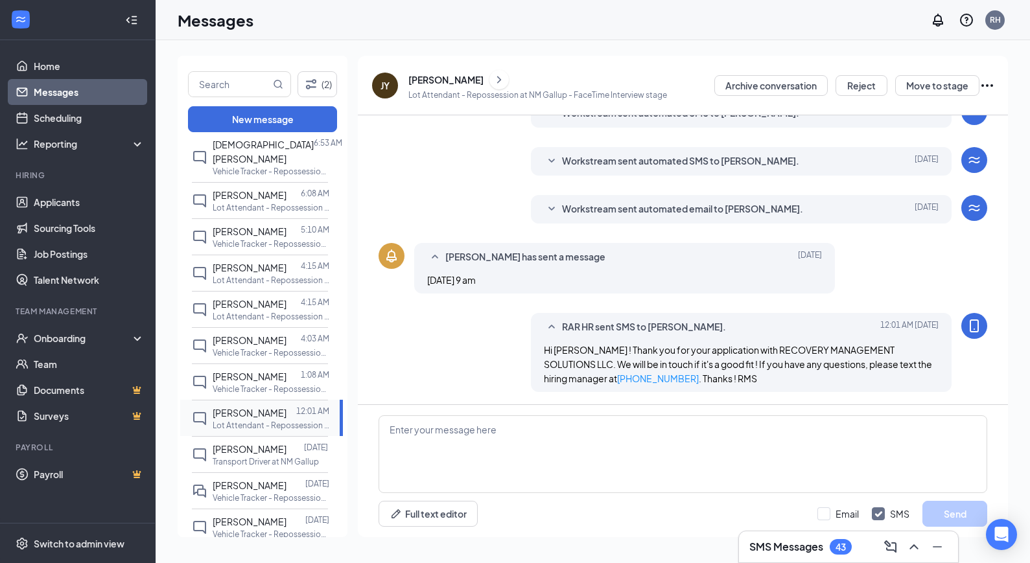
scroll to position [194, 0]
click at [491, 438] on textarea at bounding box center [683, 454] width 609 height 78
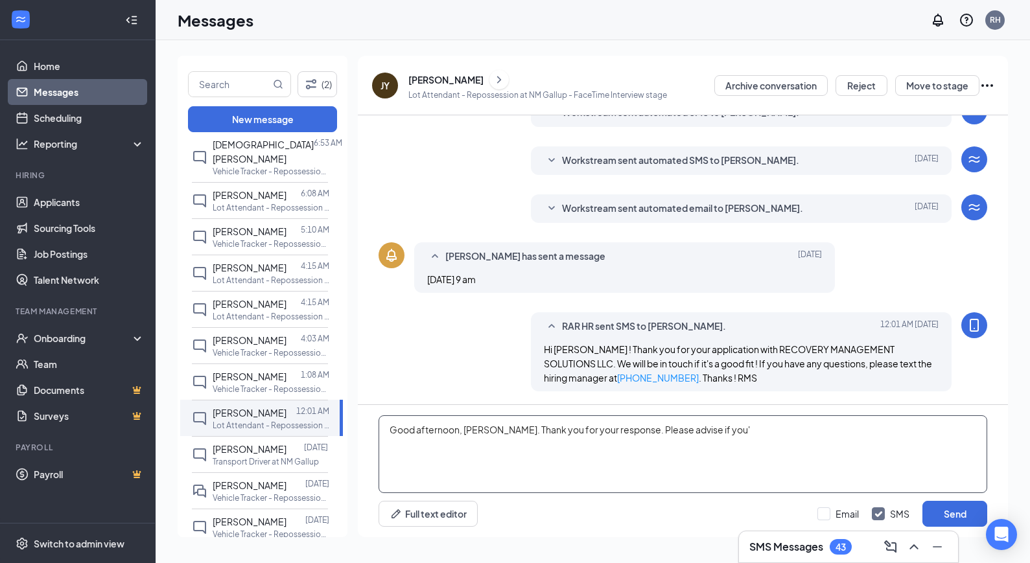
click at [618, 426] on textarea "Good afternoon, [PERSON_NAME]. Thank you for your response. Please advise if yo…" at bounding box center [683, 454] width 609 height 78
click at [963, 428] on textarea "Good afternoon, [PERSON_NAME]. Thank you for your response. Your schedule for […" at bounding box center [683, 454] width 609 height 78
type textarea "Good afternoon, [PERSON_NAME]. Thank you for your response. Your schedule for […"
click at [950, 512] on button "Send" at bounding box center [954, 514] width 65 height 26
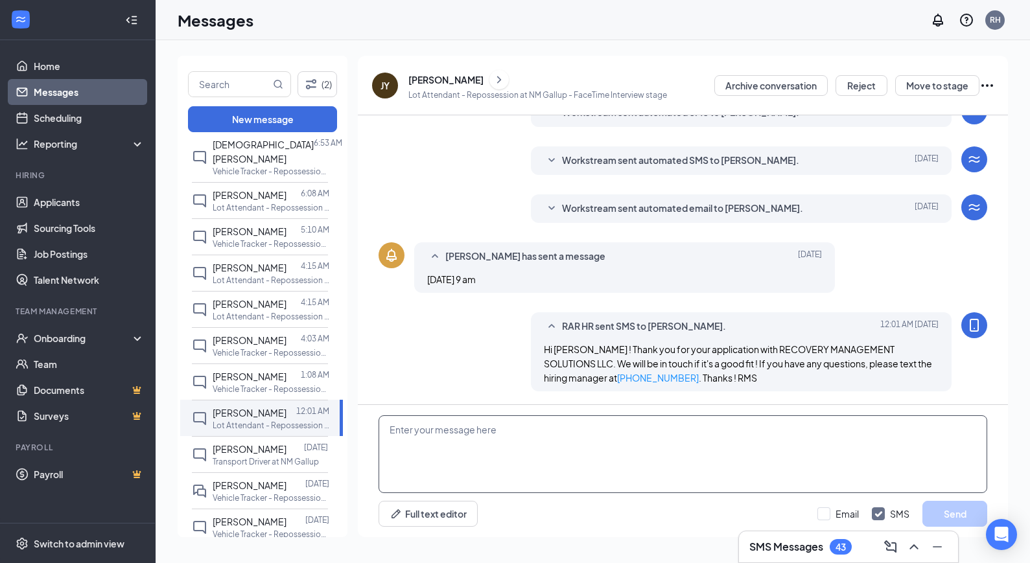
click at [598, 417] on textarea at bounding box center [683, 454] width 609 height 78
type textarea "Good afternoon,"
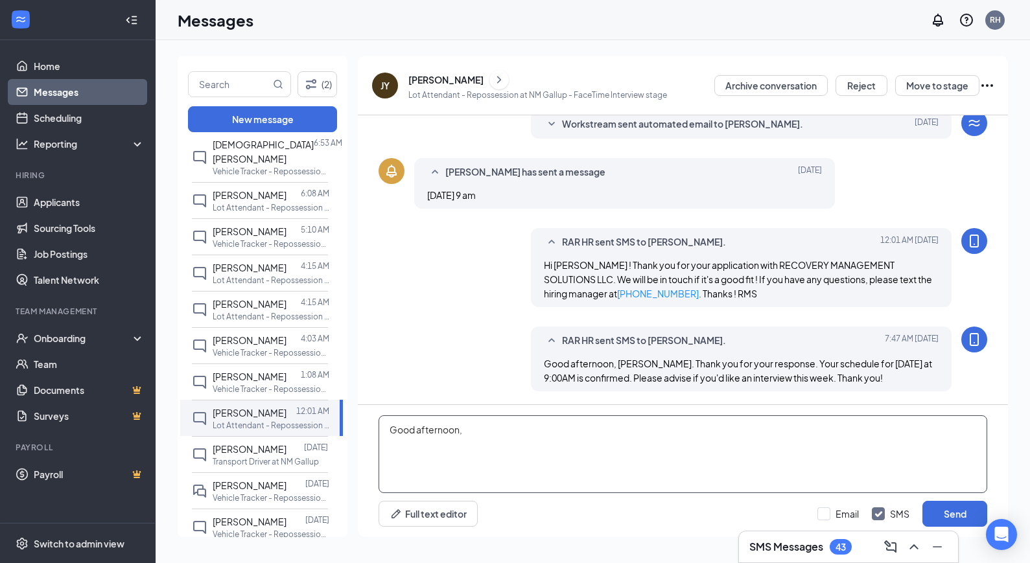
drag, startPoint x: 464, startPoint y: 430, endPoint x: 338, endPoint y: 428, distance: 125.8
click at [338, 428] on div "(2) New message Unread messages [PERSON_NAME] [PERSON_NAME] 7:37 AM Lot Attenda…" at bounding box center [593, 302] width 830 height 492
click at [289, 442] on div at bounding box center [295, 449] width 18 height 14
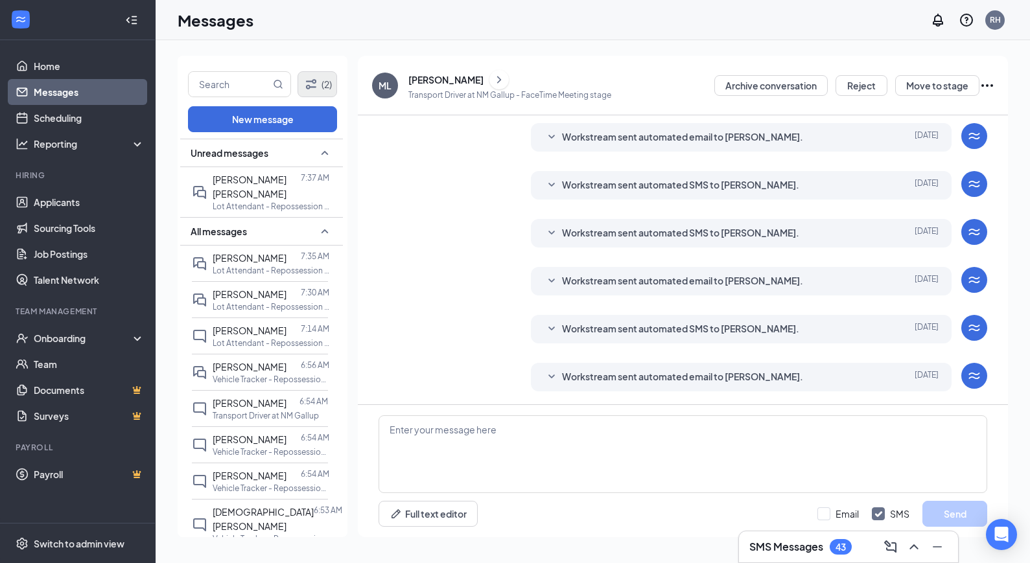
click at [319, 84] on button "(2)" at bounding box center [318, 84] width 40 height 26
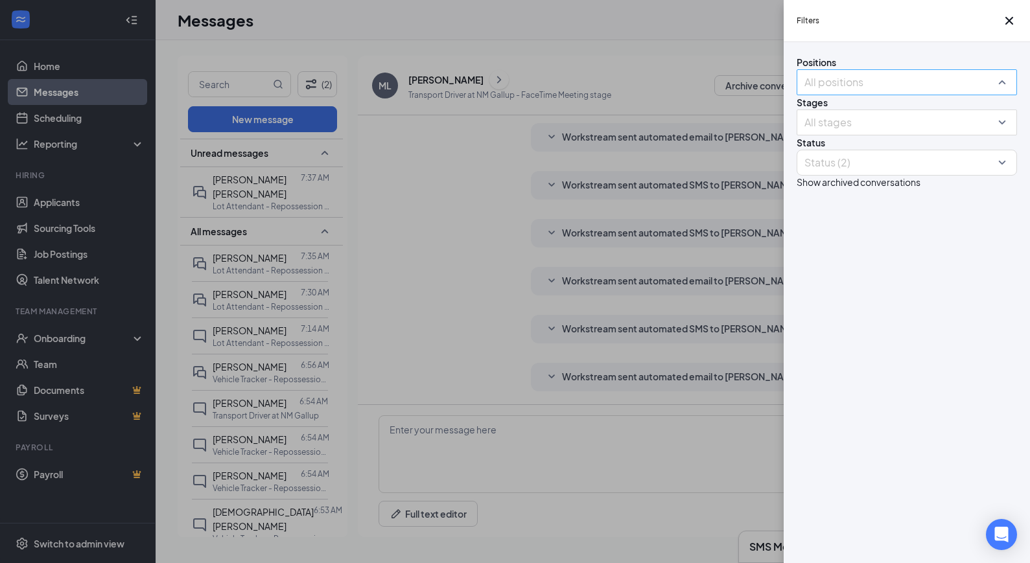
click at [876, 93] on div at bounding box center [900, 82] width 201 height 21
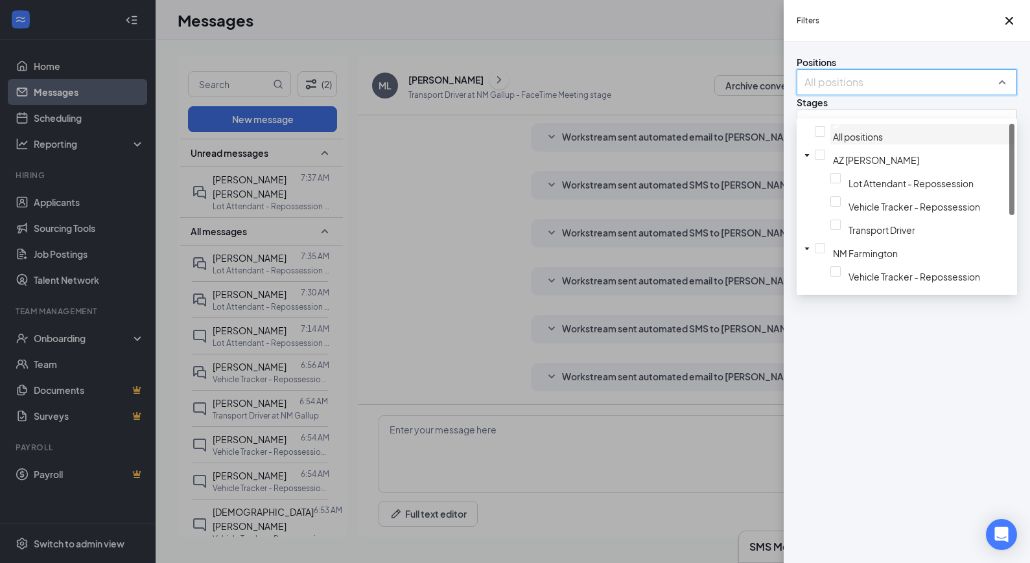
click at [833, 129] on img at bounding box center [836, 126] width 6 height 5
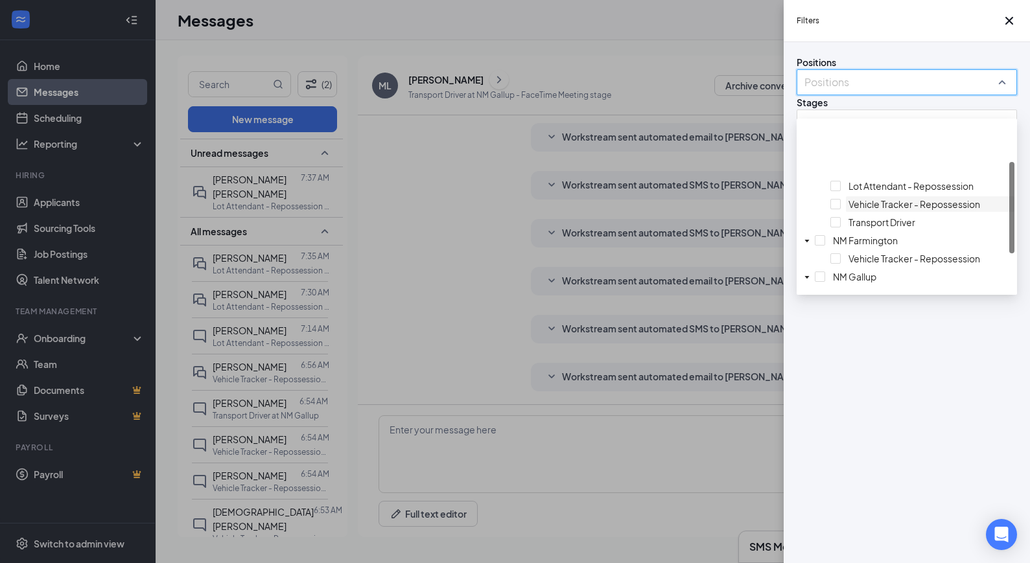
scroll to position [134, 0]
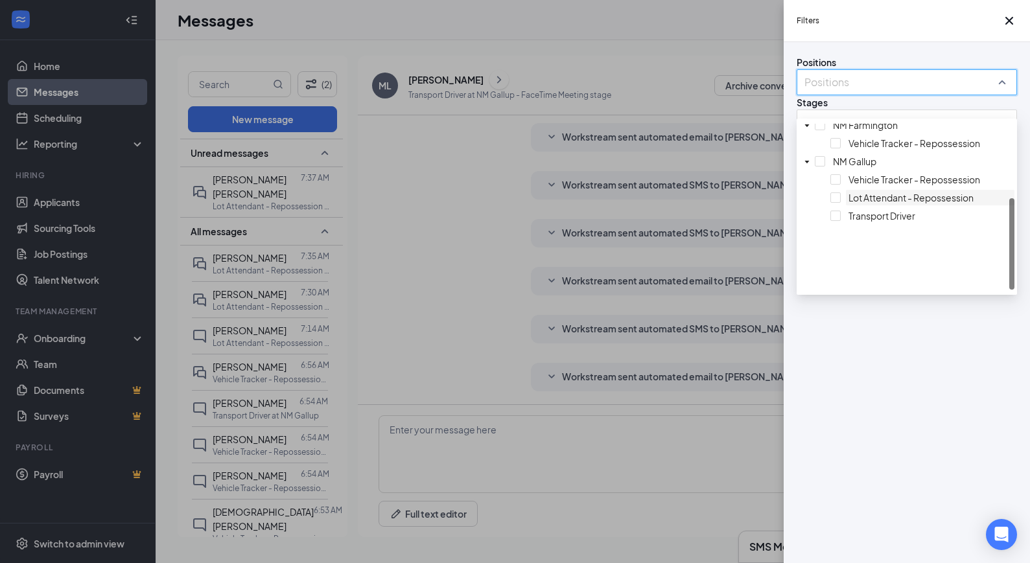
click at [848, 190] on div at bounding box center [929, 190] width 163 height 0
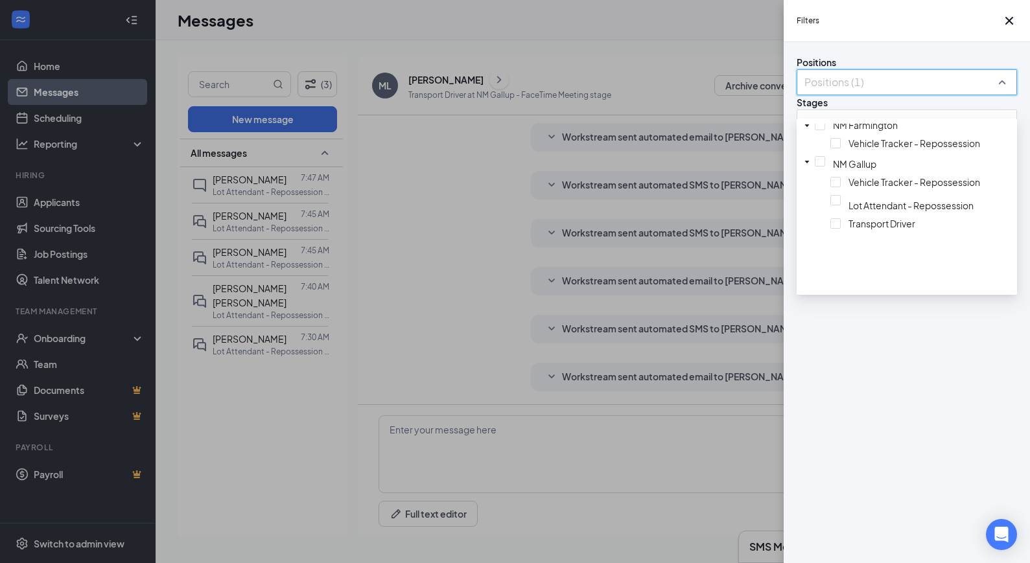
click at [493, 241] on div "Filters Positions Positions (1) Stages All stages Status Status (2) Show archiv…" at bounding box center [515, 281] width 1030 height 563
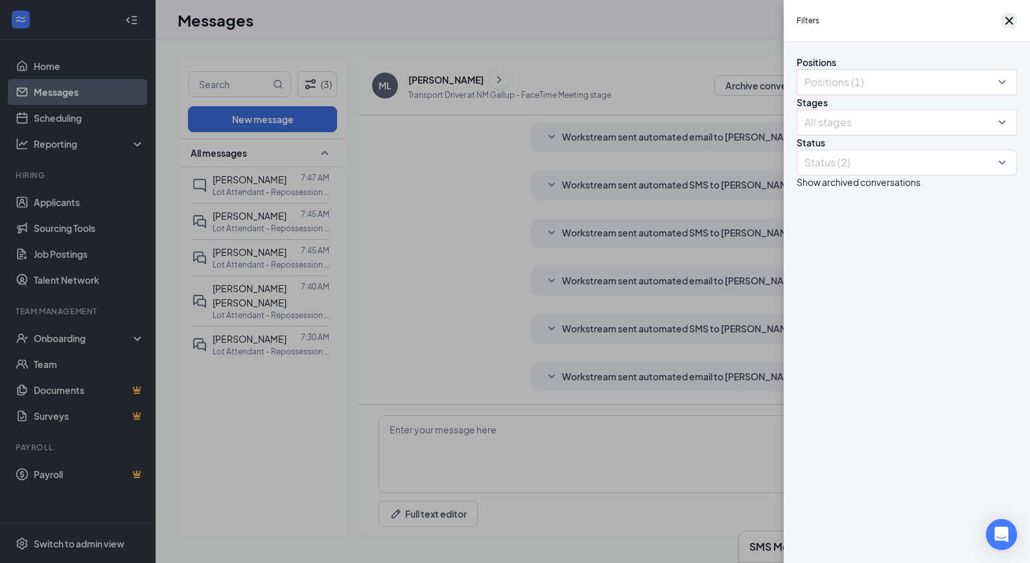
click at [1007, 27] on icon "Cross" at bounding box center [1009, 21] width 16 height 16
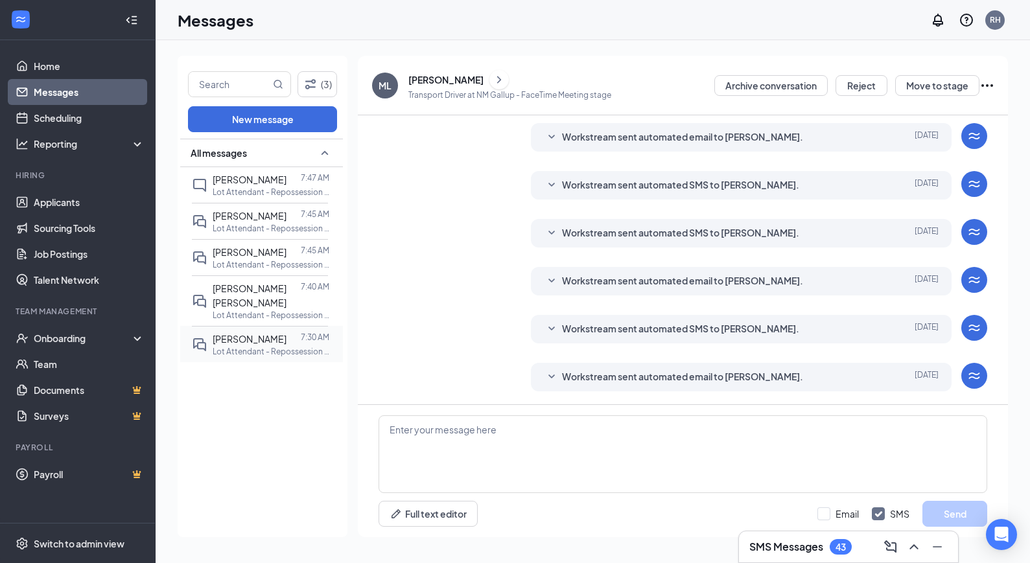
click at [231, 346] on p "Lot Attendant - Repossession at NM Gallup" at bounding box center [271, 351] width 117 height 11
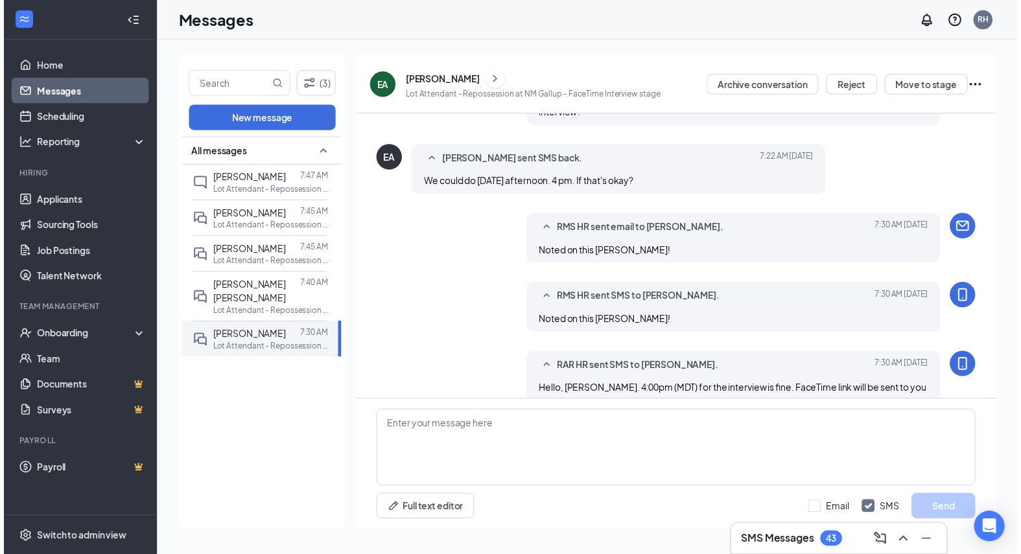
scroll to position [407, 0]
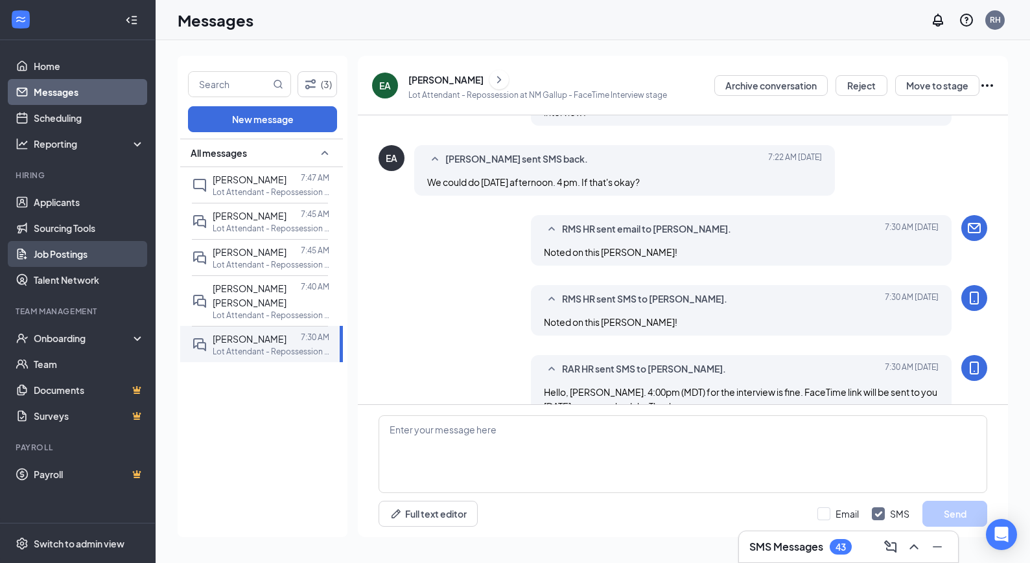
click at [68, 257] on link "Job Postings" at bounding box center [89, 254] width 111 height 26
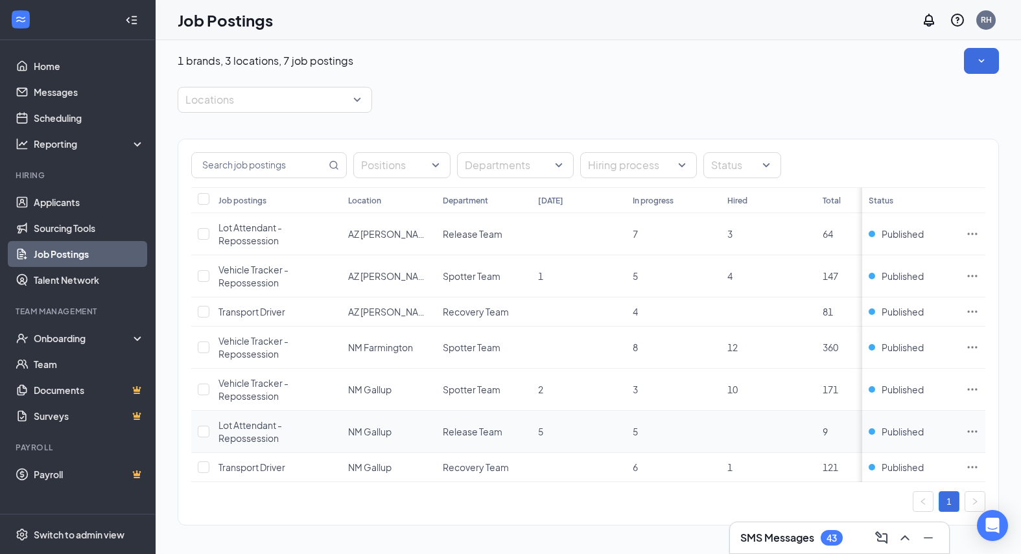
scroll to position [17, 0]
click at [91, 85] on link "Messages" at bounding box center [89, 92] width 111 height 26
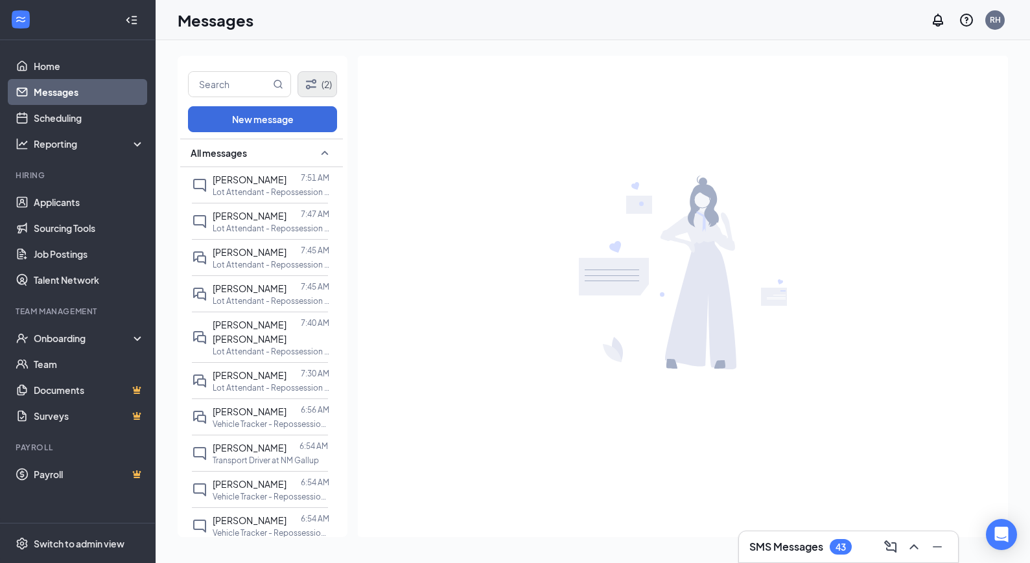
click at [307, 89] on icon "Filter" at bounding box center [311, 84] width 10 height 10
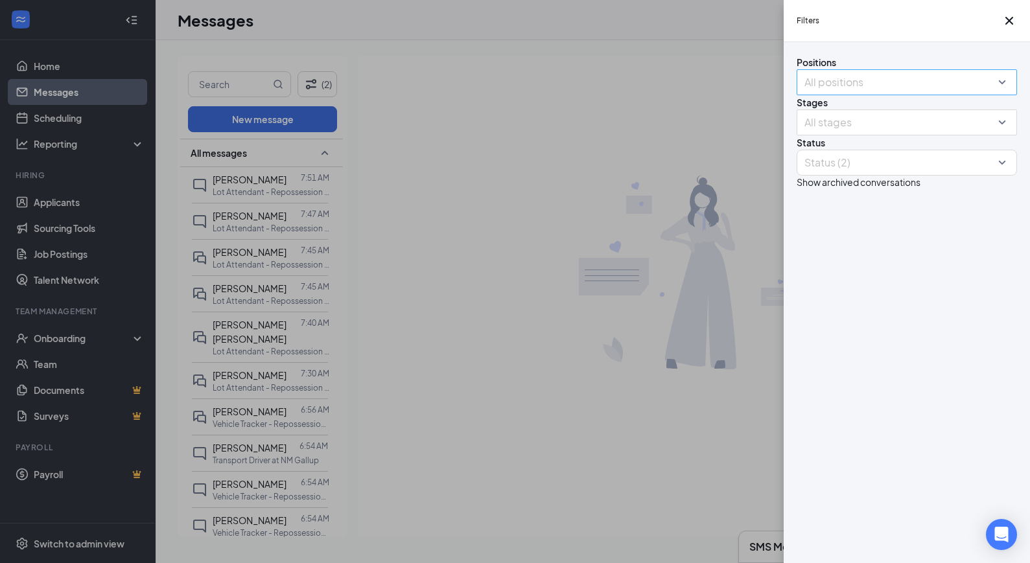
click at [866, 93] on div at bounding box center [900, 82] width 201 height 21
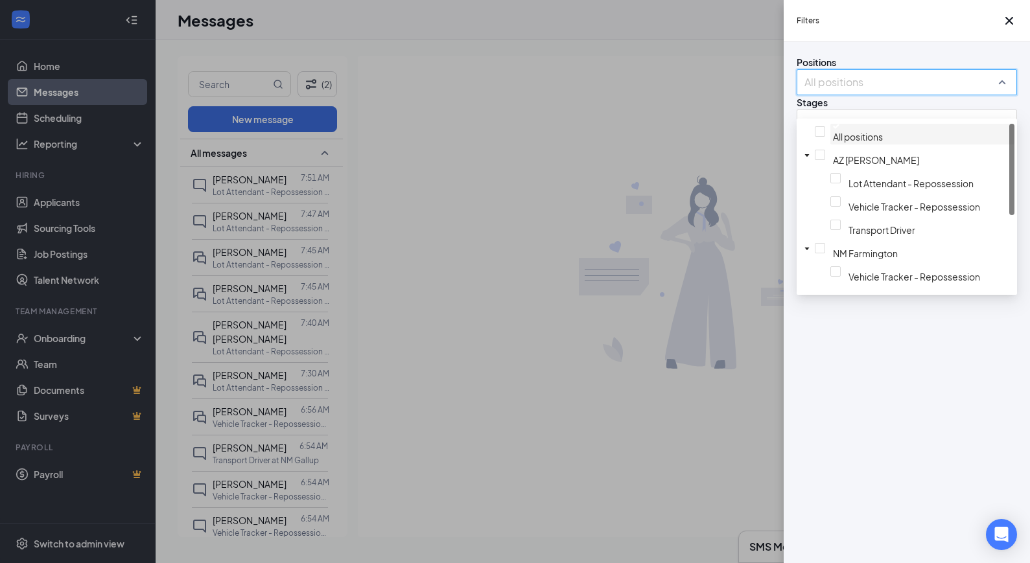
click at [833, 129] on img at bounding box center [836, 126] width 6 height 5
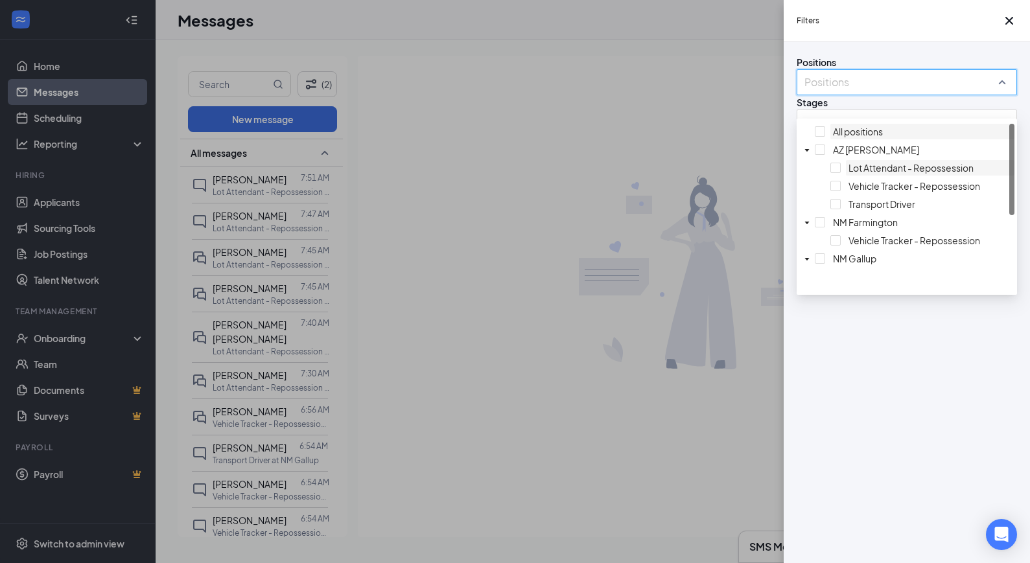
scroll to position [134, 0]
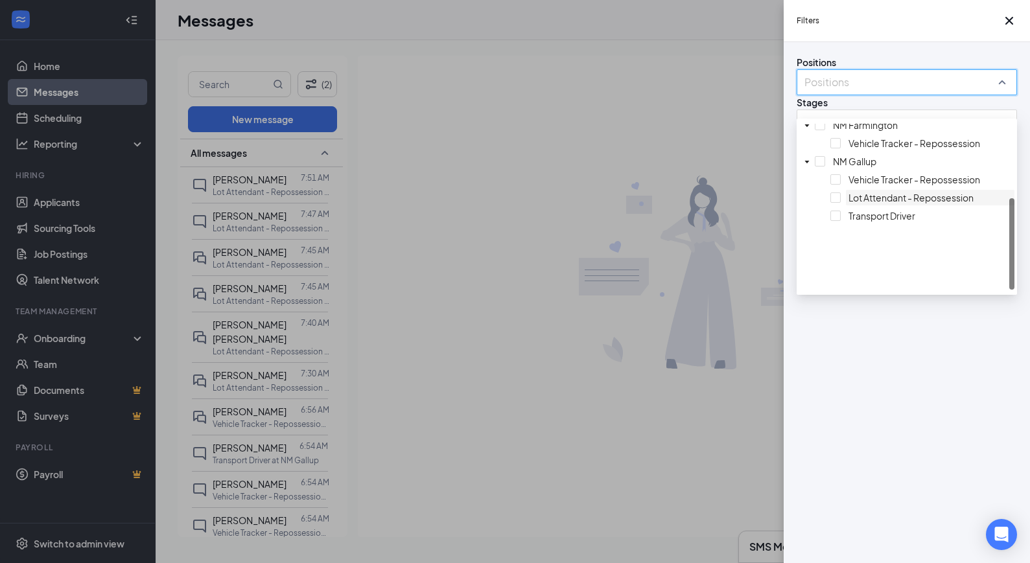
click at [848, 204] on span "Lot Attendant - Repossession" at bounding box center [910, 198] width 125 height 12
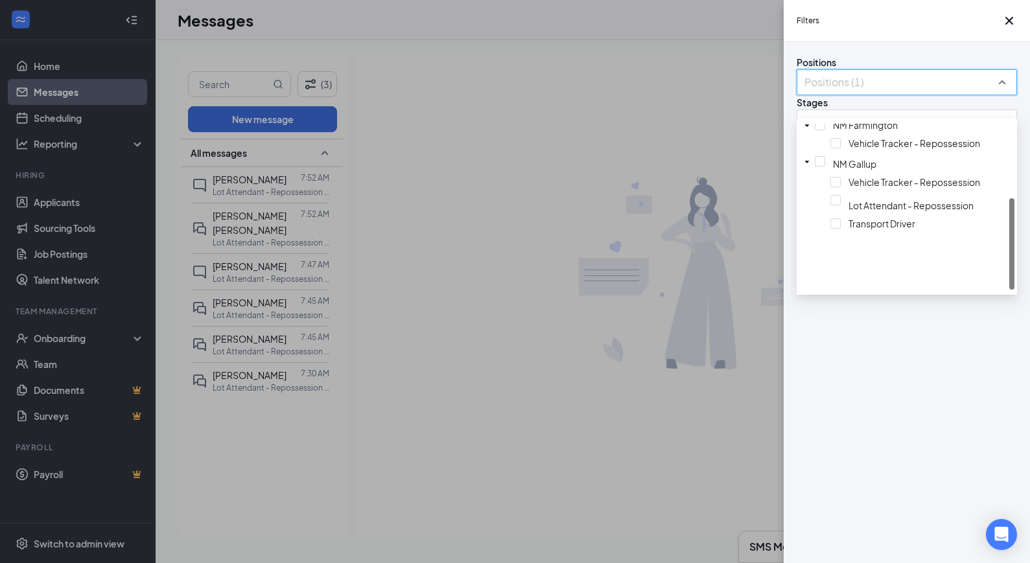
click at [705, 272] on div "Filters Positions Positions (1) Stages All stages Status Status (2) Show archiv…" at bounding box center [515, 281] width 1030 height 563
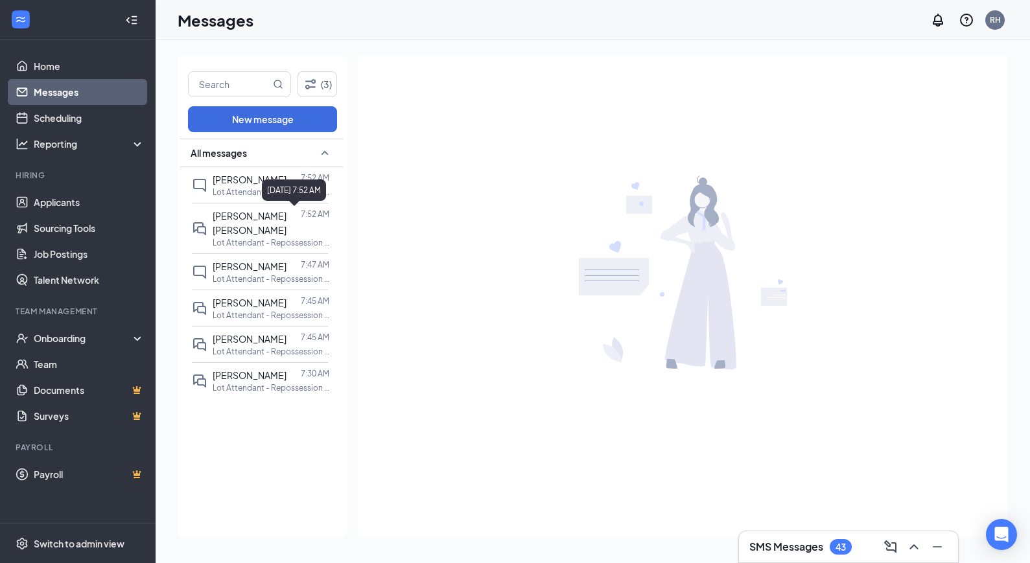
click at [270, 185] on div "[DATE] 7:52 AM" at bounding box center [294, 190] width 64 height 21
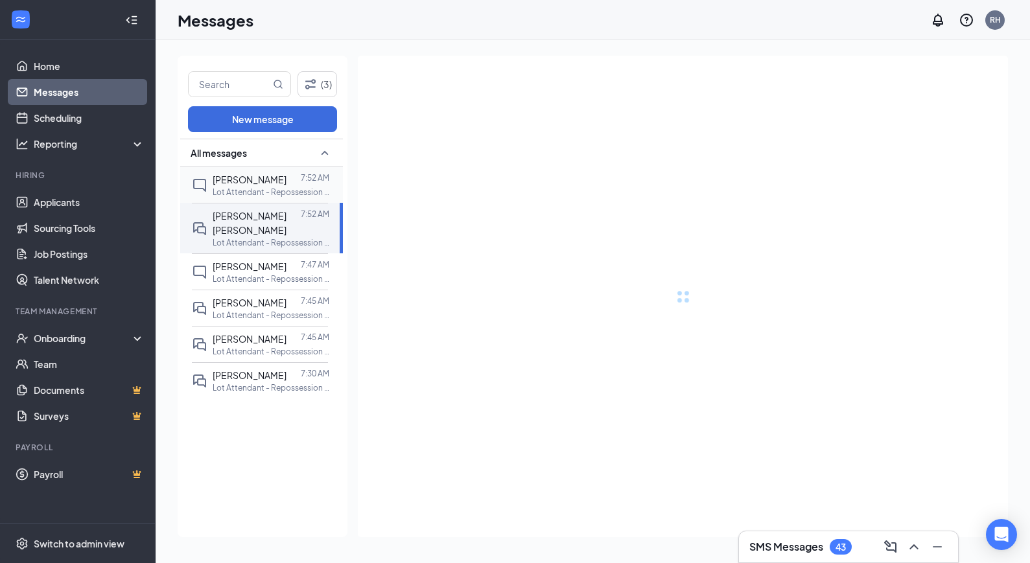
click at [237, 181] on span "[PERSON_NAME]" at bounding box center [250, 180] width 74 height 12
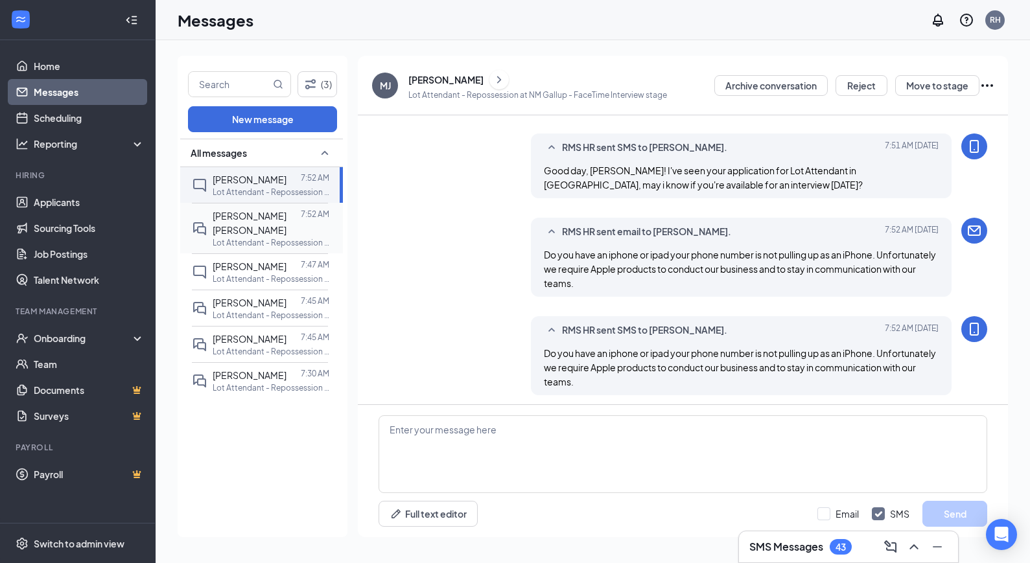
scroll to position [395, 0]
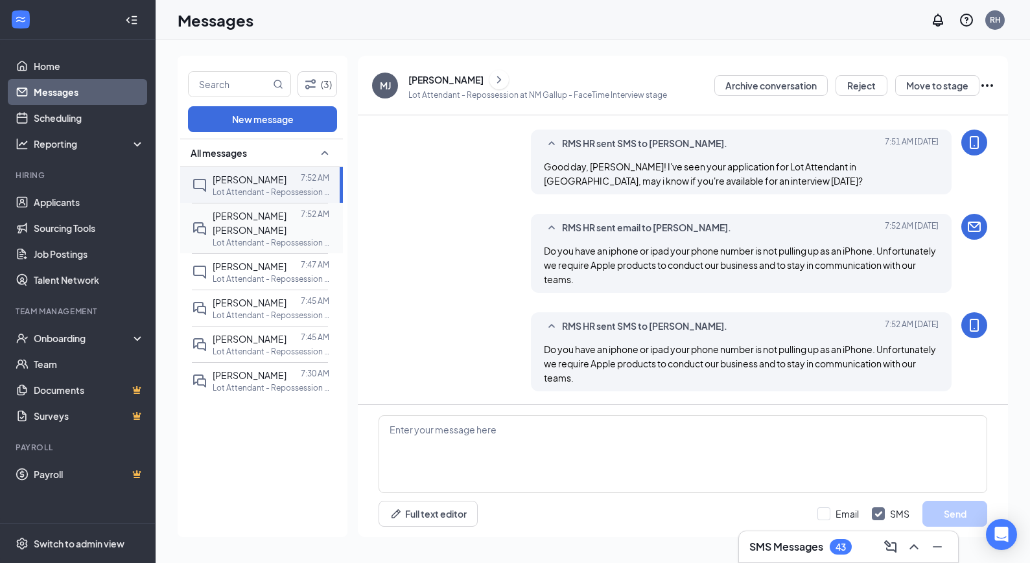
click at [301, 215] on div at bounding box center [301, 223] width 0 height 29
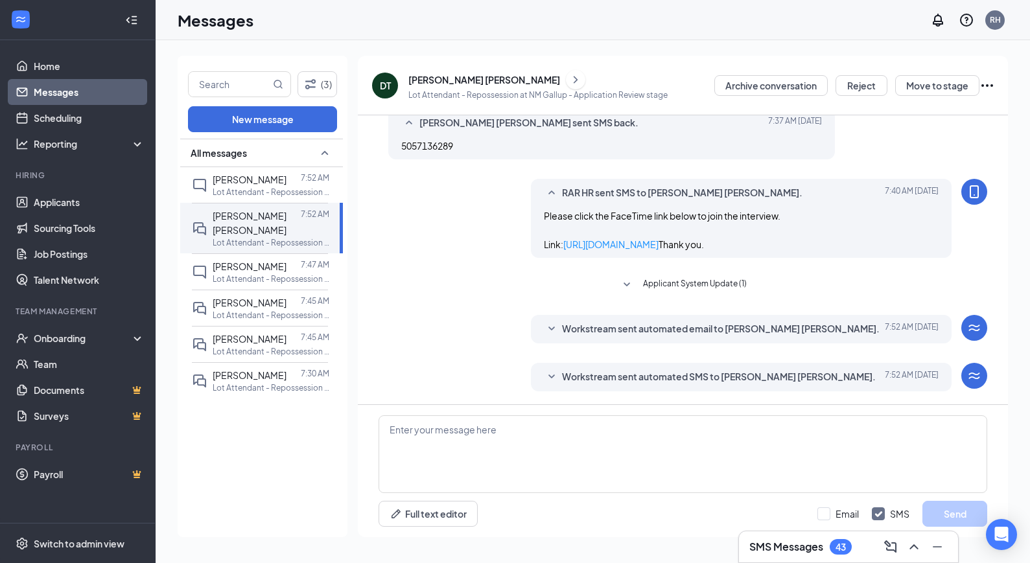
scroll to position [461, 0]
drag, startPoint x: 250, startPoint y: 192, endPoint x: 259, endPoint y: 202, distance: 12.9
click at [250, 192] on p "Lot Attendant - Repossession at NM Gallup" at bounding box center [271, 192] width 117 height 11
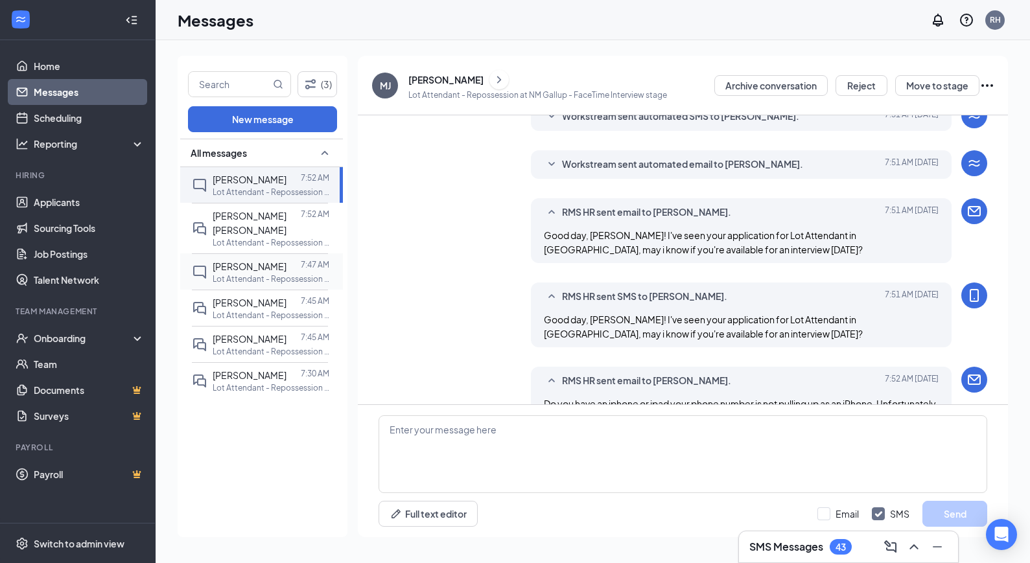
scroll to position [395, 0]
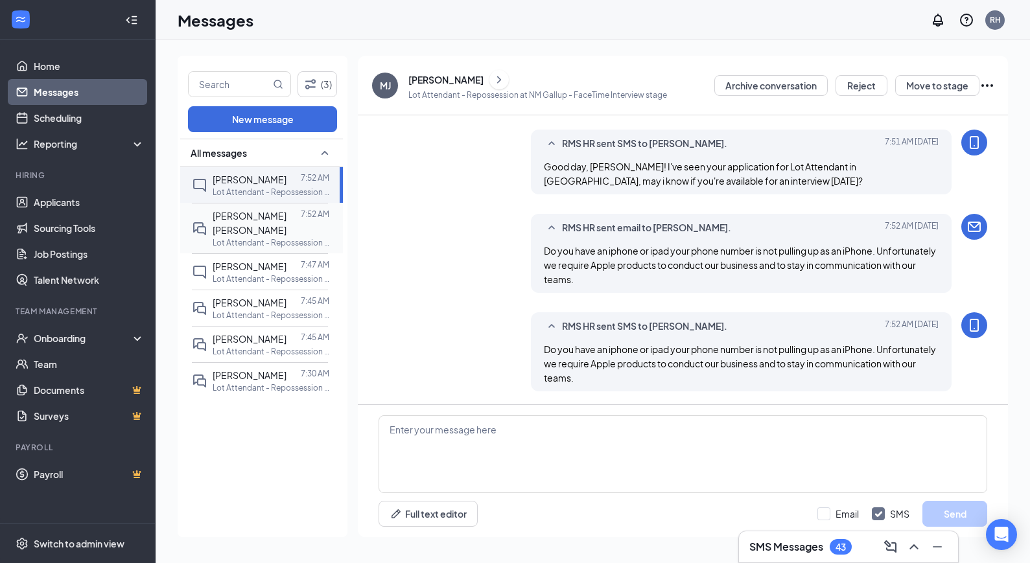
click at [301, 222] on div at bounding box center [301, 223] width 0 height 29
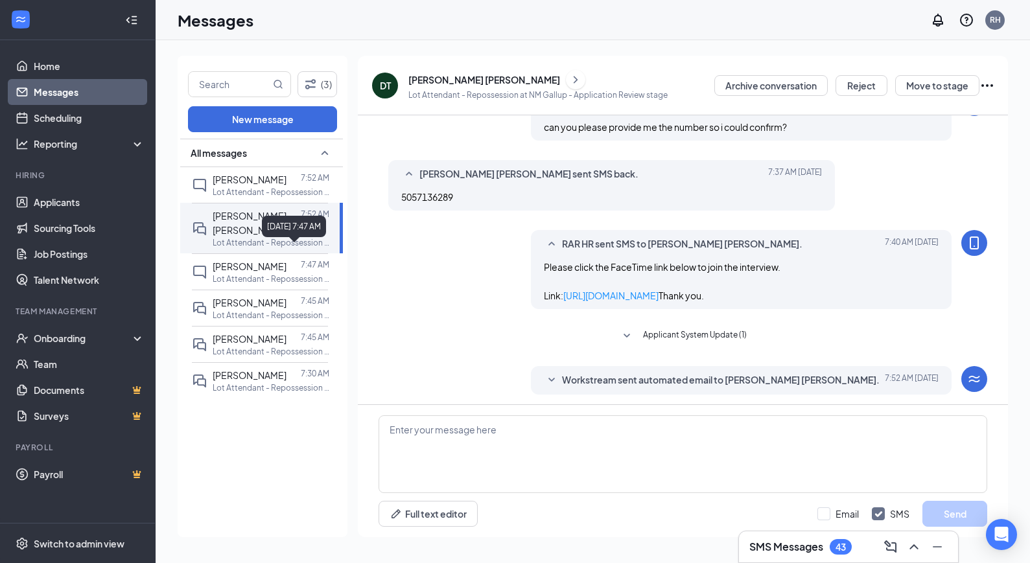
scroll to position [461, 0]
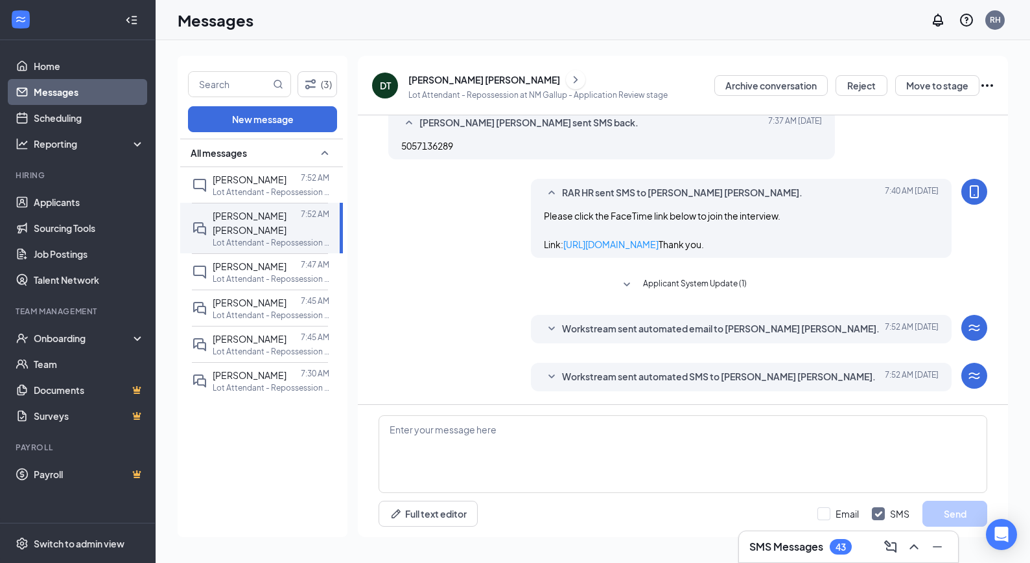
click at [544, 374] on icon "SmallChevronDown" at bounding box center [552, 377] width 16 height 16
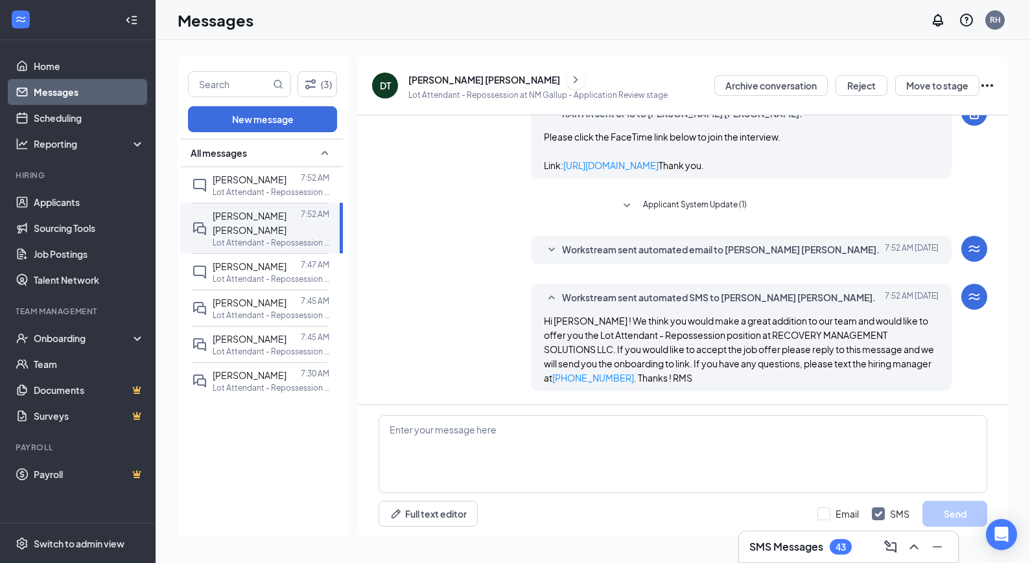
scroll to position [541, 0]
click at [278, 310] on p "Lot Attendant - Repossession at NM Gallup" at bounding box center [271, 315] width 117 height 11
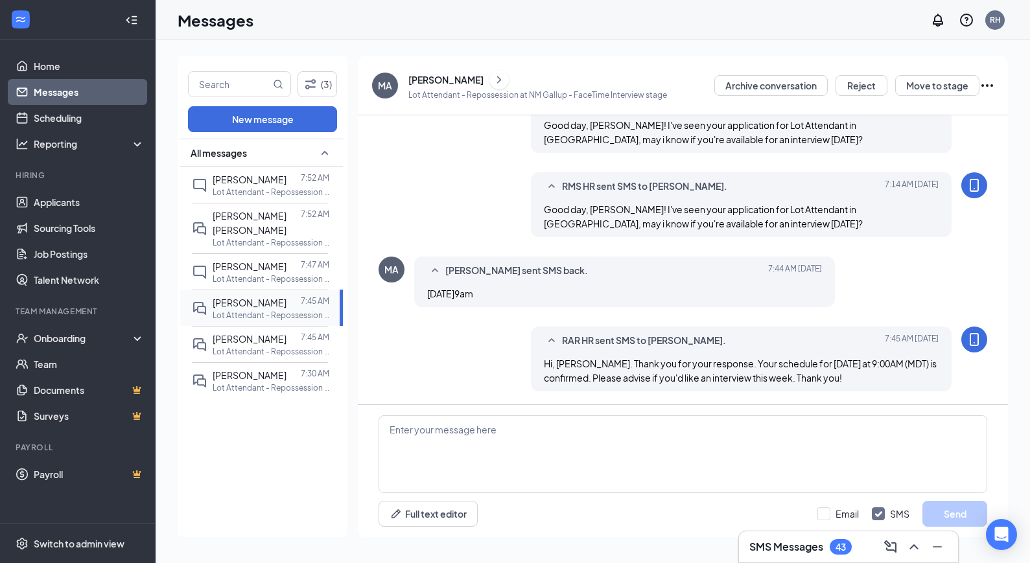
scroll to position [535, 0]
click at [286, 332] on div at bounding box center [293, 339] width 14 height 14
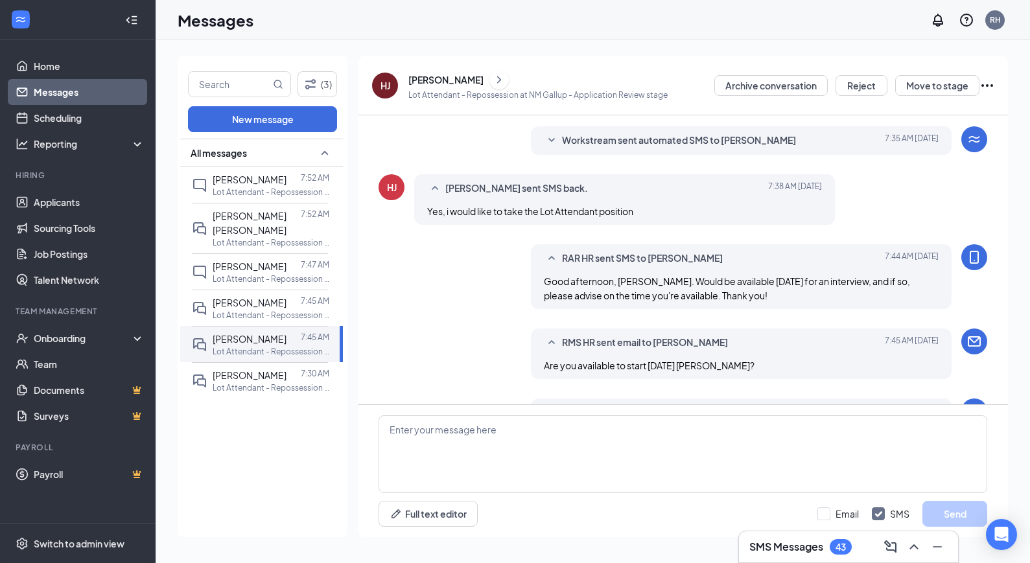
scroll to position [447, 0]
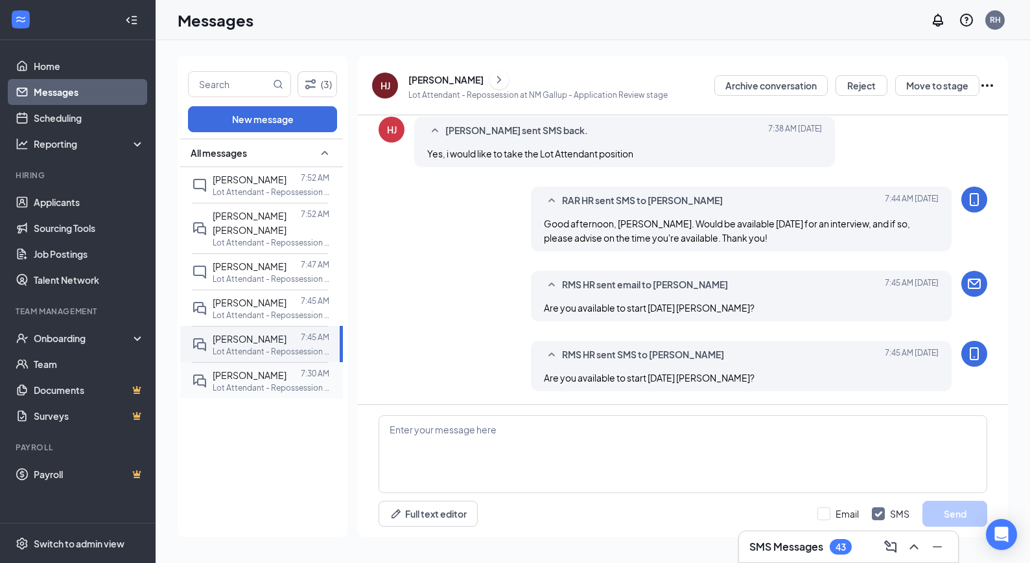
click at [315, 382] on p "Lot Attendant - Repossession at NM Gallup" at bounding box center [271, 387] width 117 height 11
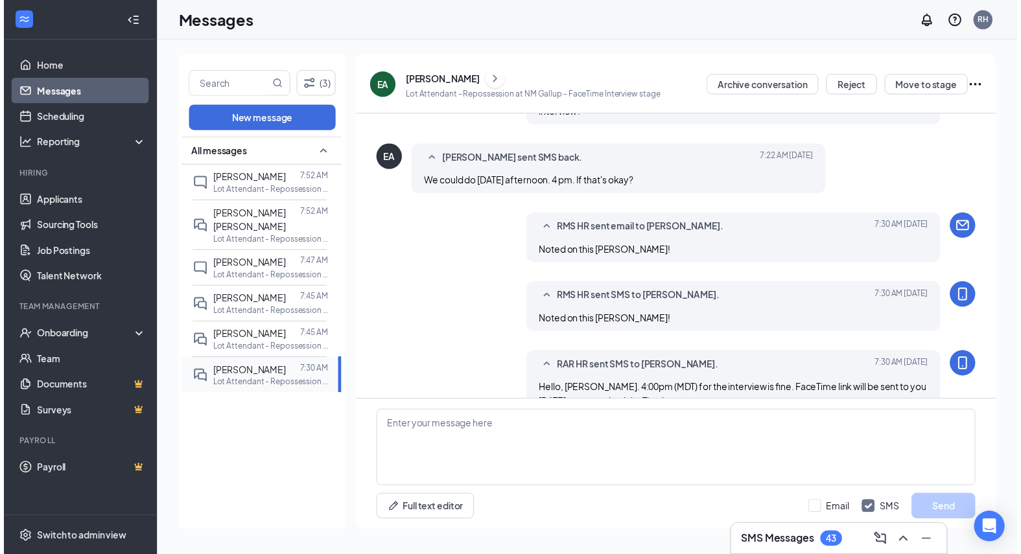
scroll to position [407, 0]
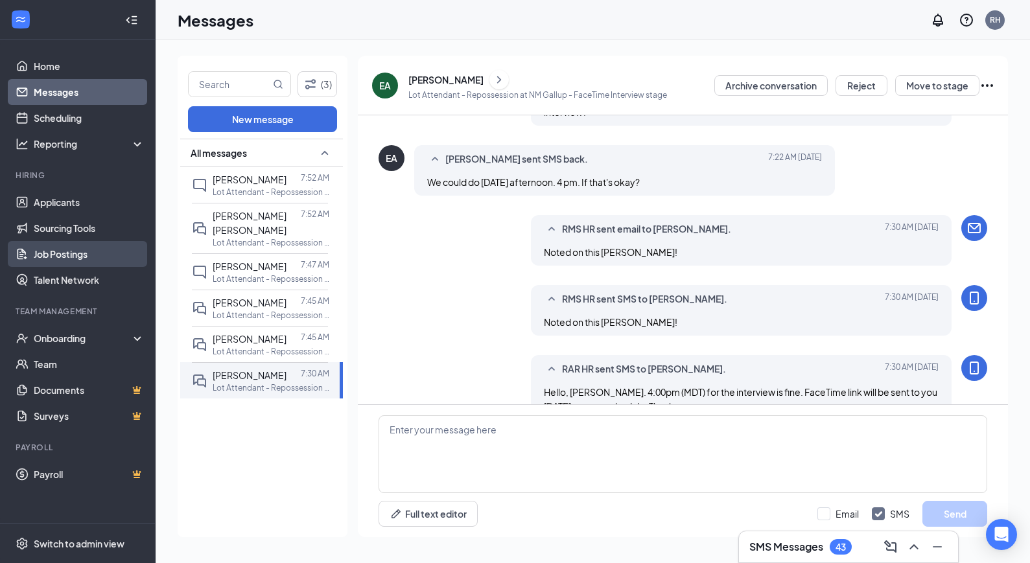
click at [74, 248] on link "Job Postings" at bounding box center [89, 254] width 111 height 26
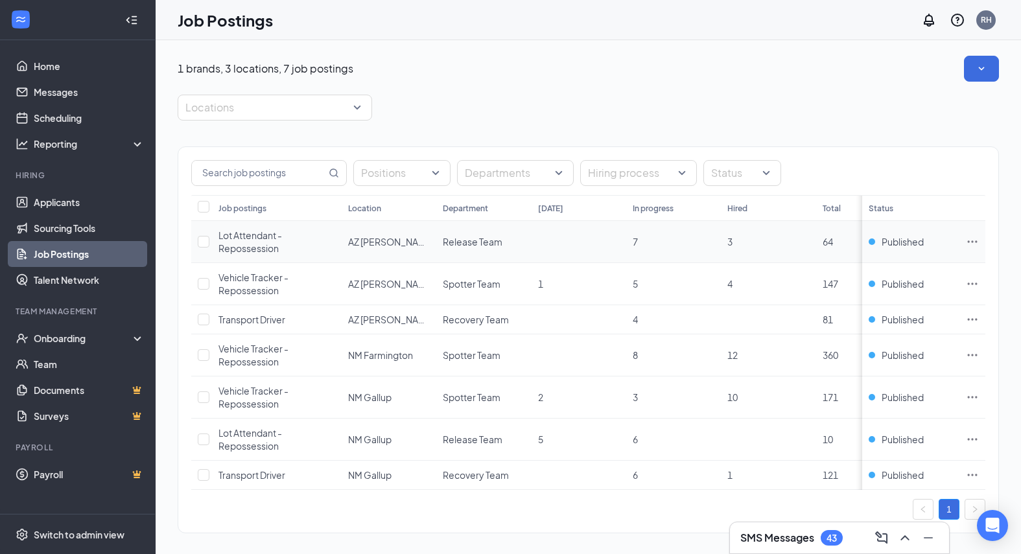
click at [979, 242] on icon "Ellipses" at bounding box center [972, 241] width 13 height 13
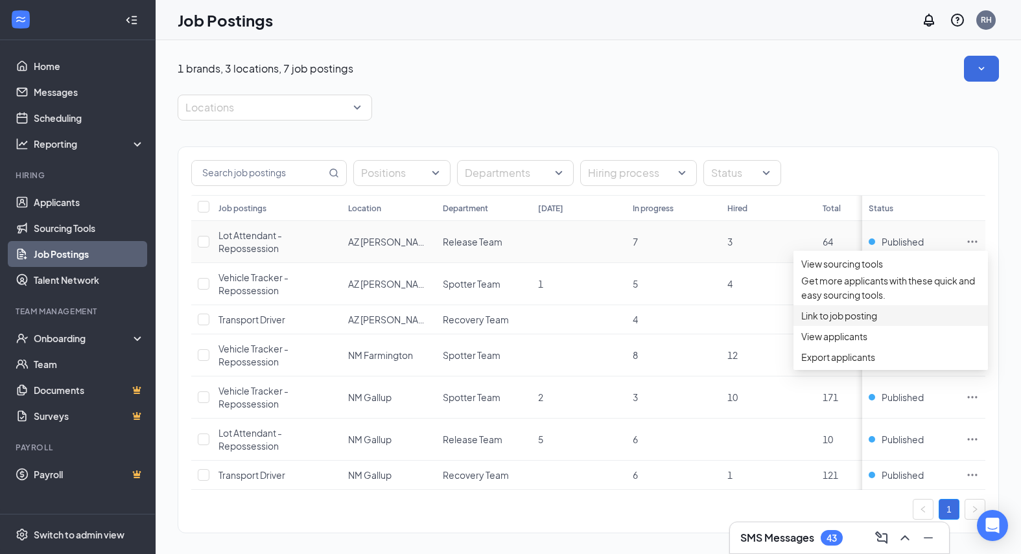
click at [856, 321] on span "Link to job posting" at bounding box center [839, 316] width 76 height 12
